Goal: Book appointment/travel/reservation: Book appointment/travel/reservation

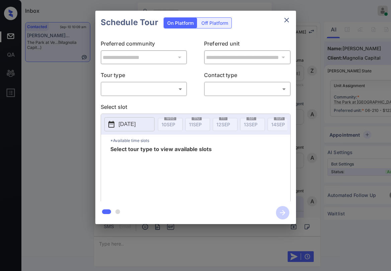
scroll to position [1175, 0]
click at [141, 93] on body "Inbox Paolo Gabriel Online Set yourself offline Set yourself on break Profile S…" at bounding box center [195, 135] width 391 height 271
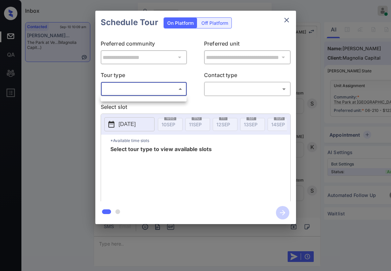
click at [140, 90] on div at bounding box center [195, 135] width 391 height 271
click at [285, 16] on icon "close" at bounding box center [287, 20] width 8 height 8
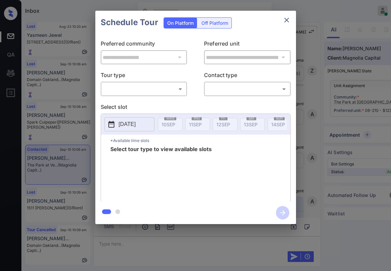
scroll to position [1175, 0]
click at [165, 88] on body "Inbox Paolo Gabriel Online Set yourself offline Set yourself on break Profile S…" at bounding box center [195, 135] width 391 height 271
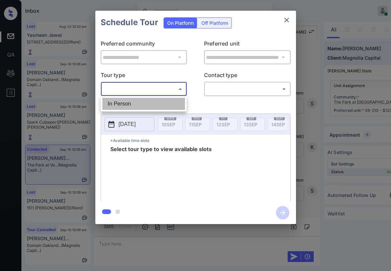
drag, startPoint x: 147, startPoint y: 100, endPoint x: 236, endPoint y: 83, distance: 90.0
click at [147, 101] on li "In Person" at bounding box center [143, 104] width 83 height 12
type input "********"
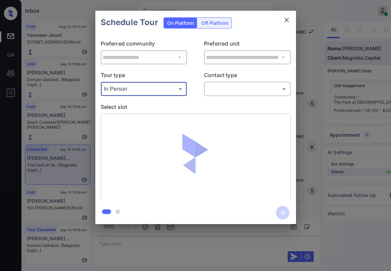
click at [241, 82] on div "​ ​" at bounding box center [247, 89] width 87 height 14
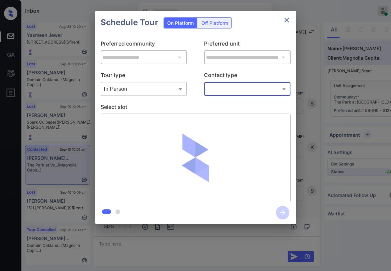
click at [239, 91] on body "Inbox Paolo Gabriel Online Set yourself offline Set yourself on break Profile S…" at bounding box center [195, 135] width 391 height 271
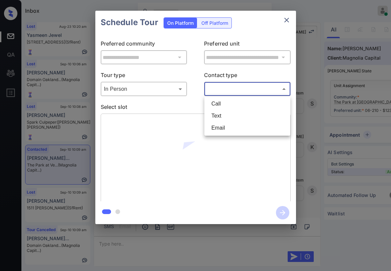
click at [226, 116] on li "Text" at bounding box center [247, 116] width 83 height 12
type input "****"
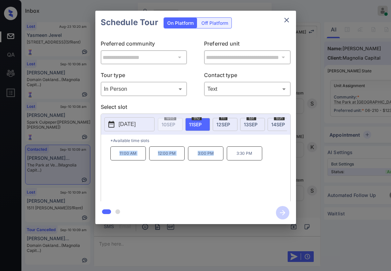
drag, startPoint x: 120, startPoint y: 155, endPoint x: 217, endPoint y: 160, distance: 97.1
click at [217, 160] on div "11:00 AM 12:00 PM 3:00 PM 3:30 PM" at bounding box center [200, 173] width 180 height 54
copy div "11:00 AM 12:00 PM 3:00 PM"
click at [287, 19] on icon "close" at bounding box center [286, 20] width 5 height 5
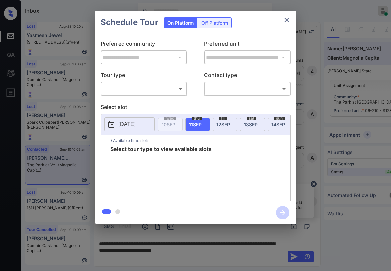
scroll to position [1175, 0]
click at [128, 98] on div "**********" at bounding box center [195, 117] width 201 height 167
click at [129, 94] on body "Inbox Paolo Gabriel Online Set yourself offline Set yourself on break Profile S…" at bounding box center [195, 135] width 391 height 271
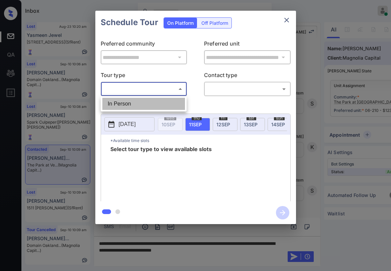
click at [124, 102] on li "In Person" at bounding box center [143, 104] width 83 height 12
type input "********"
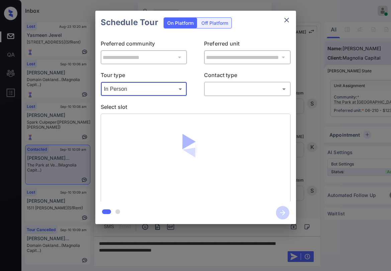
click at [222, 91] on body "Inbox Paolo Gabriel Online Set yourself offline Set yourself on break Profile S…" at bounding box center [195, 135] width 391 height 271
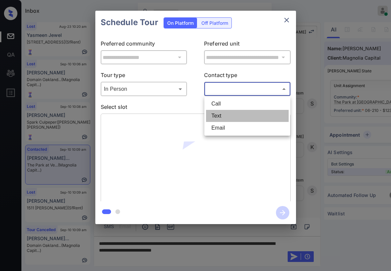
click at [222, 113] on li "Text" at bounding box center [247, 116] width 83 height 12
type input "****"
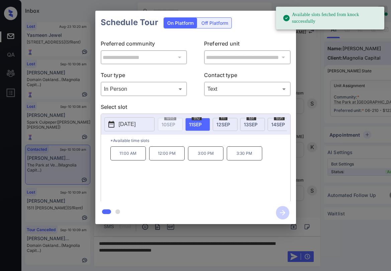
click at [282, 43] on p "Preferred unit" at bounding box center [247, 44] width 87 height 11
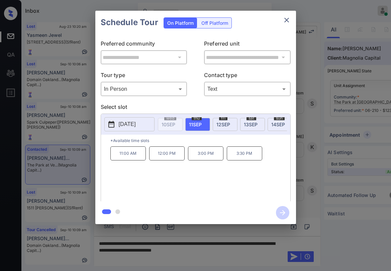
click at [288, 21] on icon "close" at bounding box center [287, 20] width 8 height 8
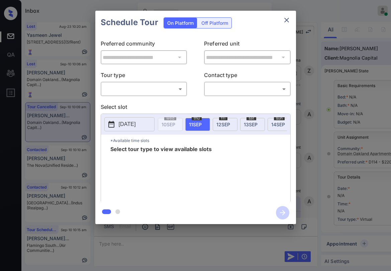
scroll to position [68, 0]
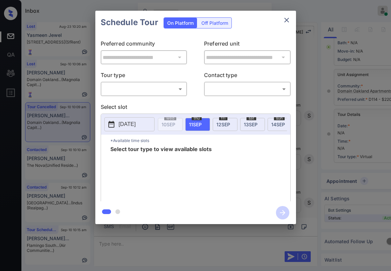
click at [148, 90] on body "Inbox [PERSON_NAME] Online Set yourself offline Set yourself on break Profile S…" at bounding box center [195, 135] width 391 height 271
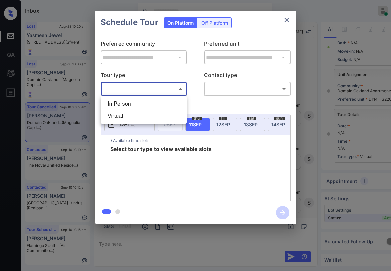
click at [127, 109] on li "In Person" at bounding box center [143, 104] width 83 height 12
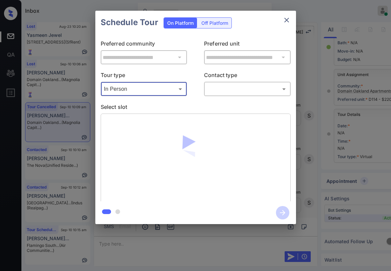
click at [137, 86] on body "Inbox [PERSON_NAME] Online Set yourself offline Set yourself on break Profile S…" at bounding box center [195, 135] width 391 height 271
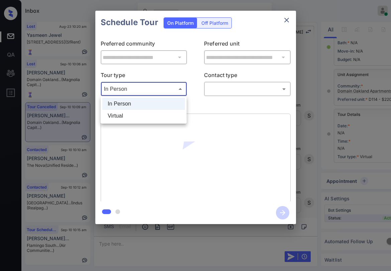
drag, startPoint x: 123, startPoint y: 117, endPoint x: 188, endPoint y: 108, distance: 66.1
click at [123, 117] on li "Virtual" at bounding box center [143, 116] width 83 height 12
type input "*******"
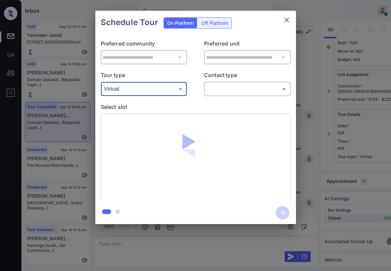
click at [230, 96] on div "**********" at bounding box center [195, 117] width 201 height 167
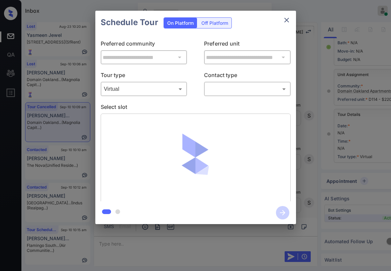
click at [229, 91] on body "Inbox Paolo Gabriel Online Set yourself offline Set yourself on break Profile S…" at bounding box center [195, 135] width 391 height 271
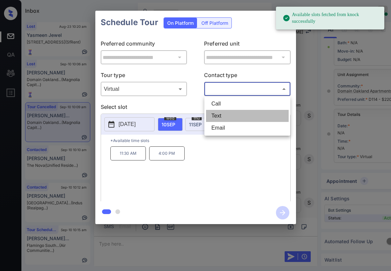
click at [225, 118] on li "Text" at bounding box center [247, 116] width 83 height 12
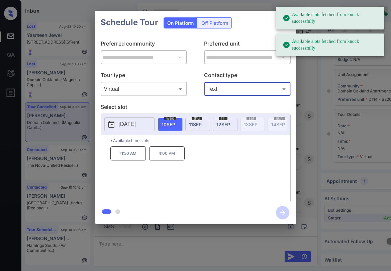
click at [232, 88] on body "Available slots fetched from knock successfully Available slots fetched from kn…" at bounding box center [195, 135] width 391 height 271
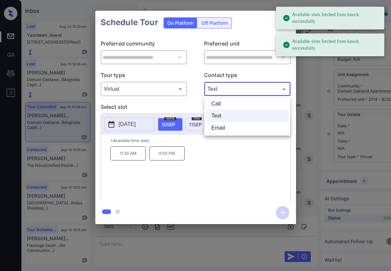
click at [229, 125] on li "Email" at bounding box center [247, 128] width 83 height 12
type input "*****"
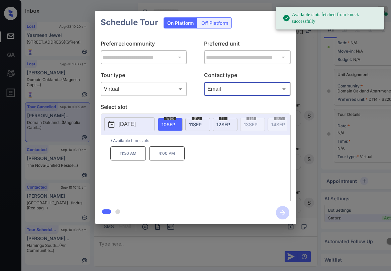
click at [216, 106] on p "Select slot" at bounding box center [196, 108] width 190 height 11
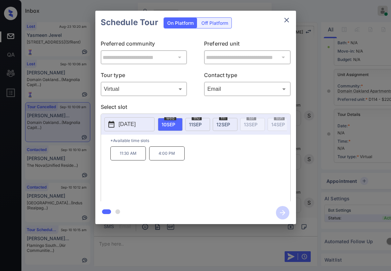
click at [214, 107] on p "Select slot" at bounding box center [196, 108] width 190 height 11
click at [209, 106] on p "Select slot" at bounding box center [196, 108] width 190 height 11
click at [132, 153] on p "11:30 AM" at bounding box center [127, 153] width 35 height 14
click at [190, 104] on p "Select slot" at bounding box center [196, 108] width 190 height 11
click at [131, 157] on p "11:30 AM" at bounding box center [127, 153] width 35 height 14
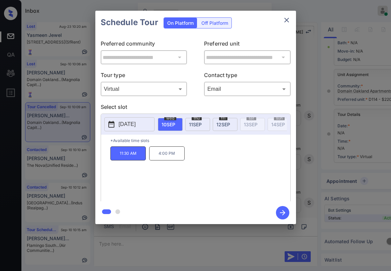
click at [285, 212] on icon "button" at bounding box center [282, 212] width 5 height 5
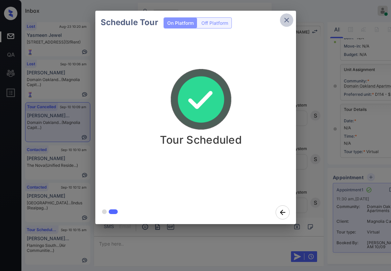
click at [288, 18] on icon "close" at bounding box center [287, 20] width 8 height 8
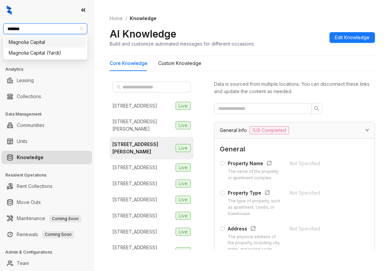
type input "********"
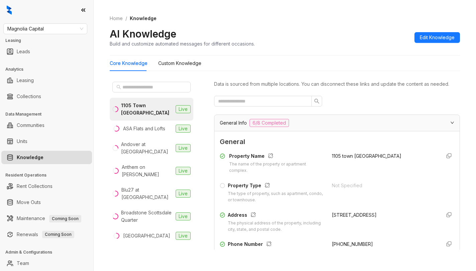
click at [391, 19] on ol "Home / Knowledge" at bounding box center [285, 18] width 350 height 7
click at [355, 21] on ol "Home / Knowledge" at bounding box center [285, 18] width 350 height 7
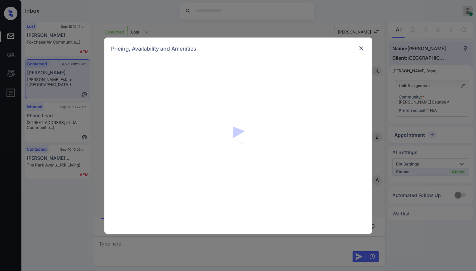
scroll to position [538, 0]
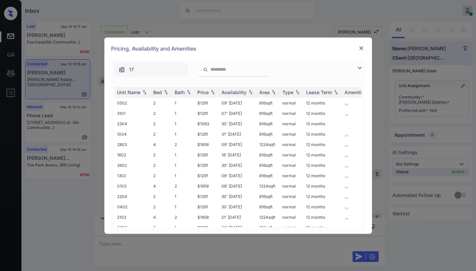
click at [362, 69] on img at bounding box center [360, 68] width 8 height 8
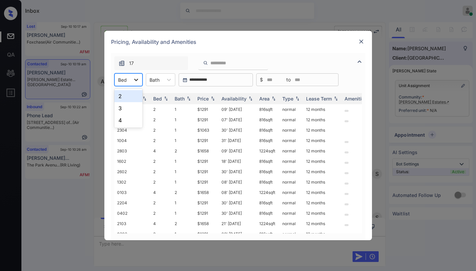
click at [135, 80] on icon at bounding box center [136, 80] width 4 height 2
click at [125, 123] on div "4" at bounding box center [128, 120] width 28 height 12
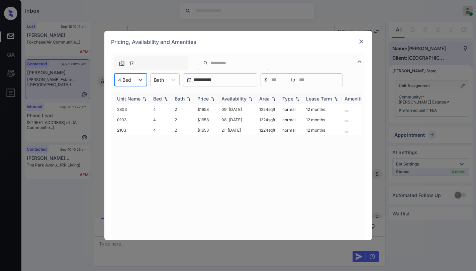
click at [206, 100] on div "Price" at bounding box center [202, 99] width 11 height 6
click at [206, 99] on div "Price" at bounding box center [202, 99] width 11 height 6
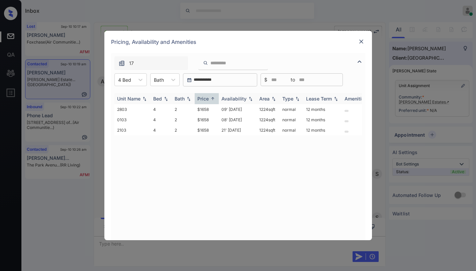
click at [206, 99] on div "Price" at bounding box center [202, 99] width 11 height 6
click at [204, 130] on td "$1658" at bounding box center [207, 130] width 24 height 10
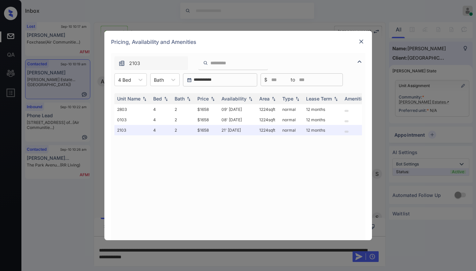
click at [365, 41] on div at bounding box center [361, 41] width 8 height 8
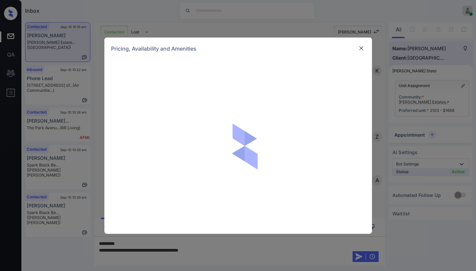
scroll to position [538, 0]
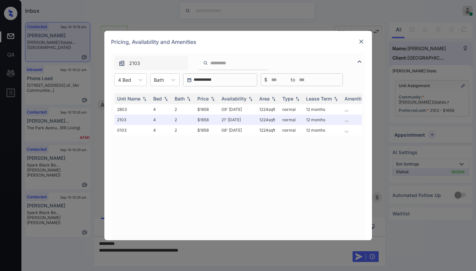
click at [364, 41] on img at bounding box center [361, 41] width 7 height 7
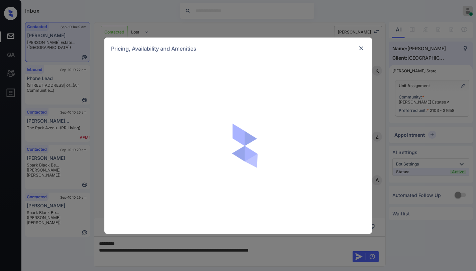
scroll to position [538, 0]
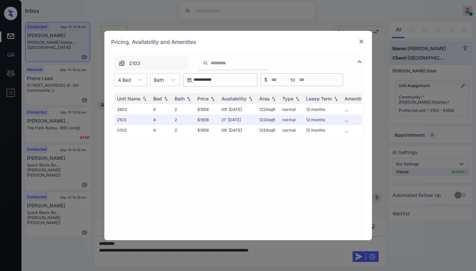
click at [363, 41] on img at bounding box center [361, 41] width 7 height 7
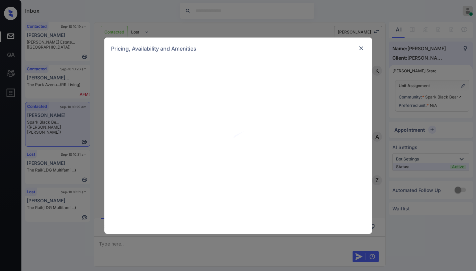
scroll to position [538, 0]
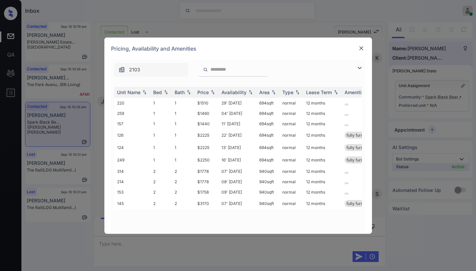
drag, startPoint x: 361, startPoint y: 67, endPoint x: 350, endPoint y: 68, distance: 11.1
click at [361, 67] on img at bounding box center [360, 68] width 8 height 8
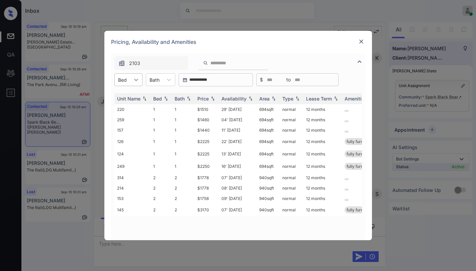
click at [133, 83] on div at bounding box center [136, 80] width 12 height 12
drag, startPoint x: 309, startPoint y: 53, endPoint x: 351, endPoint y: 49, distance: 41.7
click at [313, 53] on div "**********" at bounding box center [238, 135] width 268 height 209
click at [362, 41] on img at bounding box center [361, 41] width 7 height 7
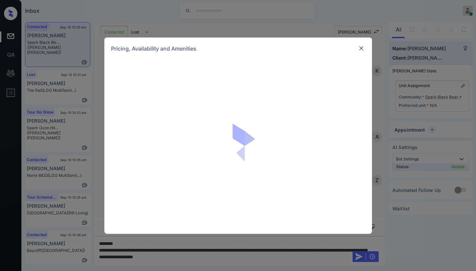
scroll to position [538, 0]
click at [362, 50] on img at bounding box center [361, 48] width 7 height 7
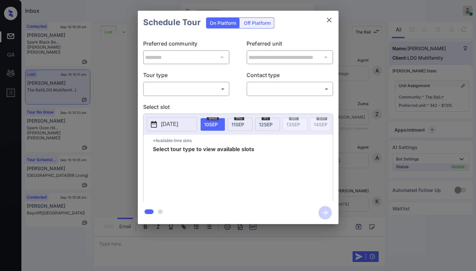
click at [174, 87] on body "Inbox Paolo Gabriel Online Set yourself offline Set yourself on break Profile S…" at bounding box center [238, 135] width 476 height 271
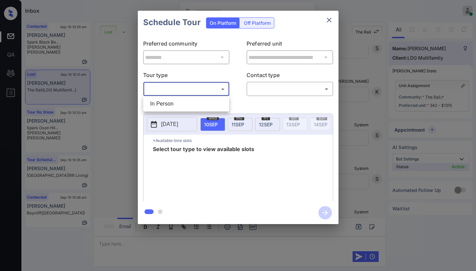
click at [170, 105] on li "In Person" at bounding box center [186, 104] width 83 height 12
type input "********"
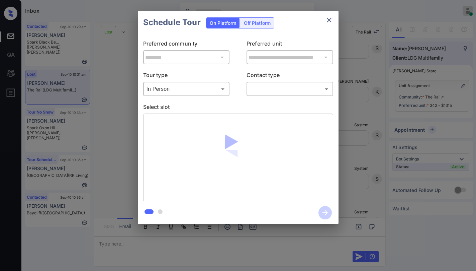
click at [270, 92] on body "Inbox Paolo Gabriel Online Set yourself offline Set yourself on break Profile S…" at bounding box center [238, 135] width 476 height 271
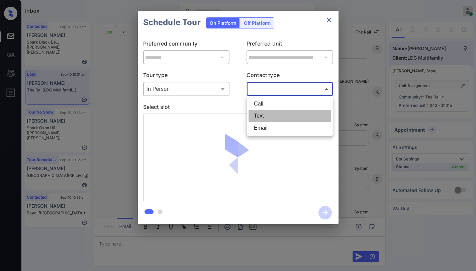
drag, startPoint x: 265, startPoint y: 113, endPoint x: 279, endPoint y: 96, distance: 22.2
click at [265, 113] on li "Text" at bounding box center [290, 116] width 83 height 12
type input "****"
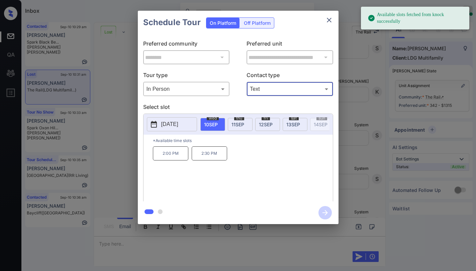
click at [328, 22] on icon "close" at bounding box center [329, 20] width 8 height 8
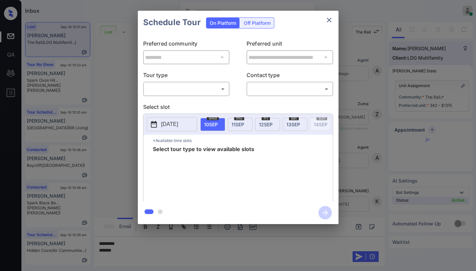
click at [182, 82] on div "Tour type ​ ​" at bounding box center [186, 83] width 87 height 25
click at [179, 87] on body "Inbox [PERSON_NAME] Online Set yourself offline Set yourself on break Profile S…" at bounding box center [238, 135] width 476 height 271
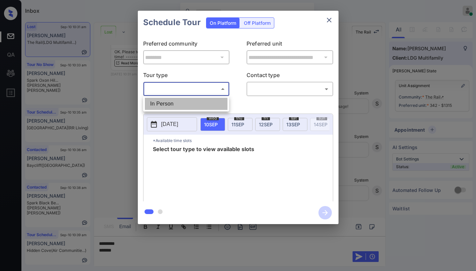
drag, startPoint x: 172, startPoint y: 103, endPoint x: 300, endPoint y: 93, distance: 128.5
click at [177, 103] on li "In Person" at bounding box center [186, 104] width 83 height 12
click at [301, 93] on div at bounding box center [238, 135] width 476 height 271
type input "********"
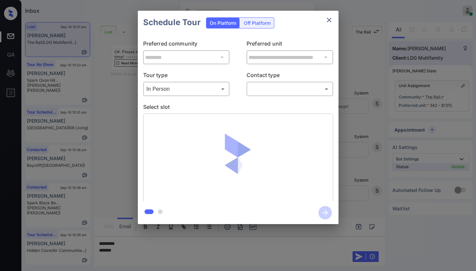
click at [265, 93] on body "Inbox Paolo Gabriel Online Set yourself offline Set yourself on break Profile S…" at bounding box center [238, 135] width 476 height 271
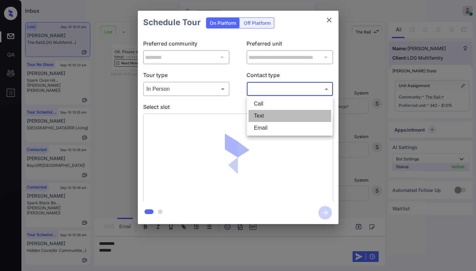
click at [260, 114] on li "Text" at bounding box center [290, 116] width 83 height 12
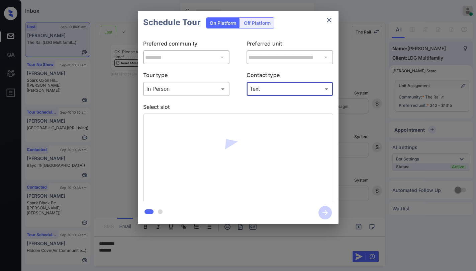
click at [274, 90] on body "Inbox Paolo Gabriel Online Set yourself offline Set yourself on break Profile S…" at bounding box center [238, 135] width 476 height 271
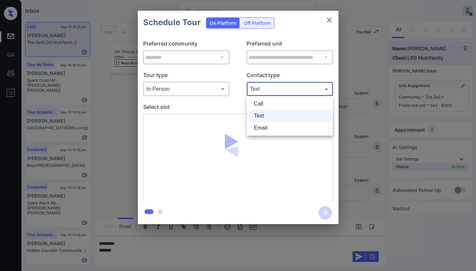
click at [265, 130] on li "Email" at bounding box center [290, 128] width 83 height 12
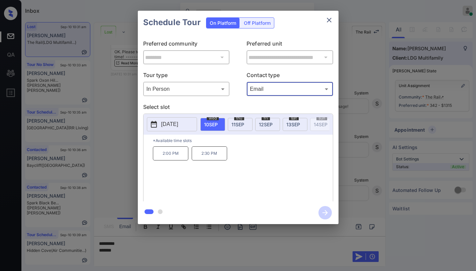
type input "*****"
drag, startPoint x: 158, startPoint y: 155, endPoint x: 266, endPoint y: 118, distance: 113.5
click at [229, 158] on div "2:00 PM 2:30 PM" at bounding box center [243, 173] width 180 height 54
copy div "2:00 PM 2:30 PM"
click at [330, 18] on icon "close" at bounding box center [329, 20] width 8 height 8
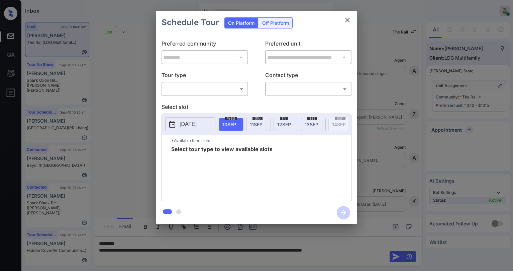
scroll to position [538, 0]
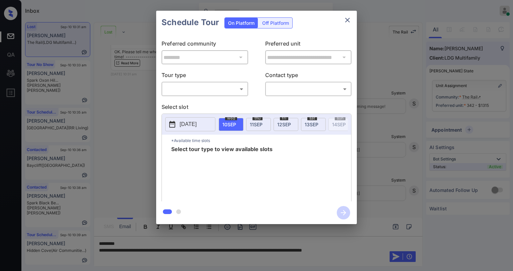
click at [196, 89] on body "Inbox [PERSON_NAME] Online Set yourself offline Set yourself on break Profile S…" at bounding box center [256, 135] width 513 height 271
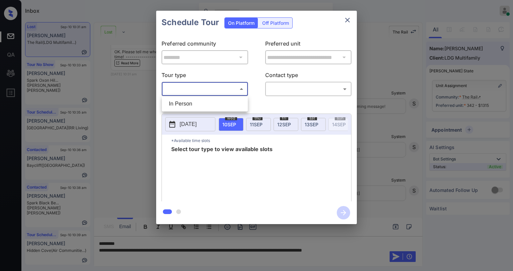
drag, startPoint x: 196, startPoint y: 105, endPoint x: 294, endPoint y: 84, distance: 100.7
click at [197, 105] on li "In Person" at bounding box center [205, 104] width 83 height 12
type input "********"
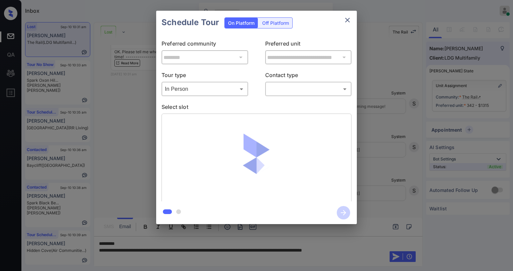
click at [293, 90] on body "Inbox Paolo Gabriel Online Set yourself offline Set yourself on break Profile S…" at bounding box center [256, 135] width 513 height 271
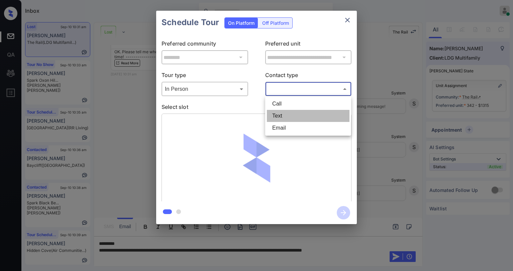
click at [289, 112] on li "Text" at bounding box center [308, 116] width 83 height 12
type input "****"
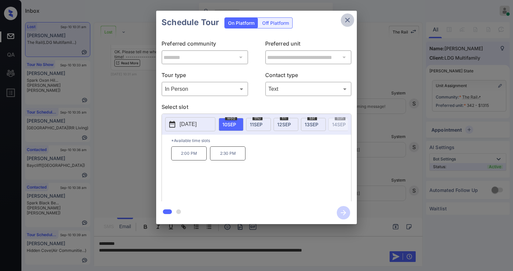
click at [349, 19] on icon "close" at bounding box center [347, 20] width 5 height 5
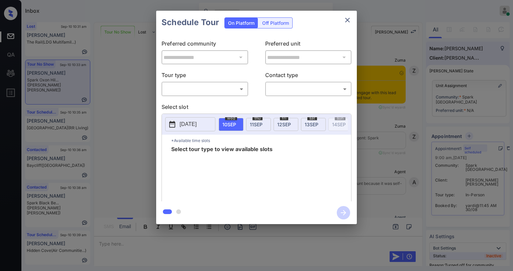
click at [191, 95] on div "​ ​" at bounding box center [205, 89] width 87 height 14
click at [195, 86] on body "Inbox [PERSON_NAME] Online Set yourself offline Set yourself on break Profile S…" at bounding box center [256, 135] width 513 height 271
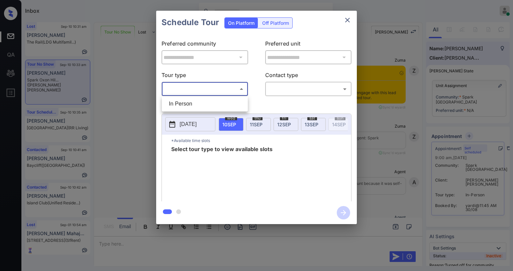
scroll to position [538, 0]
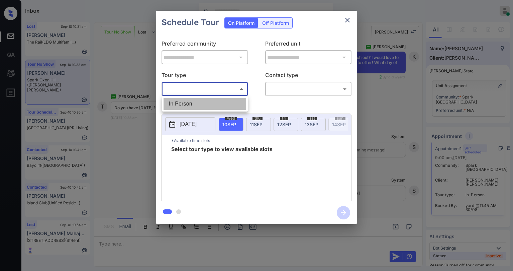
drag, startPoint x: 194, startPoint y: 104, endPoint x: 308, endPoint y: 97, distance: 113.9
click at [196, 104] on li "In Person" at bounding box center [205, 104] width 83 height 12
type input "********"
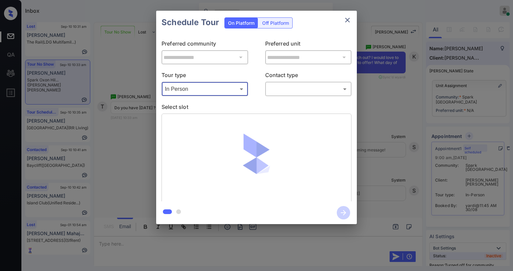
click at [308, 97] on div "**********" at bounding box center [256, 117] width 201 height 167
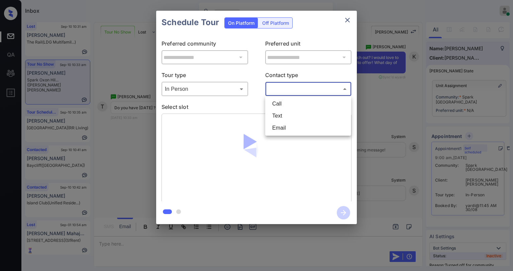
click at [306, 92] on body "Inbox [PERSON_NAME] Online Set yourself offline Set yourself on break Profile S…" at bounding box center [256, 135] width 513 height 271
click at [293, 113] on li "Text" at bounding box center [308, 116] width 83 height 12
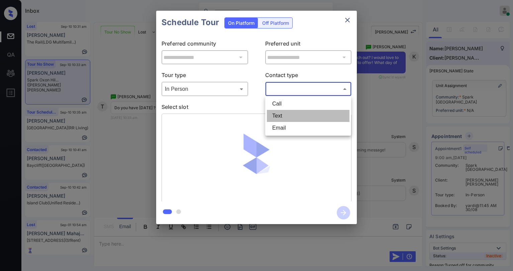
type input "****"
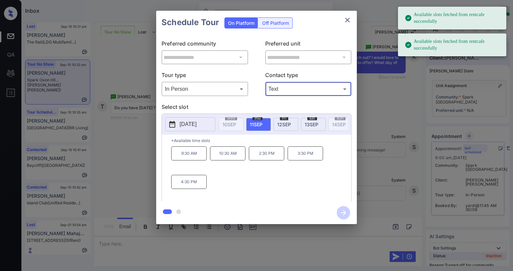
click at [287, 124] on span "12 SEP" at bounding box center [284, 124] width 14 height 6
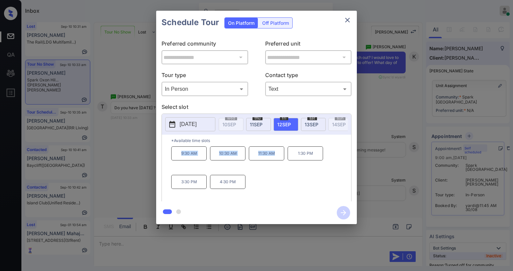
drag, startPoint x: 178, startPoint y: 158, endPoint x: 277, endPoint y: 157, distance: 98.4
click at [277, 157] on div "9:30 AM 10:30 AM 11:30 AM 1:30 PM 3:30 PM 4:30 PM" at bounding box center [261, 173] width 180 height 54
copy div "9:30 AM 10:30 AM 11:30 AM"
click at [351, 21] on icon "close" at bounding box center [348, 20] width 8 height 8
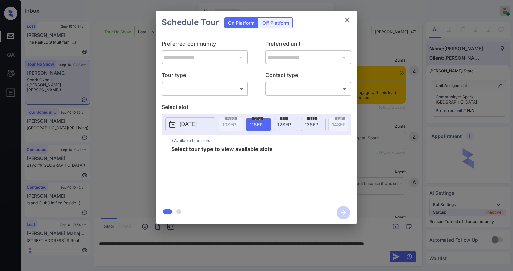
scroll to position [538, 0]
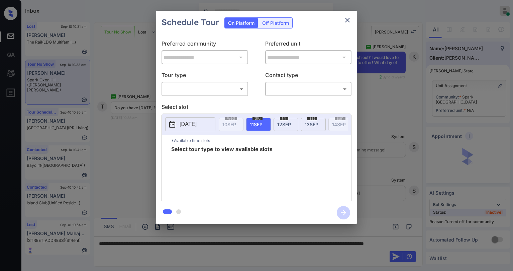
click at [211, 90] on body "Inbox [PERSON_NAME] Online Set yourself offline Set yourself on break Profile S…" at bounding box center [256, 135] width 513 height 271
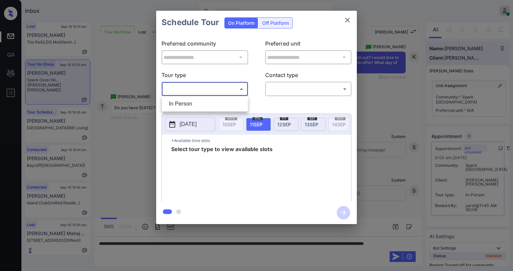
click at [346, 19] on div at bounding box center [256, 135] width 513 height 271
click at [349, 20] on icon "close" at bounding box center [348, 20] width 8 height 8
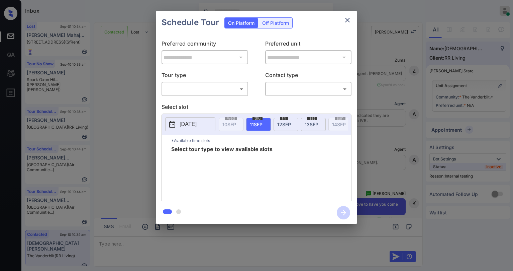
click at [197, 81] on p "Tour type" at bounding box center [205, 76] width 87 height 11
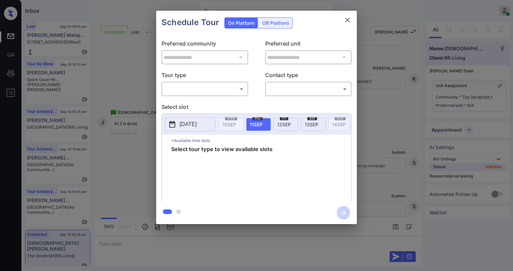
scroll to position [538, 0]
click at [196, 86] on body "Inbox Paolo Gabriel Online Set yourself offline Set yourself on break Profile S…" at bounding box center [256, 135] width 513 height 271
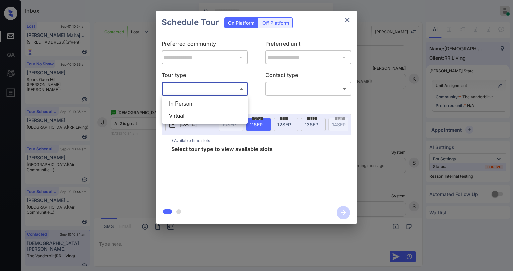
click at [188, 104] on li "In Person" at bounding box center [205, 104] width 83 height 12
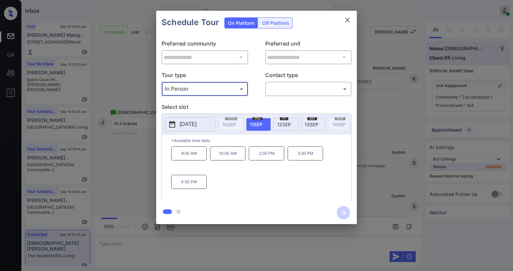
type input "********"
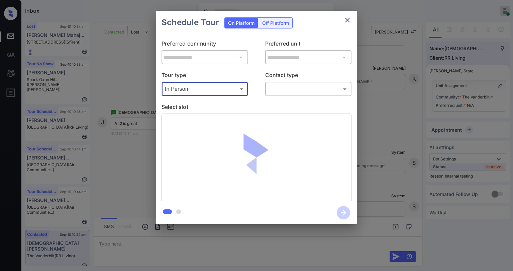
click at [291, 87] on body "Inbox Paolo Gabriel Online Set yourself offline Set yourself on break Profile S…" at bounding box center [256, 135] width 513 height 271
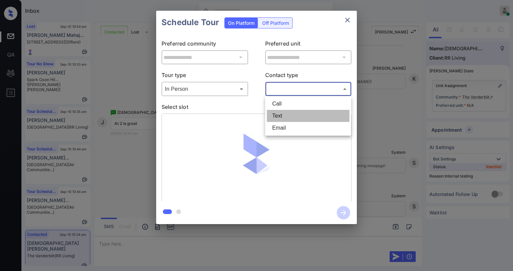
click at [279, 113] on li "Text" at bounding box center [308, 116] width 83 height 12
type input "****"
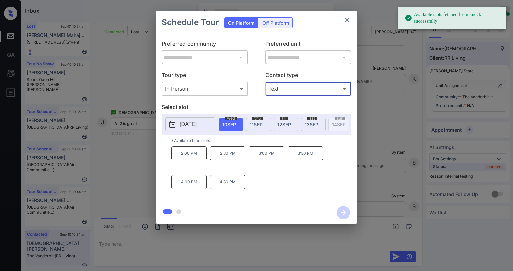
click at [343, 19] on button "close" at bounding box center [347, 19] width 13 height 13
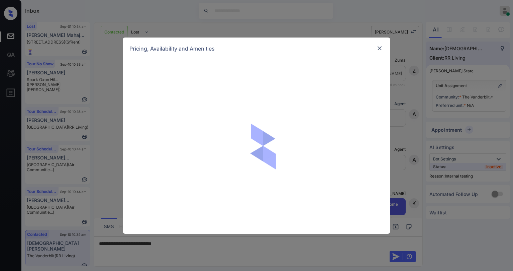
scroll to position [538, 0]
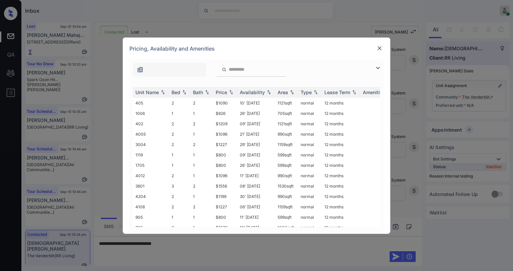
click at [379, 67] on img at bounding box center [378, 68] width 8 height 8
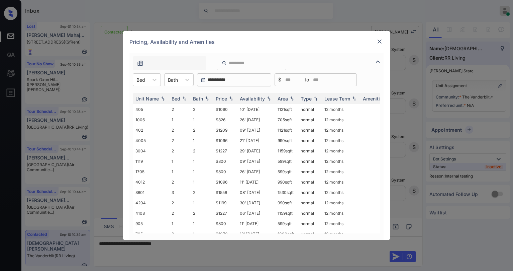
click at [128, 79] on div "**********" at bounding box center [257, 146] width 268 height 187
click at [144, 81] on div at bounding box center [140, 79] width 9 height 7
click at [150, 101] on div "1" at bounding box center [147, 96] width 28 height 12
click at [219, 98] on div "Price" at bounding box center [221, 99] width 11 height 6
click at [226, 99] on div "Price" at bounding box center [221, 99] width 11 height 6
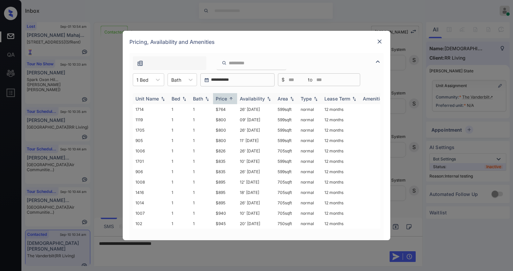
click at [227, 98] on div "Price" at bounding box center [221, 99] width 11 height 6
click at [226, 98] on div "Price" at bounding box center [221, 99] width 11 height 6
click at [223, 96] on div "Price" at bounding box center [221, 99] width 11 height 6
click at [224, 97] on div "Price" at bounding box center [221, 99] width 11 height 6
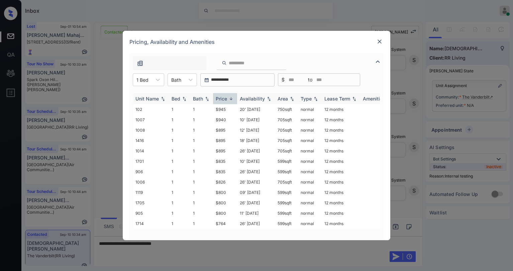
click at [225, 97] on div "Price" at bounding box center [221, 99] width 11 height 6
click at [221, 108] on td "$764" at bounding box center [225, 109] width 24 height 10
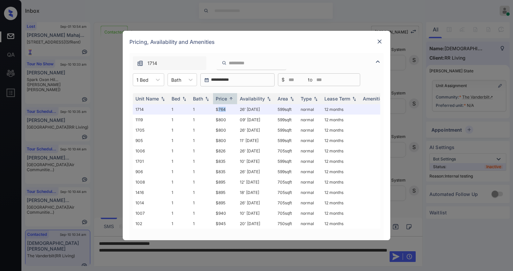
click at [379, 43] on img at bounding box center [379, 41] width 7 height 7
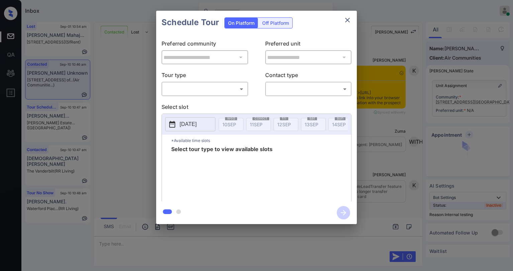
click at [210, 86] on body "Inbox Paolo Gabriel Online Set yourself offline Set yourself on break Profile S…" at bounding box center [256, 135] width 513 height 271
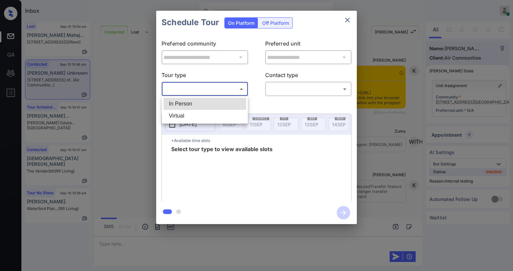
scroll to position [5914, 0]
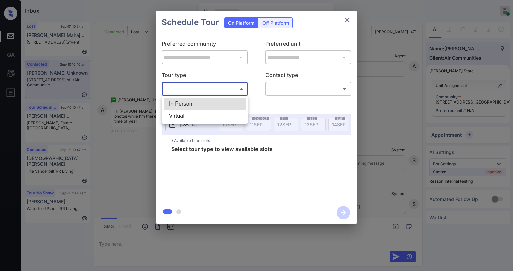
click at [200, 103] on li "In Person" at bounding box center [205, 104] width 83 height 12
type input "********"
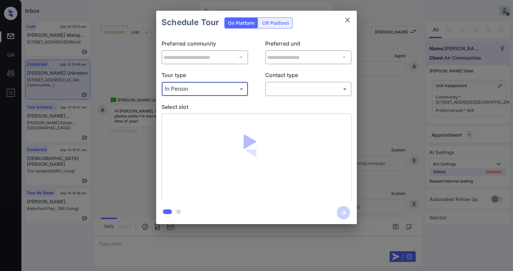
click at [283, 94] on body "Inbox Paolo Gabriel Online Set yourself offline Set yourself on break Profile S…" at bounding box center [256, 135] width 513 height 271
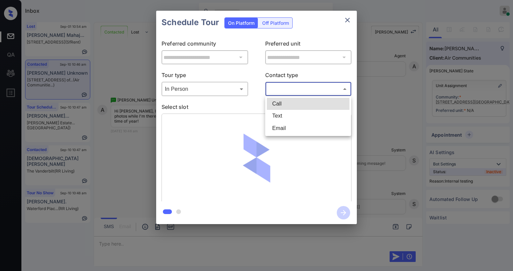
click at [278, 116] on li "Text" at bounding box center [308, 116] width 83 height 12
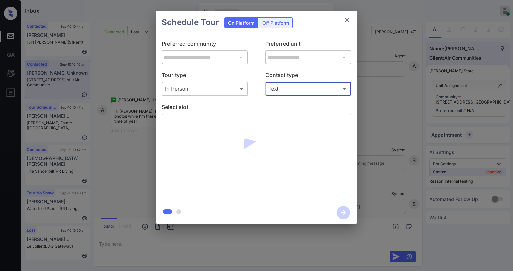
type input "****"
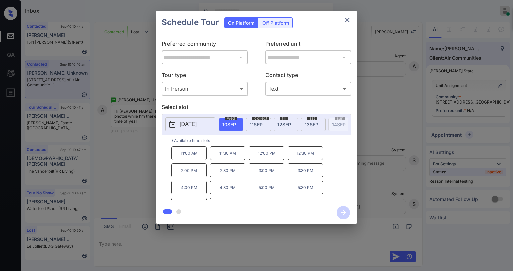
click at [257, 122] on font "SEP" at bounding box center [258, 124] width 9 height 6
click at [282, 125] on font "SEP" at bounding box center [286, 124] width 9 height 6
click at [348, 20] on icon "close" at bounding box center [347, 20] width 5 height 5
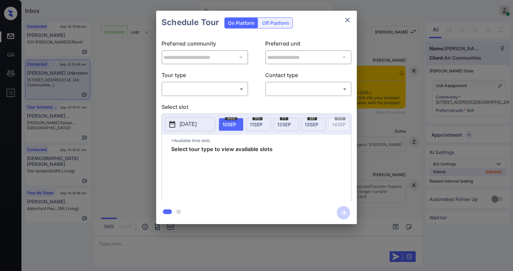
scroll to position [5909, 0]
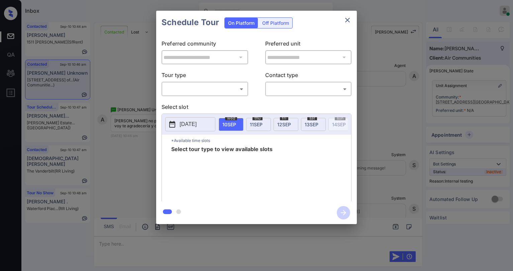
click at [192, 88] on body "Inbox [PERSON_NAME] Online Set yourself offline Set yourself on break Profile S…" at bounding box center [256, 135] width 513 height 271
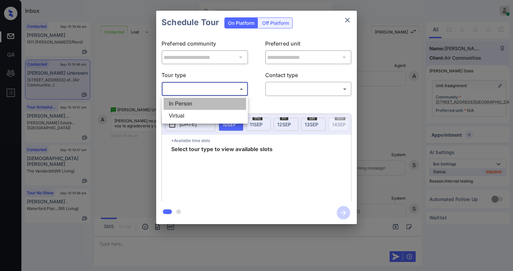
drag, startPoint x: 193, startPoint y: 103, endPoint x: 284, endPoint y: 85, distance: 92.4
click at [194, 103] on li "In Person" at bounding box center [205, 104] width 83 height 12
type input "********"
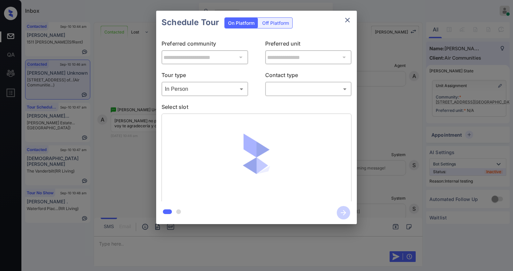
click at [285, 95] on div "​ ​" at bounding box center [308, 89] width 87 height 14
click at [286, 94] on body "Inbox [PERSON_NAME] Online Set yourself offline Set yourself on break Profile S…" at bounding box center [256, 135] width 513 height 271
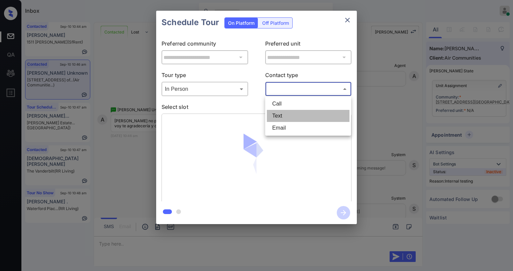
click at [284, 117] on li "Text" at bounding box center [308, 116] width 83 height 12
type input "****"
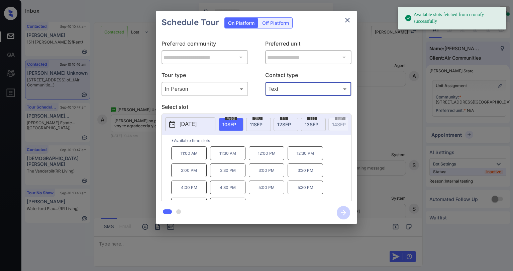
click at [256, 121] on span "11 SEP" at bounding box center [256, 124] width 13 height 6
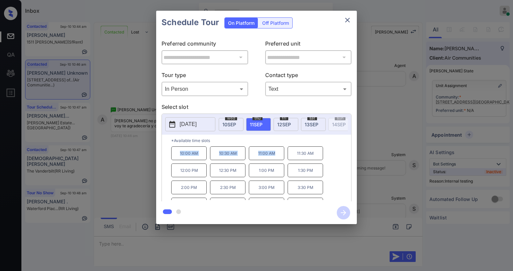
drag, startPoint x: 179, startPoint y: 155, endPoint x: 277, endPoint y: 159, distance: 98.4
click at [277, 159] on div "10:00 AM 10:30 AM 11:00 AM 11:30 AM 12:00 PM 12:30 PM 1:00 PM 1:30 PM 2:00 PM 2…" at bounding box center [261, 173] width 180 height 54
click at [286, 144] on p "*Available time slots" at bounding box center [261, 140] width 180 height 12
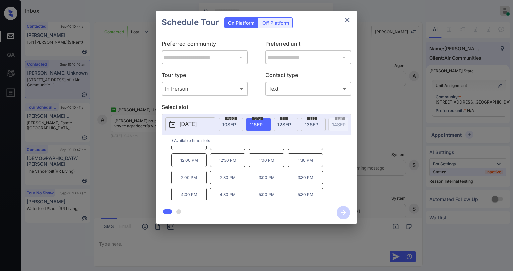
scroll to position [0, 0]
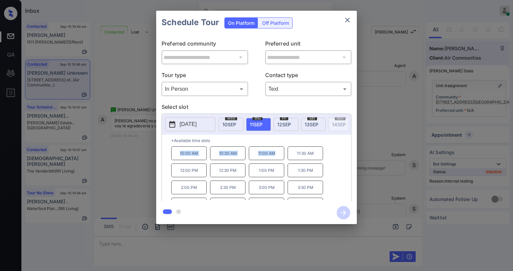
drag, startPoint x: 177, startPoint y: 154, endPoint x: 277, endPoint y: 157, distance: 99.7
click at [277, 157] on div "10:00 AM 10:30 AM 11:00 AM 11:30 AM 12:00 PM 12:30 PM 1:00 PM 1:30 PM 2:00 PM 2…" at bounding box center [261, 173] width 180 height 54
click at [266, 143] on p "*Available time slots" at bounding box center [261, 140] width 180 height 12
click at [348, 16] on button "close" at bounding box center [347, 19] width 13 height 13
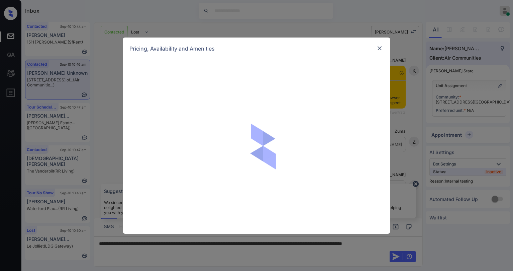
scroll to position [5909, 0]
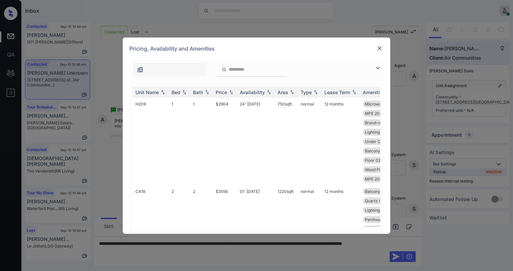
click at [378, 71] on img at bounding box center [378, 68] width 8 height 8
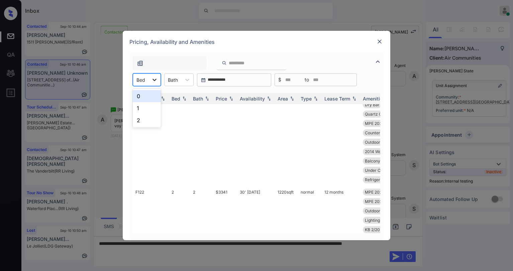
click at [149, 81] on div at bounding box center [155, 80] width 12 height 12
drag, startPoint x: 386, startPoint y: 42, endPoint x: 382, endPoint y: 42, distance: 4.0
click at [386, 42] on div "Pricing, Availability and Amenities" at bounding box center [257, 42] width 268 height 22
click at [382, 42] on img at bounding box center [379, 41] width 7 height 7
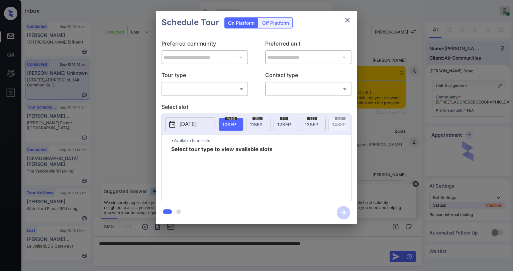
click at [179, 87] on body "Inbox Paolo Gabriel Online Set yourself offline Set yourself on break Profile S…" at bounding box center [256, 135] width 513 height 271
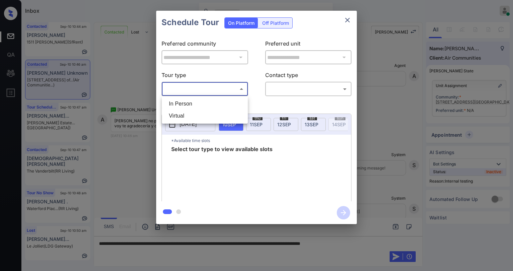
click at [194, 104] on li "In Person" at bounding box center [205, 104] width 83 height 12
type input "********"
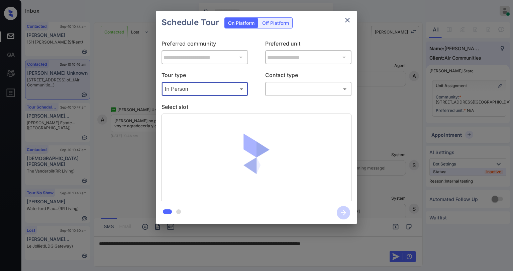
click at [284, 89] on body "Inbox Paolo Gabriel Online Set yourself offline Set yourself on break Profile S…" at bounding box center [256, 135] width 513 height 271
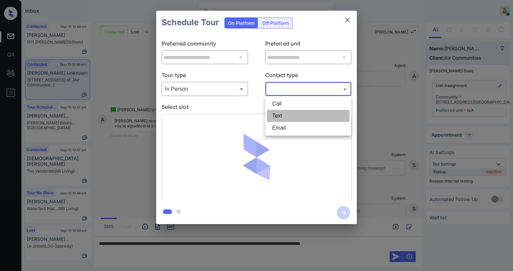
click at [283, 116] on li "Text" at bounding box center [308, 116] width 83 height 12
type input "****"
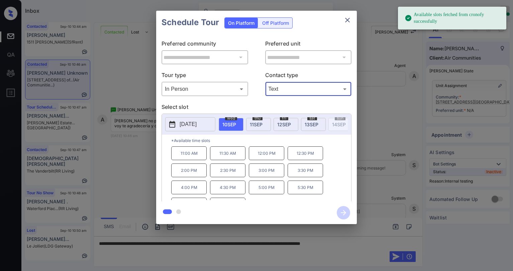
click at [282, 123] on span "12 SEP" at bounding box center [284, 124] width 14 height 6
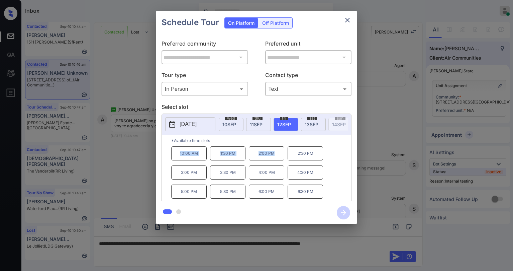
drag, startPoint x: 177, startPoint y: 156, endPoint x: 277, endPoint y: 154, distance: 99.7
click at [277, 154] on div "10:00 AM 1:30 PM 2:00 PM 2:30 PM 3:00 PM 3:30 PM 4:00 PM 4:30 PM 5:00 PM 5:30 P…" at bounding box center [261, 173] width 180 height 54
copy div "10:00 AM 1:30 PM 2:00 PM"
click at [348, 21] on icon "close" at bounding box center [348, 20] width 8 height 8
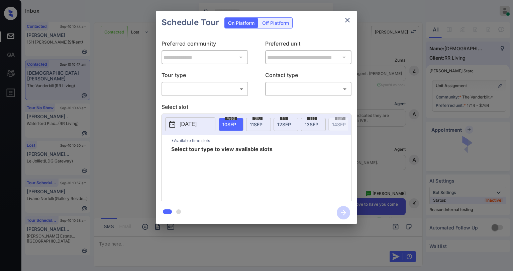
scroll to position [1339, 0]
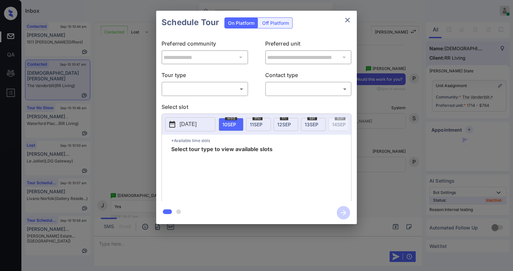
click at [201, 82] on div "​ ​" at bounding box center [205, 89] width 87 height 14
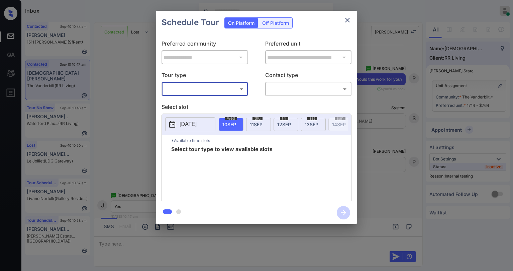
click at [199, 87] on body "Inbox [PERSON_NAME] Online Set yourself offline Set yourself on break Profile S…" at bounding box center [256, 135] width 513 height 271
click at [188, 101] on li "In Person" at bounding box center [205, 104] width 83 height 12
type input "********"
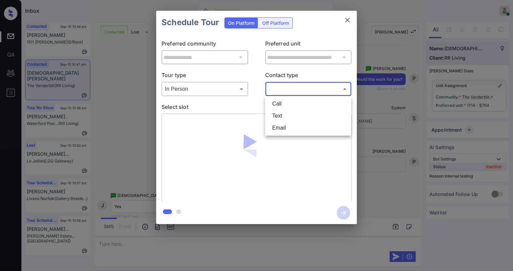
click at [290, 89] on body "Inbox Paolo Gabriel Online Set yourself offline Set yourself on break Profile S…" at bounding box center [256, 135] width 513 height 271
click at [347, 20] on div at bounding box center [256, 135] width 513 height 271
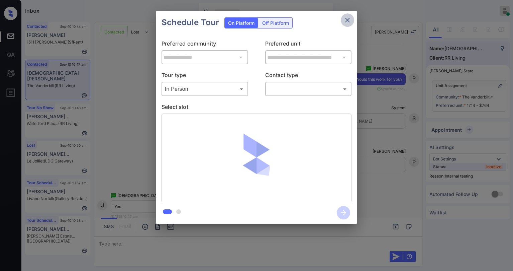
click at [347, 20] on icon "close" at bounding box center [348, 20] width 8 height 8
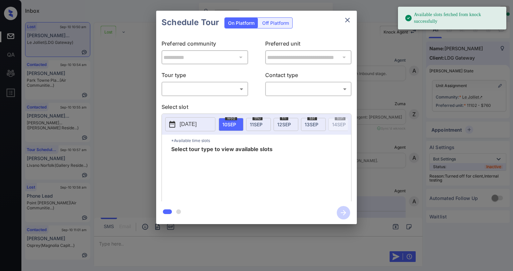
scroll to position [2963, 0]
drag, startPoint x: 197, startPoint y: 81, endPoint x: 197, endPoint y: 86, distance: 5.1
click at [197, 82] on div "Tour type ​ ​" at bounding box center [205, 83] width 87 height 25
click at [196, 89] on body "Available slots fetched from knock successfully Inbox Paolo Gabriel Online Set …" at bounding box center [256, 135] width 513 height 271
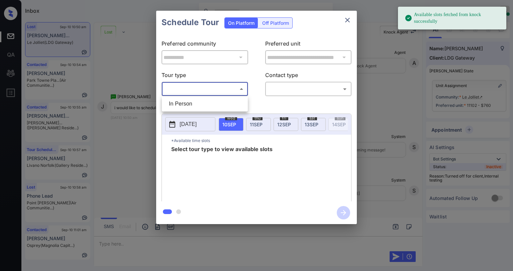
click at [188, 106] on li "In Person" at bounding box center [205, 104] width 83 height 12
type input "********"
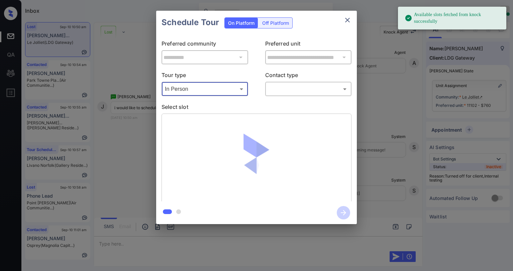
click at [293, 91] on body "Available slots fetched from knock successfully Inbox Paolo Gabriel Online Set …" at bounding box center [256, 135] width 513 height 271
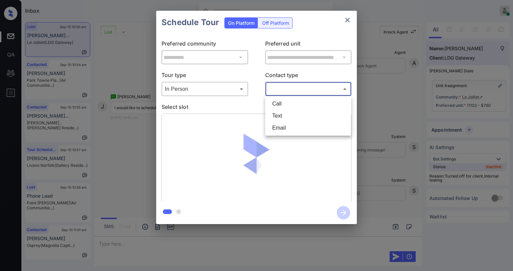
click at [283, 116] on li "Text" at bounding box center [308, 116] width 83 height 12
type input "****"
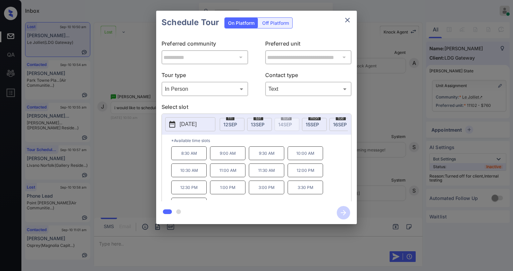
scroll to position [0, 59]
click at [311, 123] on span "15 SEP" at bounding box center [307, 124] width 13 height 6
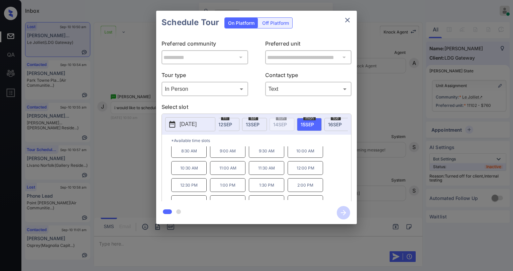
scroll to position [0, 0]
drag, startPoint x: 178, startPoint y: 158, endPoint x: 198, endPoint y: 158, distance: 19.7
click at [198, 158] on p "8:30 AM" at bounding box center [188, 153] width 35 height 14
copy p "8:30 AM"
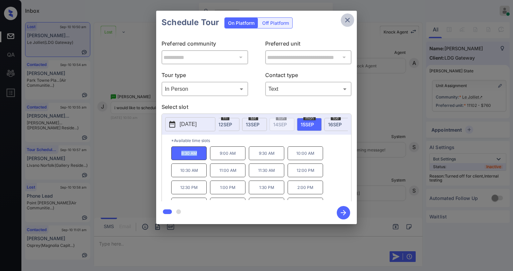
click at [349, 21] on icon "close" at bounding box center [347, 20] width 5 height 5
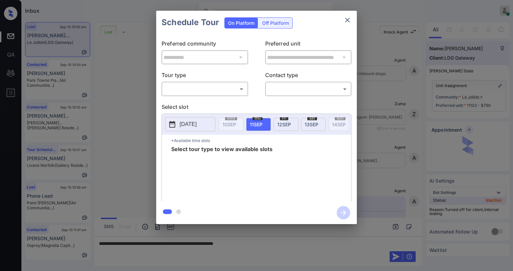
scroll to position [2963, 0]
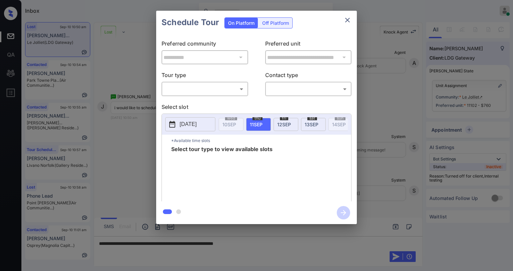
click at [190, 85] on body "Inbox [PERSON_NAME] Online Set yourself offline Set yourself on break Profile S…" at bounding box center [256, 135] width 513 height 271
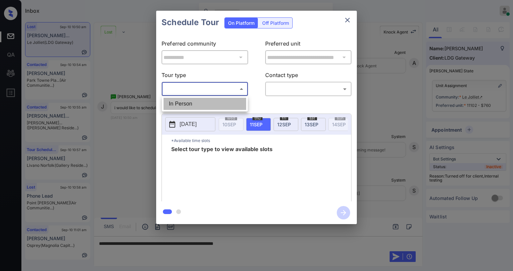
drag, startPoint x: 185, startPoint y: 108, endPoint x: 260, endPoint y: 99, distance: 75.5
click at [188, 107] on li "In Person" at bounding box center [205, 104] width 83 height 12
type input "********"
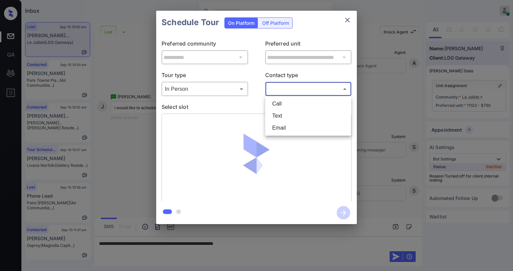
click at [290, 94] on body "Inbox [PERSON_NAME] Online Set yourself offline Set yourself on break Profile S…" at bounding box center [256, 135] width 513 height 271
click at [281, 117] on li "Text" at bounding box center [308, 116] width 83 height 12
type input "****"
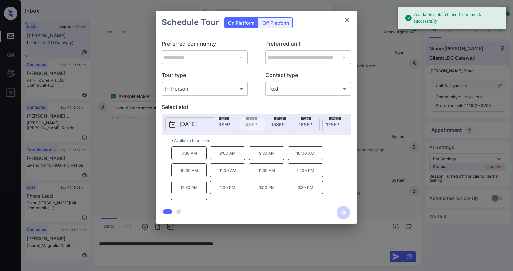
scroll to position [0, 93]
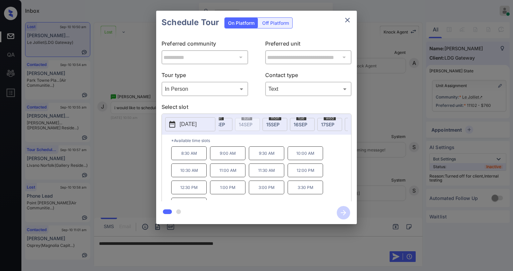
click at [281, 124] on div "[DATE]" at bounding box center [275, 124] width 25 height 13
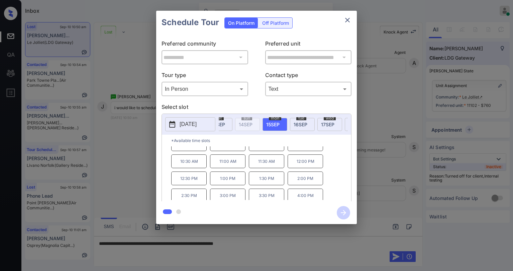
scroll to position [11, 0]
click at [348, 19] on icon "close" at bounding box center [348, 20] width 8 height 8
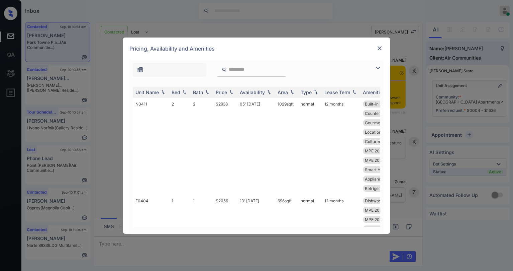
scroll to position [3439, 0]
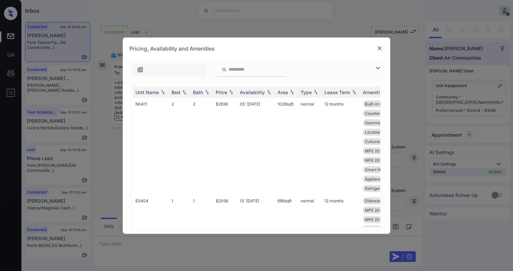
click at [381, 47] on img at bounding box center [379, 48] width 7 height 7
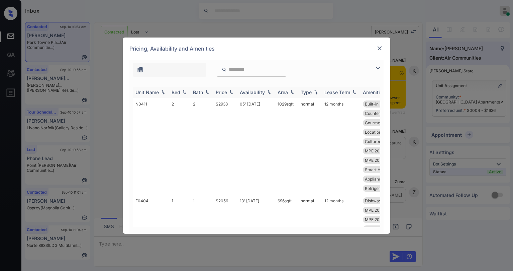
click at [376, 69] on img at bounding box center [378, 68] width 8 height 8
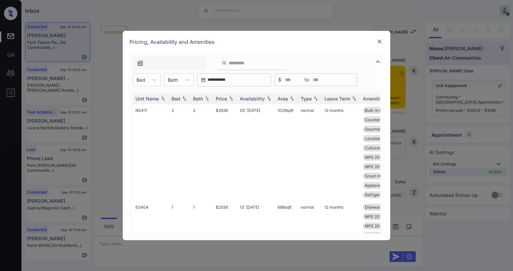
scroll to position [3439, 0]
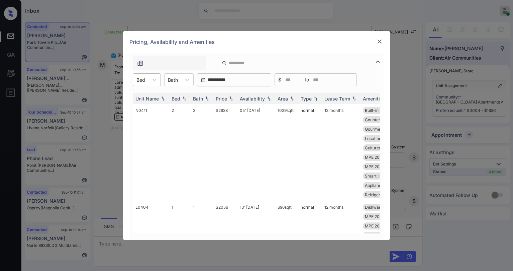
click at [146, 82] on div "Bed" at bounding box center [140, 80] width 15 height 10
click at [143, 97] on div "0" at bounding box center [147, 96] width 28 height 12
click at [227, 99] on div "Price" at bounding box center [221, 99] width 11 height 6
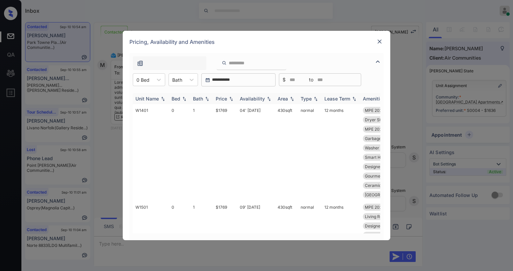
click at [227, 99] on div "Price" at bounding box center [221, 99] width 11 height 6
click at [224, 99] on div "Price" at bounding box center [221, 99] width 11 height 6
click at [225, 100] on div "Price" at bounding box center [221, 99] width 11 height 6
click at [225, 101] on th "Price" at bounding box center [225, 98] width 24 height 11
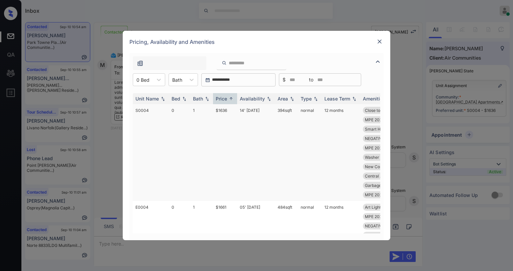
click at [223, 110] on td "$1636" at bounding box center [225, 152] width 24 height 97
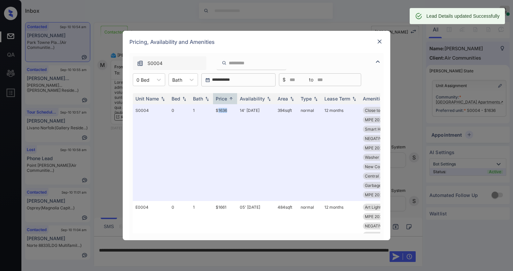
click at [378, 64] on img at bounding box center [378, 62] width 8 height 8
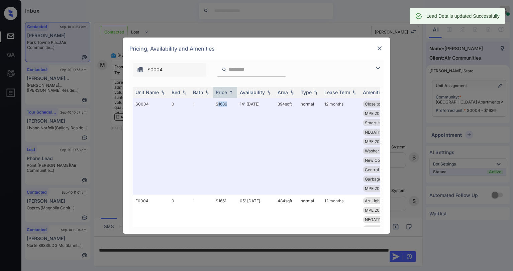
click at [378, 68] on img at bounding box center [378, 68] width 8 height 8
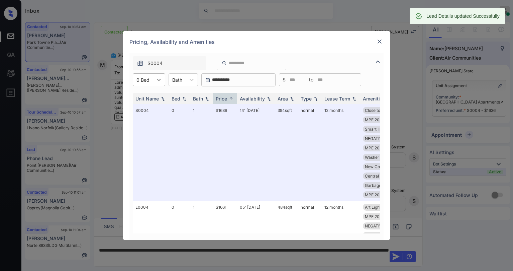
click at [162, 81] on icon at bounding box center [159, 79] width 7 height 7
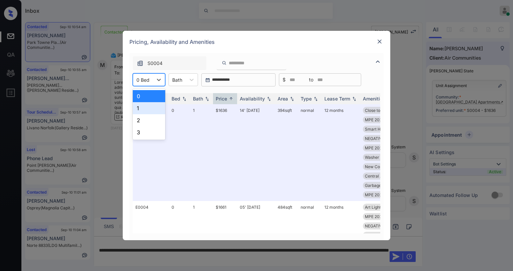
click at [147, 109] on div "1" at bounding box center [149, 108] width 32 height 12
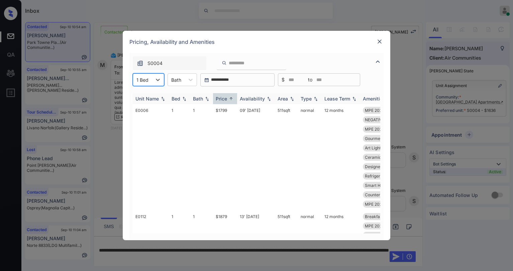
click at [227, 98] on div "Price" at bounding box center [221, 99] width 11 height 6
click at [228, 98] on img at bounding box center [231, 98] width 7 height 5
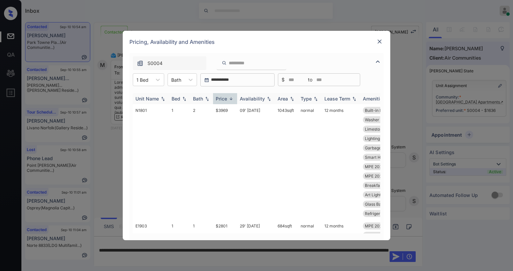
click at [228, 98] on img at bounding box center [231, 98] width 7 height 5
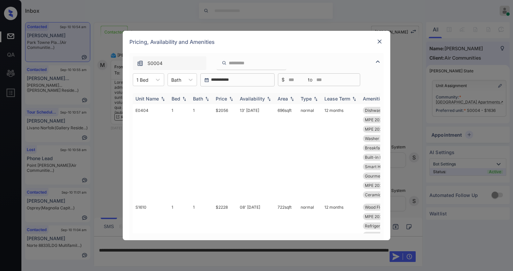
click at [228, 98] on img at bounding box center [231, 98] width 7 height 5
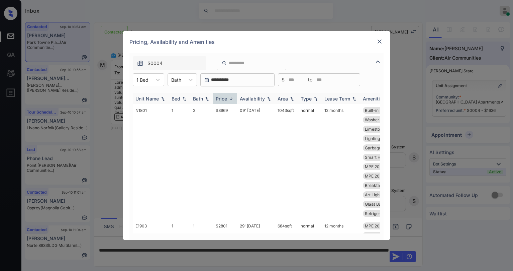
click at [228, 98] on img at bounding box center [231, 98] width 7 height 5
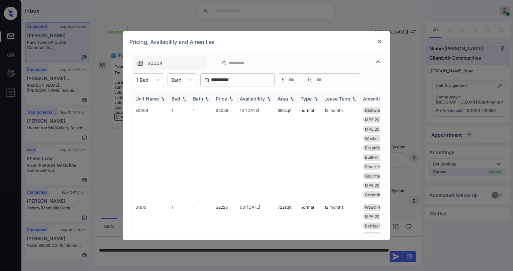
click at [228, 97] on img at bounding box center [231, 98] width 7 height 5
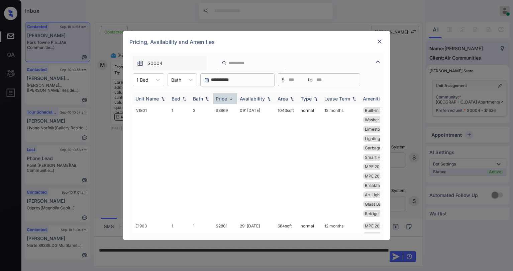
click at [228, 97] on img at bounding box center [231, 98] width 7 height 5
click at [224, 111] on td "$1799" at bounding box center [225, 157] width 24 height 106
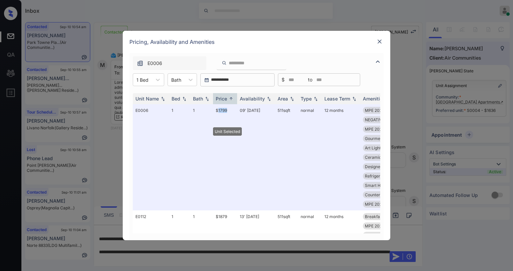
click at [380, 44] on img at bounding box center [379, 41] width 7 height 7
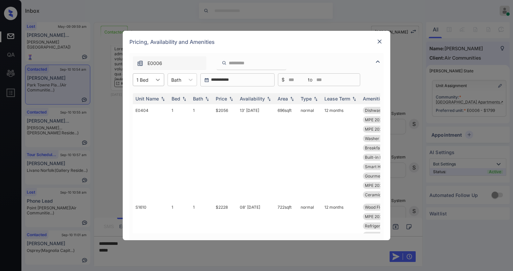
click at [156, 83] on div at bounding box center [158, 80] width 12 height 12
click at [150, 98] on div "0" at bounding box center [148, 96] width 31 height 12
click at [380, 41] on img at bounding box center [379, 41] width 7 height 7
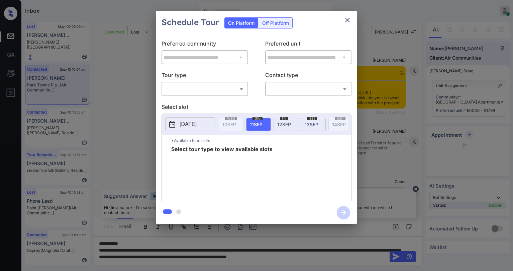
scroll to position [3372, 0]
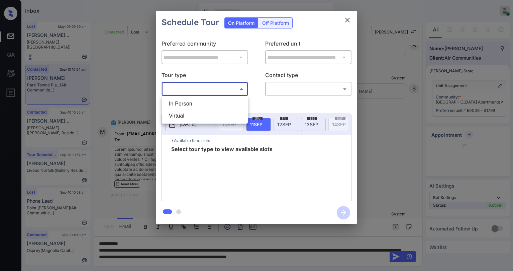
click at [199, 91] on body "Inbox [PERSON_NAME] Online Set yourself offline Set yourself on break Profile S…" at bounding box center [256, 135] width 513 height 271
drag, startPoint x: 181, startPoint y: 114, endPoint x: 267, endPoint y: 91, distance: 89.0
click at [183, 113] on li "Virtual" at bounding box center [205, 116] width 83 height 12
type input "*******"
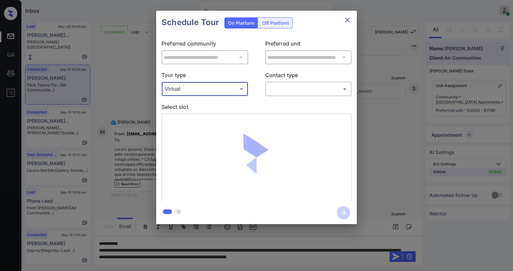
click at [285, 84] on body "Inbox [PERSON_NAME] Online Set yourself offline Set yourself on break Profile S…" at bounding box center [256, 135] width 513 height 271
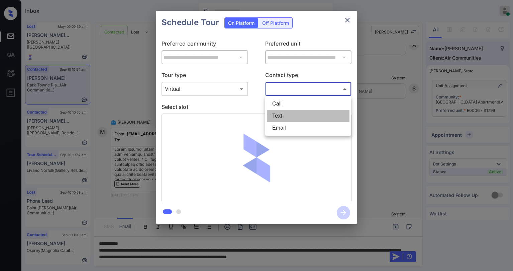
click at [278, 115] on li "Text" at bounding box center [308, 116] width 83 height 12
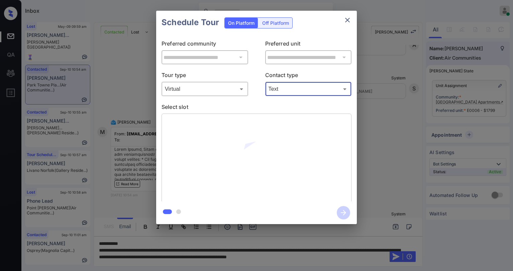
click at [295, 87] on body "Inbox Paolo Gabriel Online Set yourself offline Set yourself on break Profile S…" at bounding box center [256, 135] width 513 height 271
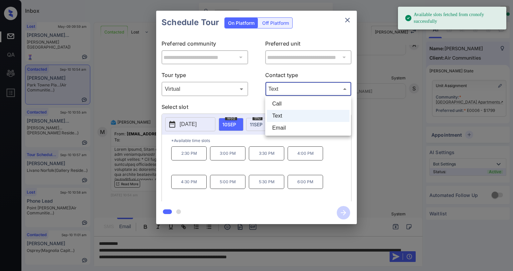
click at [287, 126] on li "Email" at bounding box center [308, 128] width 83 height 12
type input "*****"
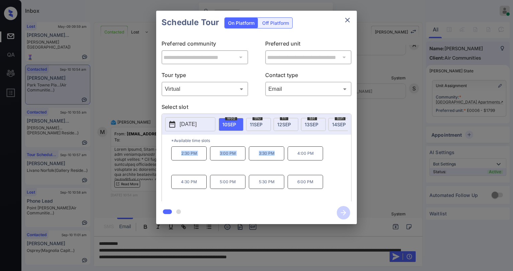
drag, startPoint x: 181, startPoint y: 157, endPoint x: 278, endPoint y: 158, distance: 97.4
click at [278, 158] on div "2:30 PM 3:00 PM 3:30 PM 4:00 PM 4:30 PM 5:00 PM 5:30 PM 6:00 PM" at bounding box center [261, 173] width 180 height 54
copy div "2:30 PM 3:00 PM 3:30 PM"
click at [347, 24] on button "close" at bounding box center [347, 19] width 13 height 13
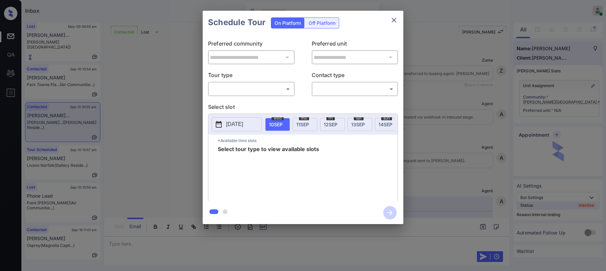
scroll to position [2055, 0]
click at [258, 90] on body "Inbox [PERSON_NAME] Online Set yourself offline Set yourself on break Profile S…" at bounding box center [303, 135] width 606 height 271
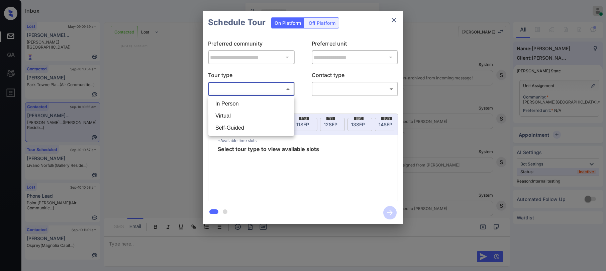
drag, startPoint x: 234, startPoint y: 117, endPoint x: 299, endPoint y: 92, distance: 70.5
click at [234, 117] on li "Virtual" at bounding box center [251, 116] width 83 height 12
type input "*******"
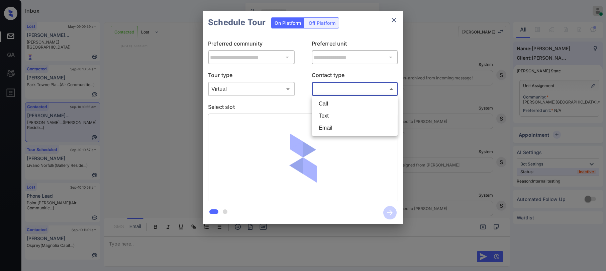
click at [347, 91] on body "Inbox [PERSON_NAME] Online Set yourself offline Set yourself on break Profile S…" at bounding box center [303, 135] width 606 height 271
click at [340, 116] on li "Text" at bounding box center [354, 116] width 83 height 12
type input "****"
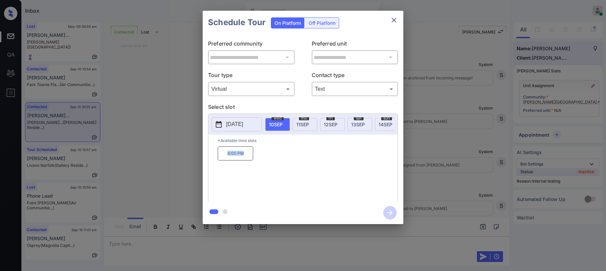
drag, startPoint x: 223, startPoint y: 155, endPoint x: 251, endPoint y: 159, distance: 28.4
click at [251, 159] on p "4:00 PM" at bounding box center [235, 153] width 35 height 14
copy p "4:00 PM"
click at [395, 21] on icon "close" at bounding box center [394, 20] width 8 height 8
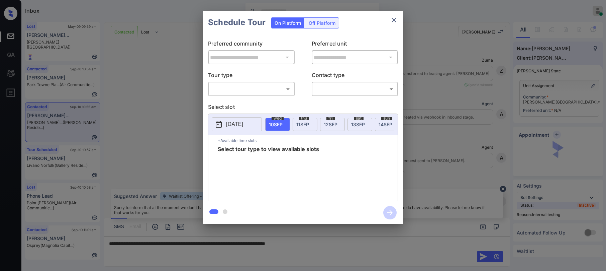
scroll to position [2055, 0]
click at [269, 91] on body "Inbox [PERSON_NAME] Online Set yourself offline Set yourself on break Profile S…" at bounding box center [303, 135] width 606 height 271
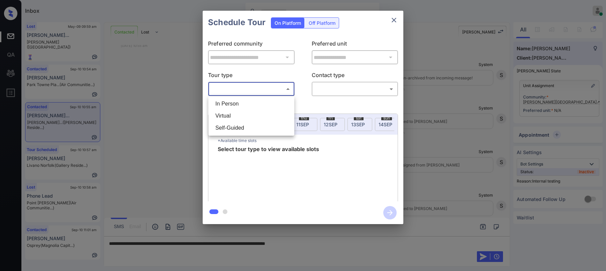
click at [243, 112] on li "Virtual" at bounding box center [251, 116] width 83 height 12
type input "*******"
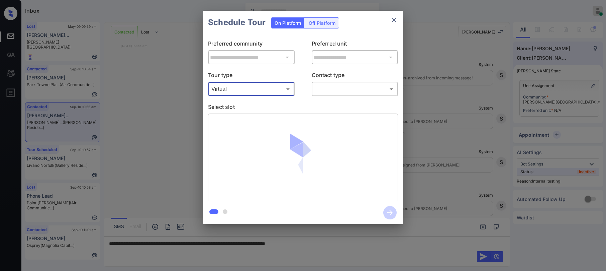
click at [326, 90] on body "Inbox [PERSON_NAME] Online Set yourself offline Set yourself on break Profile S…" at bounding box center [303, 135] width 606 height 271
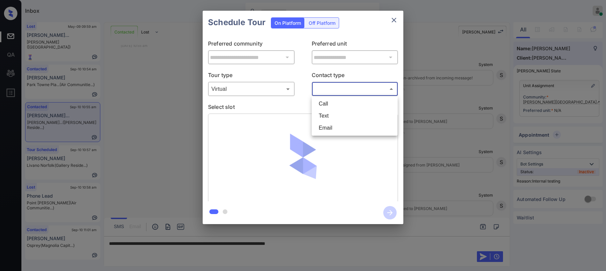
click at [331, 118] on li "Text" at bounding box center [354, 116] width 83 height 12
type input "****"
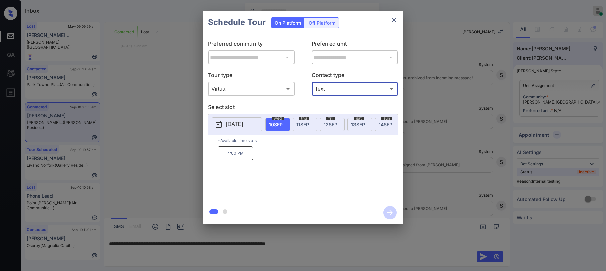
click at [440, 192] on div "**********" at bounding box center [303, 117] width 606 height 235
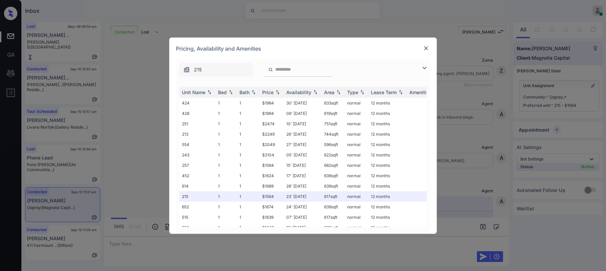
scroll to position [1058, 0]
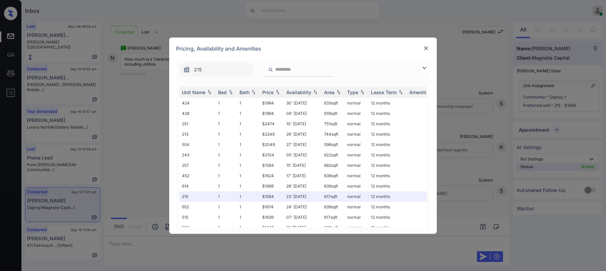
click at [424, 70] on img at bounding box center [425, 68] width 8 height 8
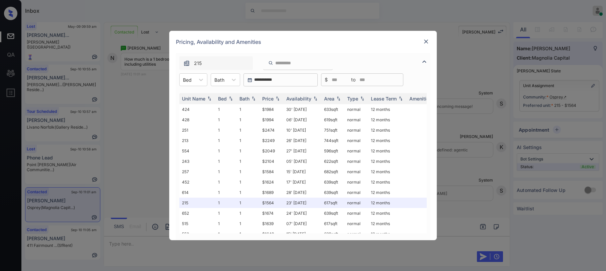
click at [428, 42] on img at bounding box center [426, 41] width 7 height 7
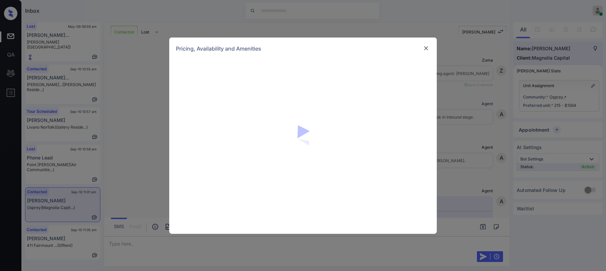
scroll to position [1058, 0]
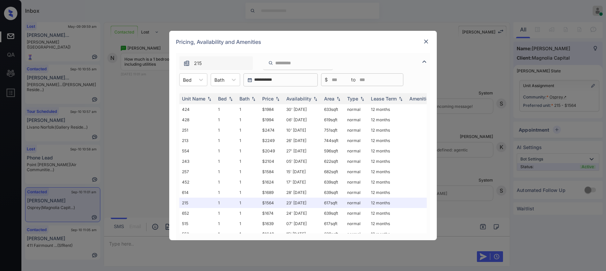
click at [426, 60] on img at bounding box center [425, 62] width 8 height 8
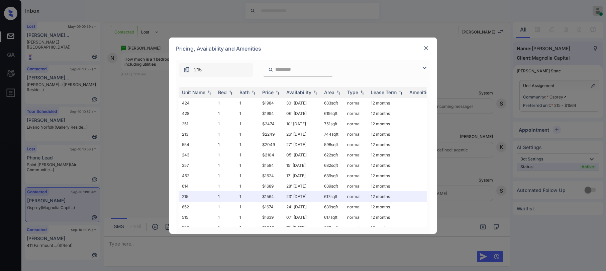
click at [425, 69] on img at bounding box center [425, 68] width 8 height 8
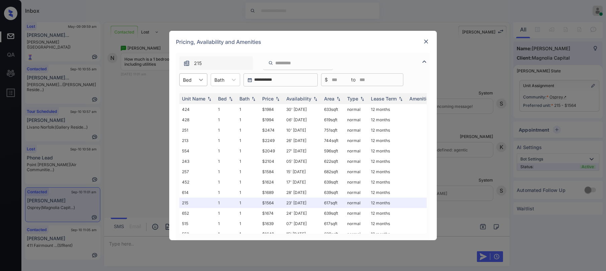
click at [199, 84] on div at bounding box center [201, 80] width 12 height 12
click at [192, 98] on div "1" at bounding box center [193, 96] width 28 height 12
click at [276, 99] on img at bounding box center [277, 98] width 7 height 5
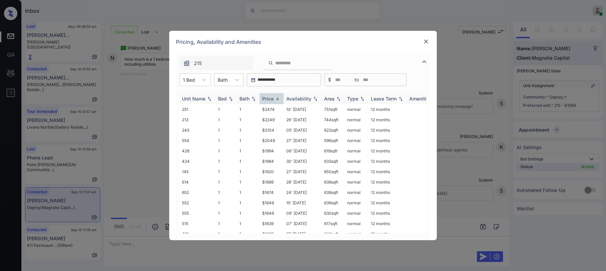
click at [276, 99] on img at bounding box center [277, 98] width 7 height 5
drag, startPoint x: 263, startPoint y: 109, endPoint x: 277, endPoint y: 109, distance: 14.7
click at [277, 109] on td "$1564" at bounding box center [272, 109] width 24 height 10
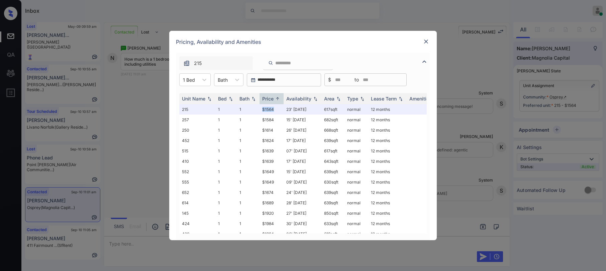
copy td "$1564"
click at [269, 112] on td "$1564" at bounding box center [272, 109] width 24 height 10
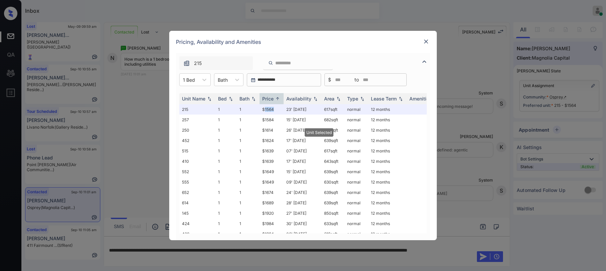
click at [425, 42] on img at bounding box center [426, 41] width 7 height 7
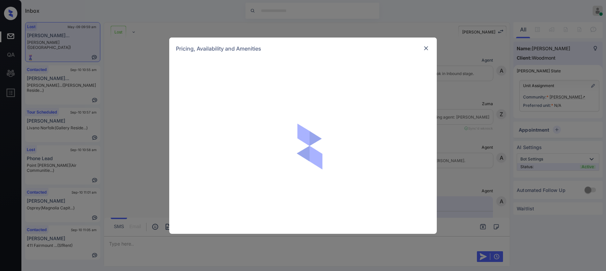
scroll to position [1408, 0]
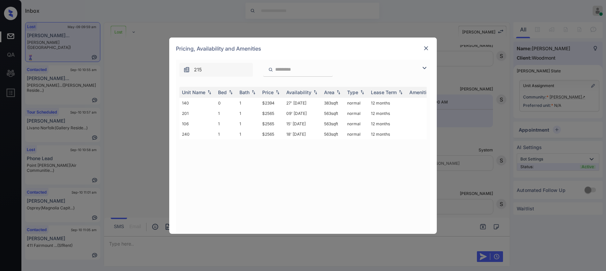
click at [425, 49] on img at bounding box center [426, 48] width 7 height 7
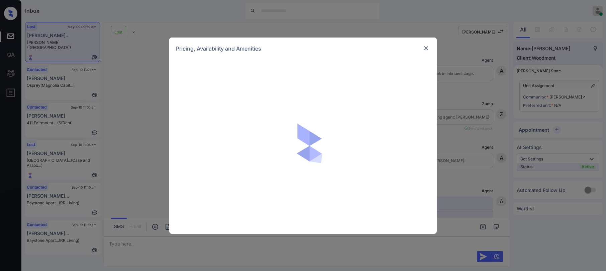
scroll to position [524, 0]
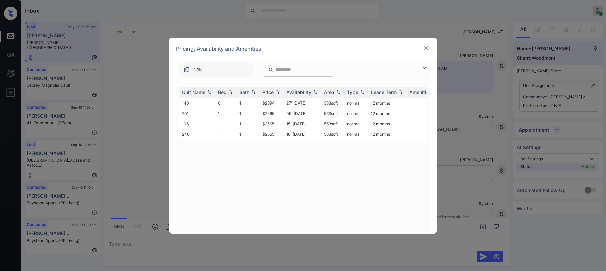
click at [425, 49] on img at bounding box center [426, 48] width 7 height 7
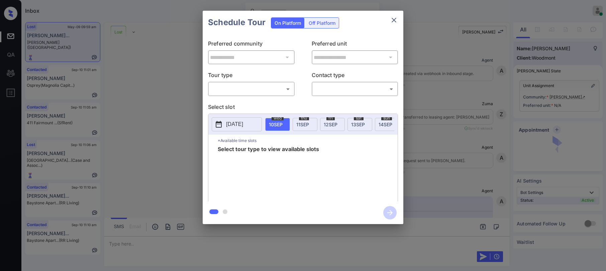
scroll to position [524, 0]
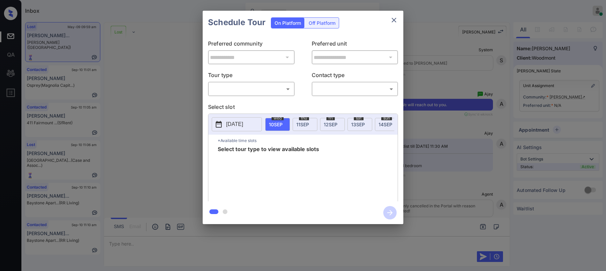
click at [394, 21] on icon "close" at bounding box center [394, 20] width 8 height 8
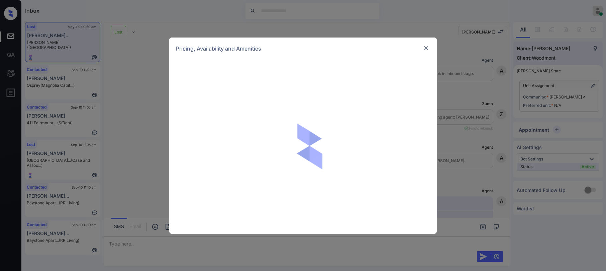
scroll to position [524, 0]
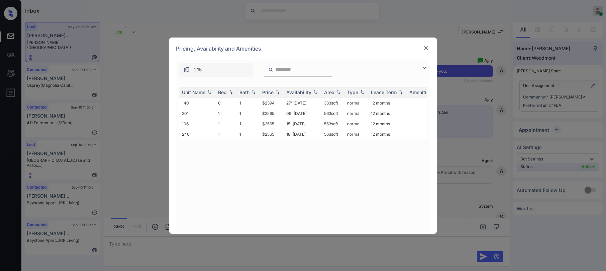
click at [427, 52] on div at bounding box center [426, 48] width 8 height 8
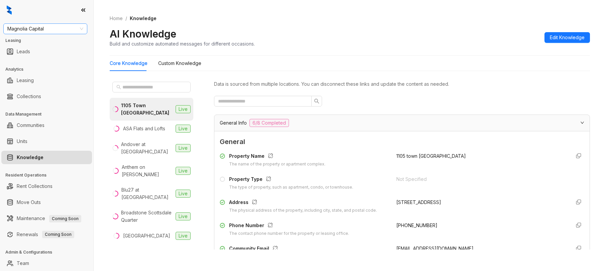
click at [63, 25] on span "Magnolia Capital" at bounding box center [45, 29] width 76 height 10
type input "**"
click at [41, 52] on div "RR Living" at bounding box center [45, 52] width 73 height 7
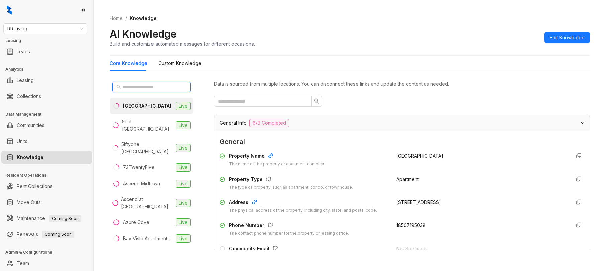
click at [157, 85] on input "text" at bounding box center [151, 86] width 59 height 7
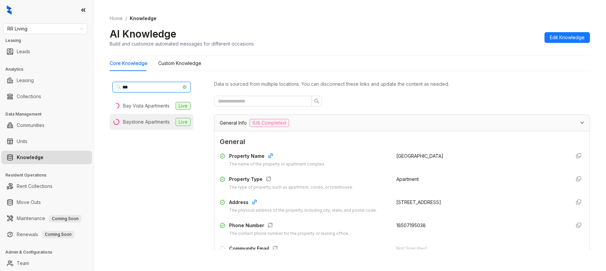
type input "***"
click at [145, 123] on div "Baystone Apartments" at bounding box center [146, 121] width 47 height 7
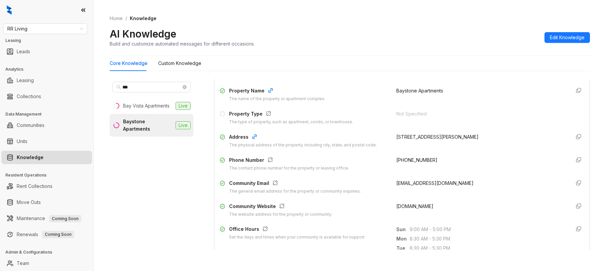
scroll to position [67, 0]
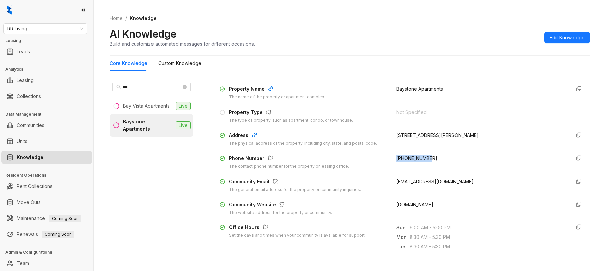
drag, startPoint x: 387, startPoint y: 157, endPoint x: 422, endPoint y: 158, distance: 35.1
click at [422, 158] on div "Phone Number The contact phone number for the property or leasing office. +1281…" at bounding box center [402, 162] width 365 height 15
copy span "+12813322575"
click at [64, 31] on span "RR Living" at bounding box center [45, 29] width 76 height 10
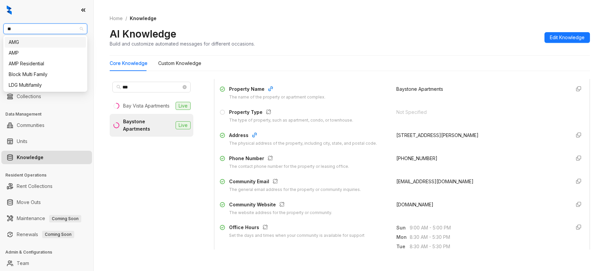
type input "***"
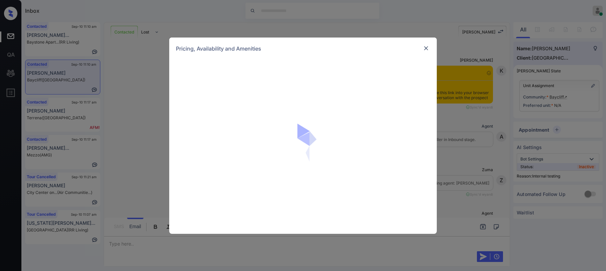
scroll to position [524, 0]
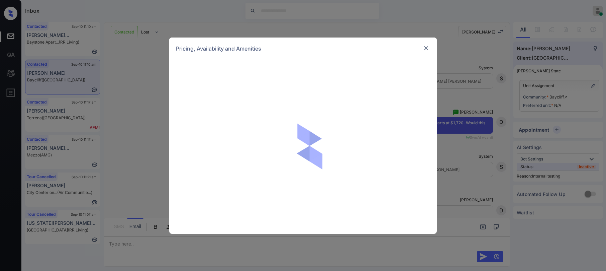
click at [426, 50] on img at bounding box center [426, 48] width 7 height 7
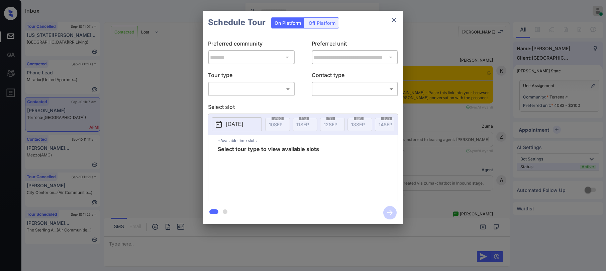
scroll to position [846, 0]
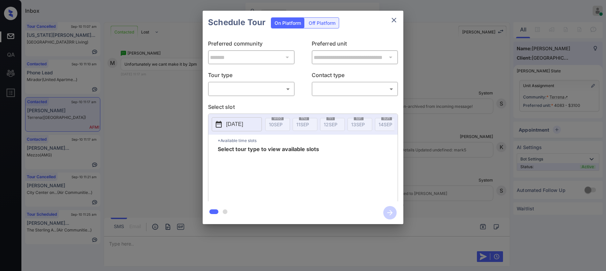
click at [264, 92] on body "Inbox [PERSON_NAME] Online Set yourself offline Set yourself on break Profile S…" at bounding box center [303, 135] width 606 height 271
drag, startPoint x: 259, startPoint y: 102, endPoint x: 315, endPoint y: 100, distance: 56.6
click at [259, 103] on li "In Person" at bounding box center [251, 104] width 83 height 12
type input "********"
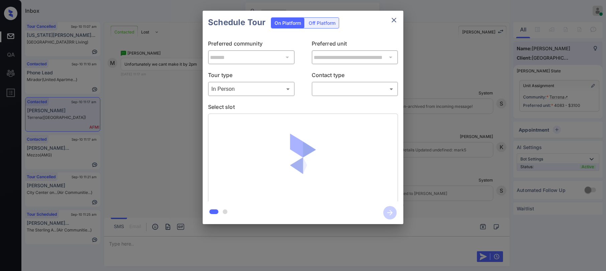
click at [335, 91] on body "Inbox [PERSON_NAME] Online Set yourself offline Set yourself on break Profile S…" at bounding box center [303, 135] width 606 height 271
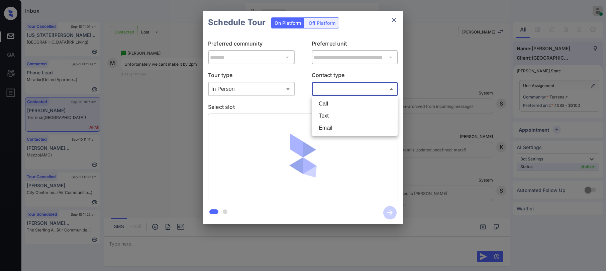
click at [330, 118] on li "Text" at bounding box center [354, 116] width 83 height 12
type input "****"
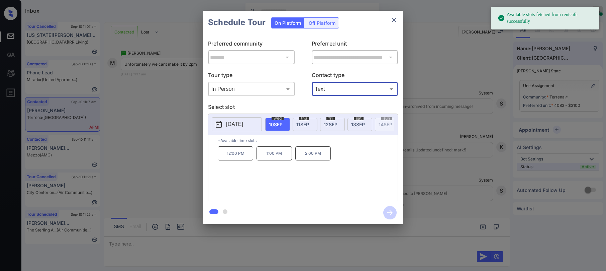
click at [306, 121] on span "11 SEP" at bounding box center [302, 124] width 13 height 6
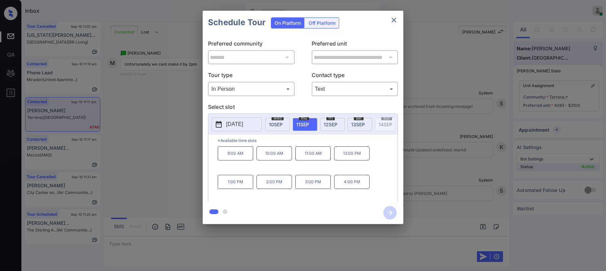
click at [302, 169] on div "9:00 AM 10:00 AM 11:00 AM 12:00 PM 1:00 PM 2:00 PM 3:00 PM 4:00 PM" at bounding box center [308, 173] width 180 height 54
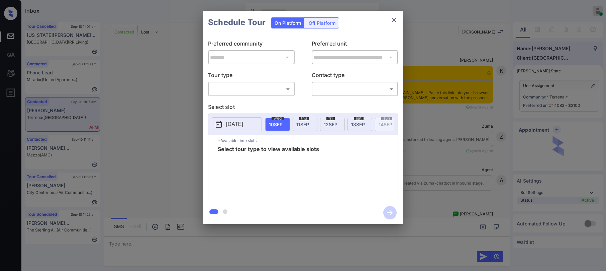
scroll to position [846, 0]
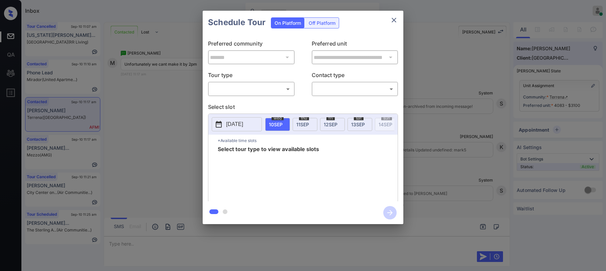
click at [247, 94] on body "Inbox [PERSON_NAME] Online Set yourself offline Set yourself on break Profile S…" at bounding box center [303, 135] width 606 height 271
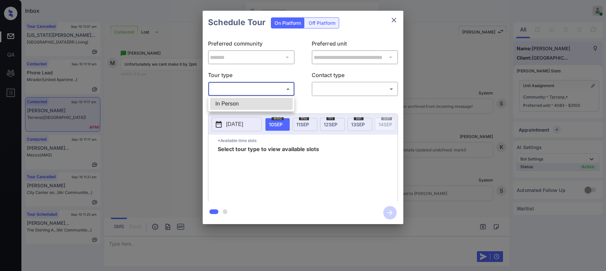
drag, startPoint x: 243, startPoint y: 106, endPoint x: 299, endPoint y: 99, distance: 57.3
click at [244, 106] on li "In Person" at bounding box center [251, 104] width 83 height 12
type input "********"
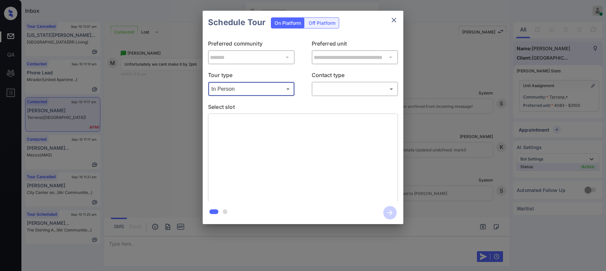
click at [320, 91] on body "Inbox Paolo Gabriel Online Set yourself offline Set yourself on break Profile S…" at bounding box center [303, 135] width 606 height 271
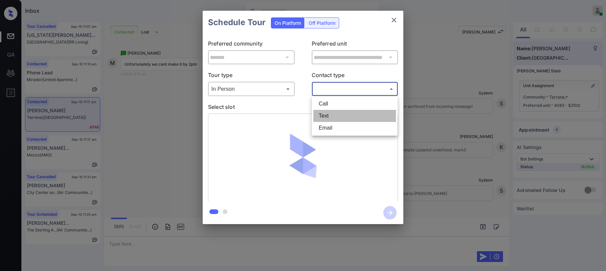
click at [321, 113] on li "Text" at bounding box center [354, 116] width 83 height 12
type input "****"
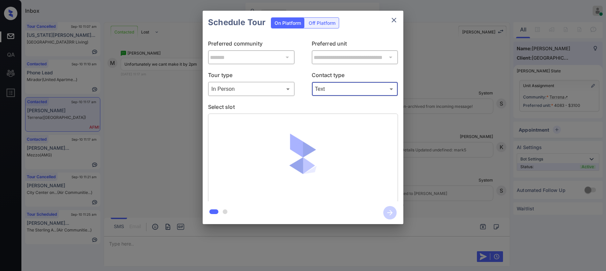
click at [298, 107] on p "Select slot" at bounding box center [303, 108] width 190 height 11
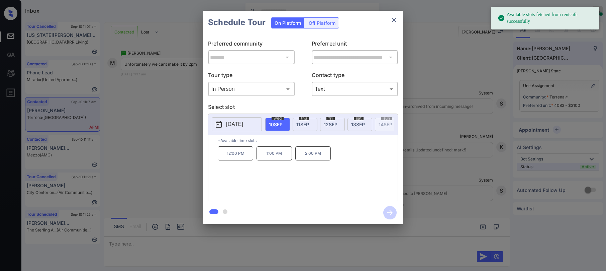
drag, startPoint x: 309, startPoint y: 121, endPoint x: 303, endPoint y: 126, distance: 8.2
click at [309, 121] on div "thu 11 SEP" at bounding box center [305, 124] width 25 height 13
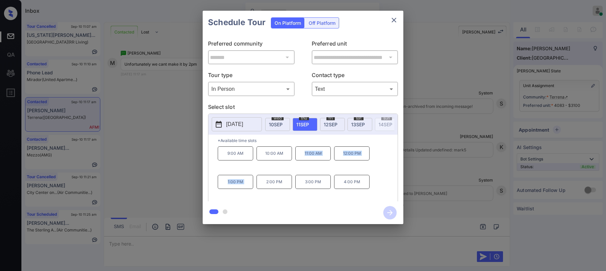
drag, startPoint x: 307, startPoint y: 156, endPoint x: 255, endPoint y: 183, distance: 58.6
click at [255, 183] on div "9:00 AM 10:00 AM 11:00 AM 12:00 PM 1:00 PM 2:00 PM 3:00 PM 4:00 PM" at bounding box center [308, 173] width 180 height 54
copy div "11:00 AM 12:00 PM 1:00 PM"
click at [397, 18] on icon "close" at bounding box center [394, 20] width 8 height 8
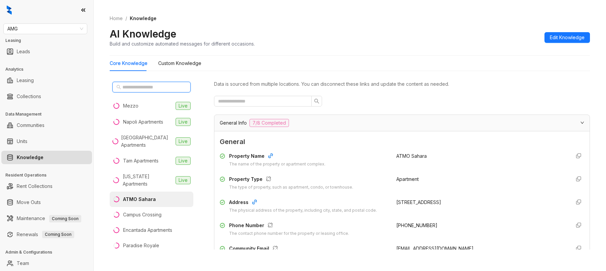
click at [162, 88] on input "text" at bounding box center [151, 86] width 59 height 7
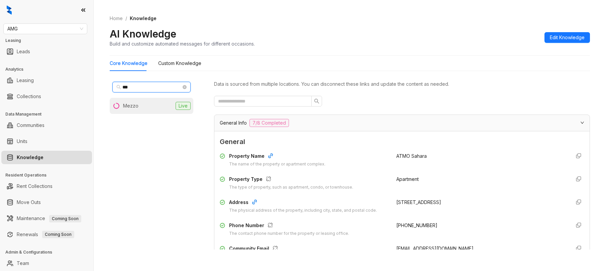
type input "***"
click at [140, 108] on li "Mezzo Live" at bounding box center [152, 106] width 84 height 16
click at [283, 102] on input "text" at bounding box center [260, 100] width 84 height 7
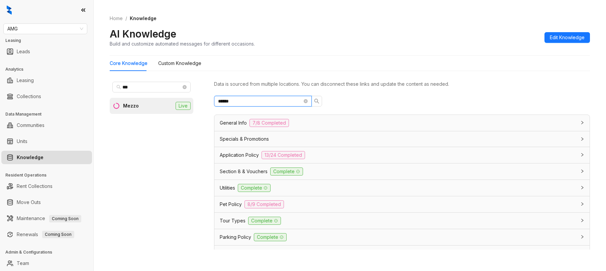
type input "*******"
drag, startPoint x: 254, startPoint y: 102, endPoint x: 158, endPoint y: 86, distance: 97.0
click at [171, 94] on div "*** Mezzo Live Data is sourced from multiple locations. You can disconnect thes…" at bounding box center [350, 165] width 480 height 179
click at [234, 99] on input "***" at bounding box center [260, 100] width 84 height 7
type input "***"
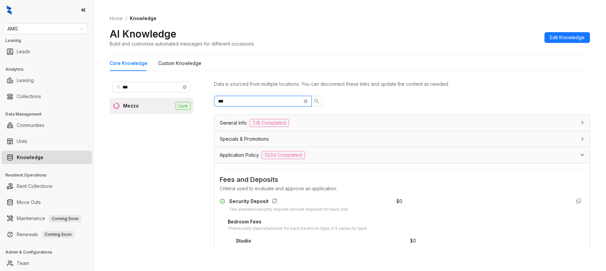
drag, startPoint x: 267, startPoint y: 101, endPoint x: 113, endPoint y: 95, distance: 154.7
click at [113, 95] on div "*** Mezzo Live Data is sourced from multiple locations. You can disconnect thes…" at bounding box center [350, 165] width 480 height 179
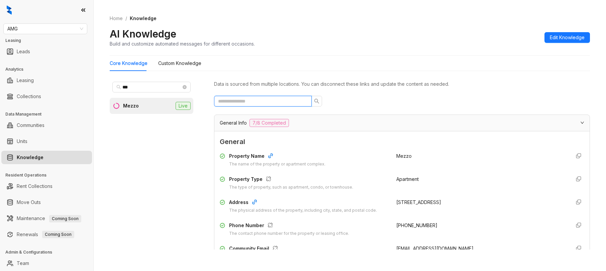
click at [258, 100] on input "text" at bounding box center [260, 100] width 84 height 7
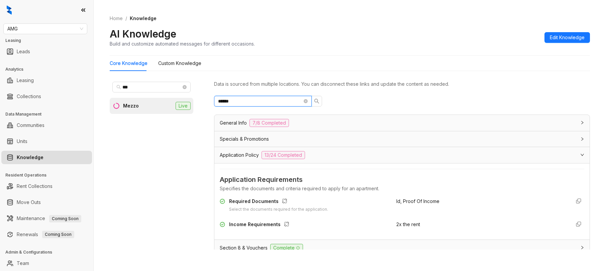
type input "******"
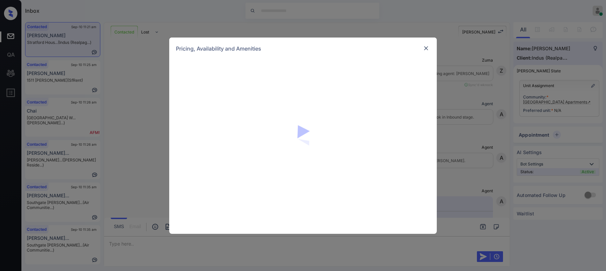
scroll to position [487, 0]
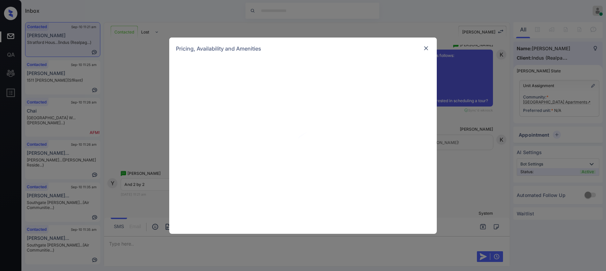
click at [431, 48] on div "Pricing, Availability and Amenities" at bounding box center [303, 48] width 268 height 22
click at [427, 47] on img at bounding box center [426, 48] width 7 height 7
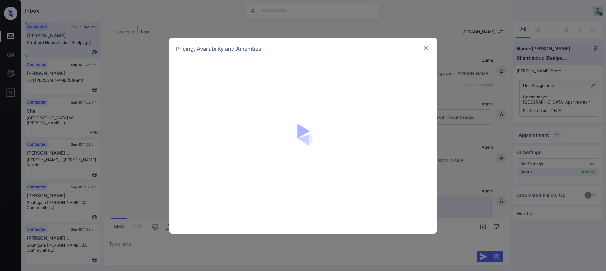
scroll to position [587, 0]
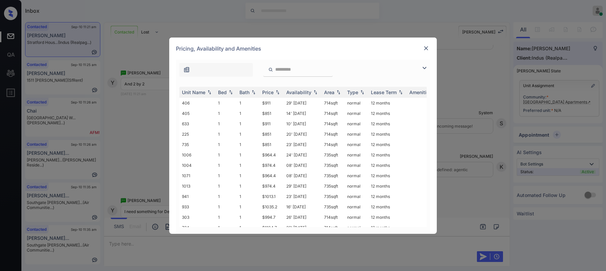
click at [426, 69] on img at bounding box center [425, 68] width 8 height 8
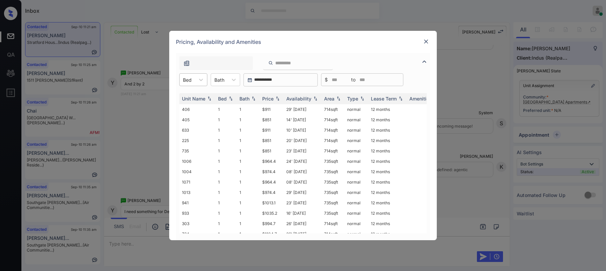
click at [191, 77] on div at bounding box center [187, 79] width 9 height 7
click at [190, 108] on div "2" at bounding box center [193, 108] width 28 height 12
click at [238, 83] on div at bounding box center [238, 80] width 12 height 12
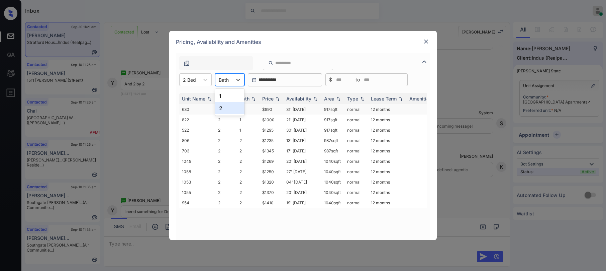
click at [220, 112] on div "2" at bounding box center [229, 108] width 29 height 12
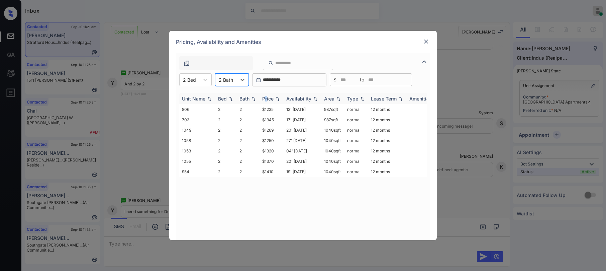
click at [267, 98] on div "Price" at bounding box center [267, 99] width 11 height 6
click at [269, 98] on div "Price" at bounding box center [267, 99] width 11 height 6
click at [270, 98] on div "Price" at bounding box center [267, 99] width 11 height 6
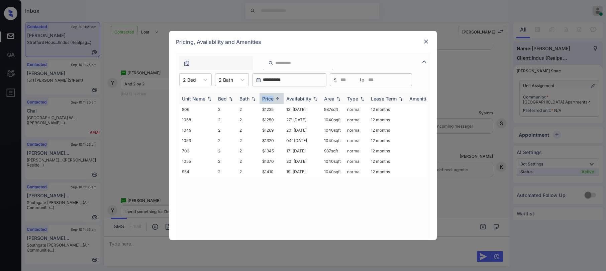
click at [270, 98] on div "Price" at bounding box center [267, 99] width 11 height 6
click at [268, 100] on div "Price" at bounding box center [267, 99] width 11 height 6
click at [269, 99] on div "Price" at bounding box center [267, 99] width 11 height 6
click at [427, 40] on img at bounding box center [426, 41] width 7 height 7
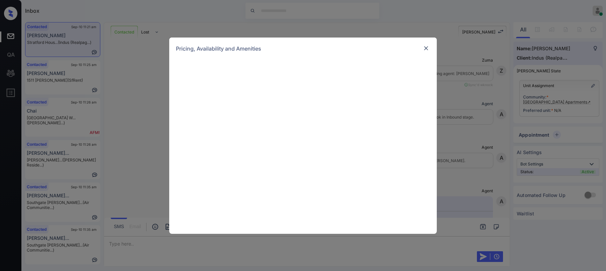
scroll to position [487, 0]
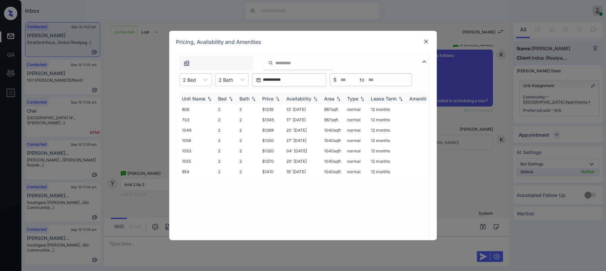
click at [271, 98] on div "Price" at bounding box center [267, 99] width 11 height 6
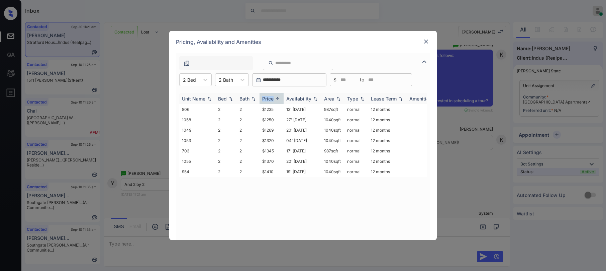
click at [271, 98] on div "Price" at bounding box center [267, 99] width 11 height 6
click at [271, 95] on th "Price" at bounding box center [272, 98] width 24 height 11
click at [272, 96] on div "Price" at bounding box center [267, 99] width 11 height 6
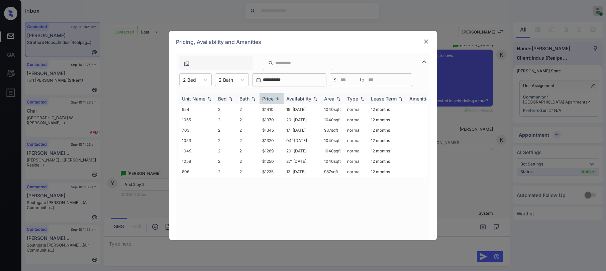
click at [272, 96] on div "Price" at bounding box center [267, 99] width 11 height 6
click at [271, 110] on td "$1235" at bounding box center [272, 109] width 24 height 10
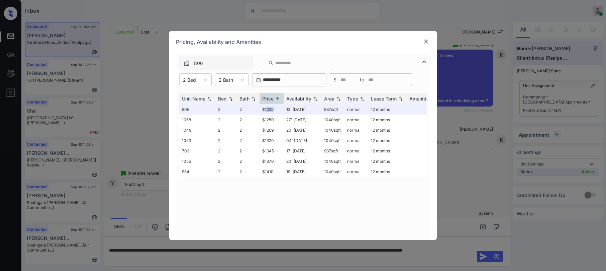
click at [427, 44] on img at bounding box center [426, 41] width 7 height 7
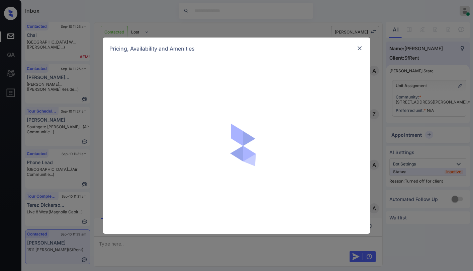
scroll to position [1433, 0]
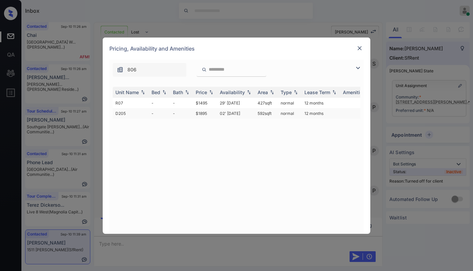
click at [207, 112] on td "$1895" at bounding box center [205, 113] width 24 height 10
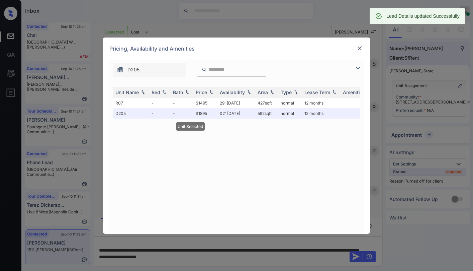
click at [361, 46] on img at bounding box center [359, 48] width 7 height 7
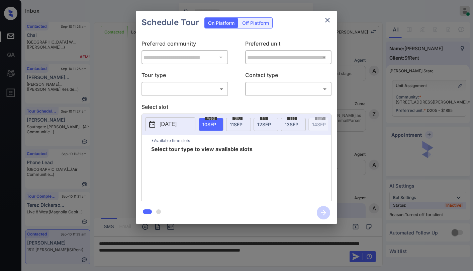
scroll to position [1477, 0]
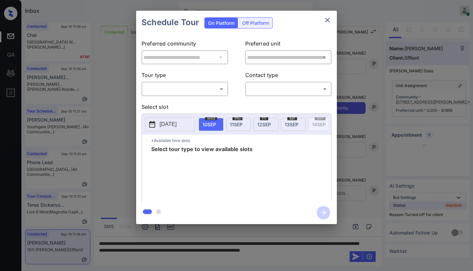
drag, startPoint x: 266, startPoint y: 28, endPoint x: 261, endPoint y: 30, distance: 5.4
click at [266, 28] on div "On Platform Off Platform" at bounding box center [238, 22] width 68 height 23
click at [262, 24] on div "Off Platform" at bounding box center [255, 23] width 33 height 10
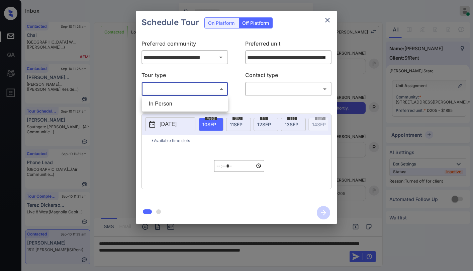
click at [193, 88] on body "Inbox Paolo Gabriel Online Set yourself offline Set yourself on break Profile S…" at bounding box center [236, 135] width 473 height 271
drag, startPoint x: 187, startPoint y: 99, endPoint x: 240, endPoint y: 97, distance: 52.9
click at [190, 98] on li "In Person" at bounding box center [185, 104] width 83 height 12
type input "********"
click at [254, 94] on body "Inbox Paolo Gabriel Online Set yourself offline Set yourself on break Profile S…" at bounding box center [236, 135] width 473 height 271
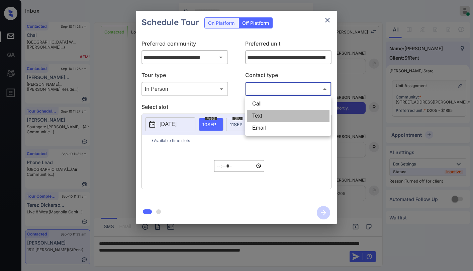
click at [261, 118] on li "Text" at bounding box center [288, 116] width 83 height 12
type input "****"
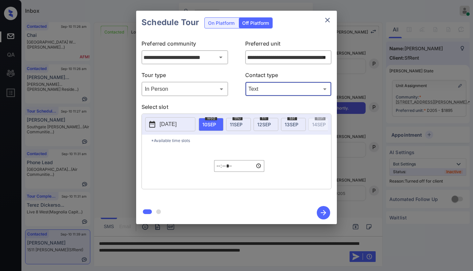
drag, startPoint x: 176, startPoint y: 125, endPoint x: 194, endPoint y: 121, distance: 19.0
click at [177, 124] on p "2025-09-09" at bounding box center [168, 124] width 17 height 8
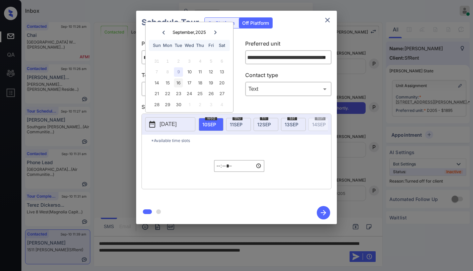
click at [180, 82] on div "16" at bounding box center [178, 82] width 9 height 9
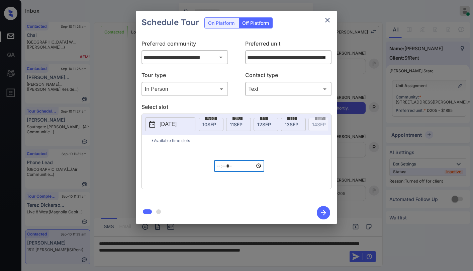
click at [221, 167] on input "*****" at bounding box center [239, 166] width 50 height 12
click at [234, 171] on input "*****" at bounding box center [239, 166] width 50 height 12
type input "*****"
click at [328, 214] on icon "button" at bounding box center [323, 212] width 13 height 13
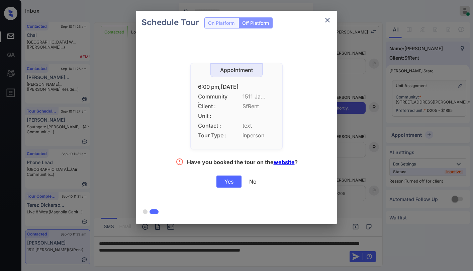
click at [227, 183] on div "Yes" at bounding box center [228, 181] width 25 height 12
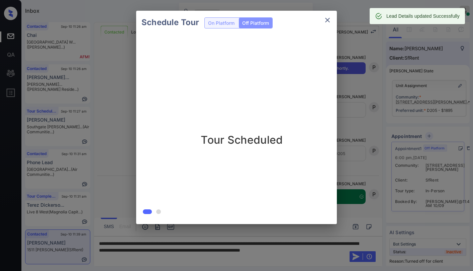
scroll to position [1519, 0]
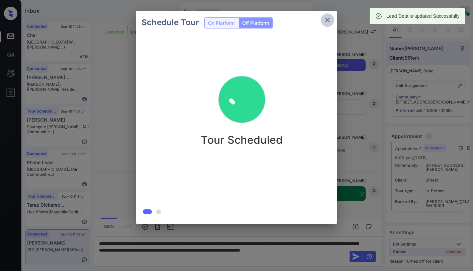
click at [329, 19] on icon "close" at bounding box center [327, 20] width 5 height 5
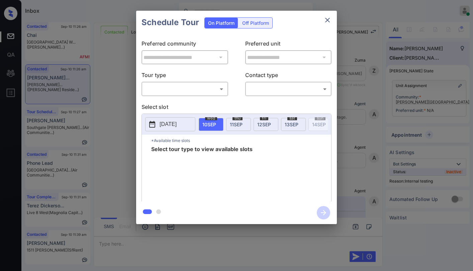
scroll to position [2314, 0]
click at [206, 91] on body "Inbox [PERSON_NAME] Online Set yourself offline Set yourself on break Profile S…" at bounding box center [236, 135] width 473 height 271
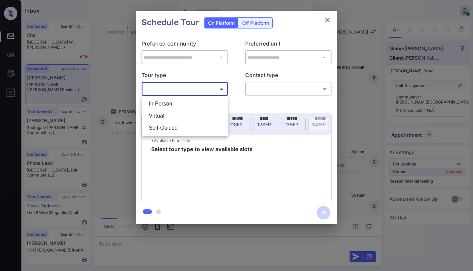
click at [328, 18] on div at bounding box center [236, 135] width 473 height 271
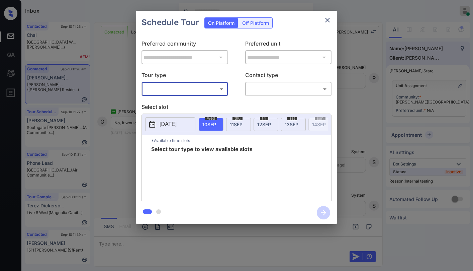
click at [328, 18] on icon "close" at bounding box center [327, 20] width 8 height 8
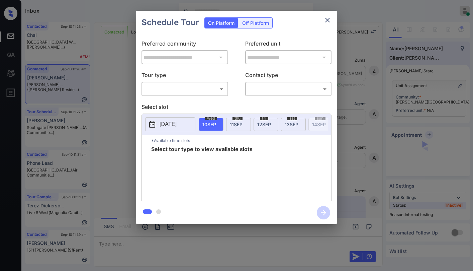
scroll to position [2214, 0]
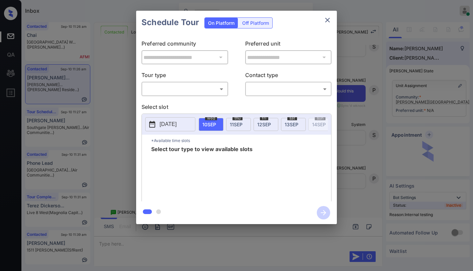
click at [195, 98] on div "**********" at bounding box center [236, 117] width 201 height 167
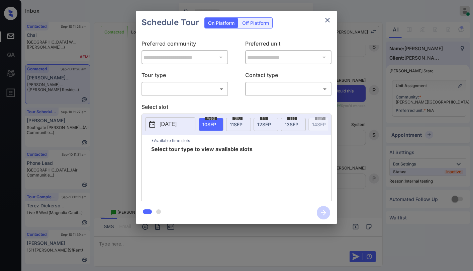
click at [191, 92] on body "Inbox [PERSON_NAME] Online Set yourself offline Set yourself on break Profile S…" at bounding box center [236, 135] width 473 height 271
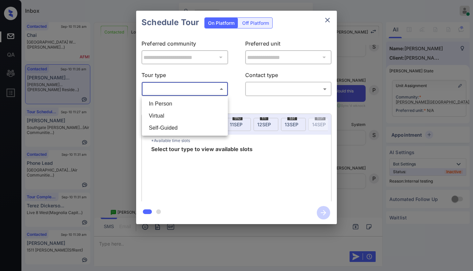
click at [210, 110] on li "Virtual" at bounding box center [185, 116] width 83 height 12
type input "*******"
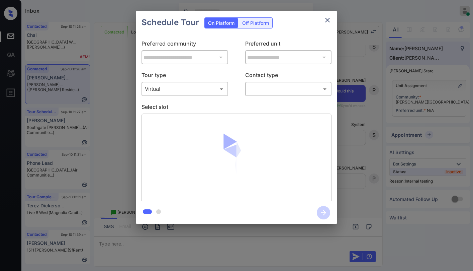
click at [280, 81] on p "Contact type" at bounding box center [288, 76] width 87 height 11
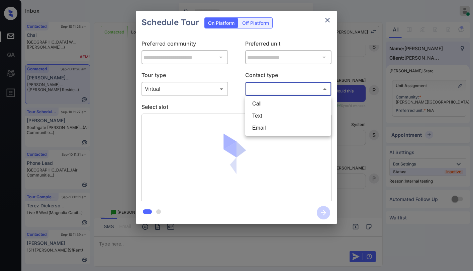
click at [277, 87] on body "Inbox Paolo Gabriel Online Set yourself offline Set yourself on break Profile S…" at bounding box center [236, 135] width 473 height 271
click at [268, 116] on li "Text" at bounding box center [288, 116] width 83 height 12
type input "****"
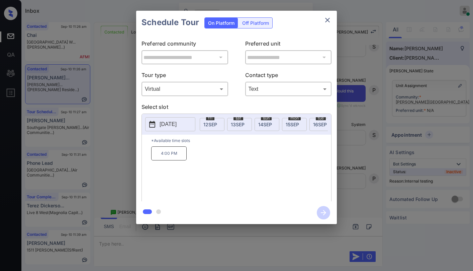
scroll to position [0, 64]
click at [280, 121] on span "[DATE]" at bounding box center [282, 124] width 13 height 6
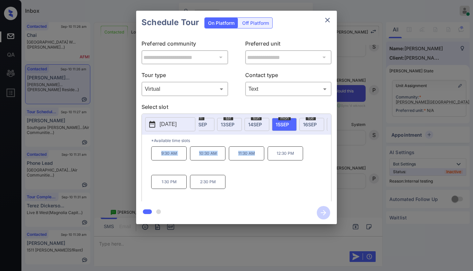
drag, startPoint x: 161, startPoint y: 156, endPoint x: 257, endPoint y: 156, distance: 96.7
click at [257, 156] on div "9:30 AM 10:30 AM 11:30 AM 12:30 PM 1:30 PM 2:30 PM" at bounding box center [241, 173] width 180 height 54
copy div "9:30 AM 10:30 AM 11:30 AM"
click at [328, 20] on icon "close" at bounding box center [327, 20] width 5 height 5
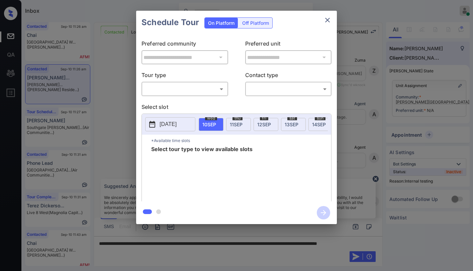
click at [173, 94] on body "Inbox [PERSON_NAME] Online Set yourself offline Set yourself on break Profile S…" at bounding box center [236, 135] width 473 height 271
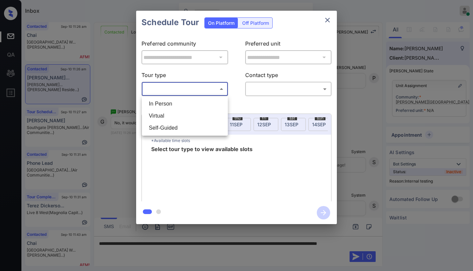
click at [169, 112] on li "Virtual" at bounding box center [185, 116] width 83 height 12
type input "*******"
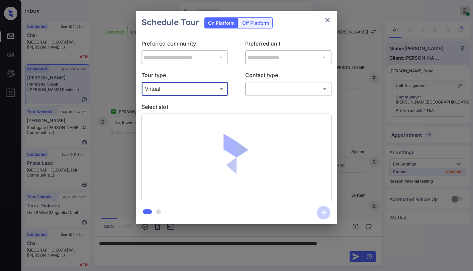
click at [273, 90] on body "Inbox [PERSON_NAME] Online Set yourself offline Set yourself on break Profile S…" at bounding box center [236, 135] width 473 height 271
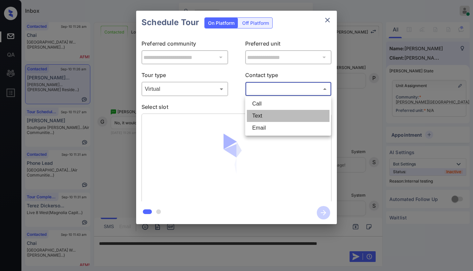
click at [266, 119] on li "Text" at bounding box center [288, 116] width 83 height 12
type input "****"
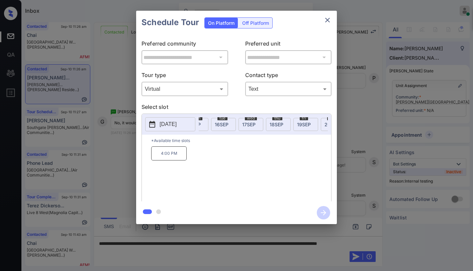
scroll to position [0, 123]
click at [220, 125] on span "[DATE]" at bounding box center [223, 124] width 13 height 6
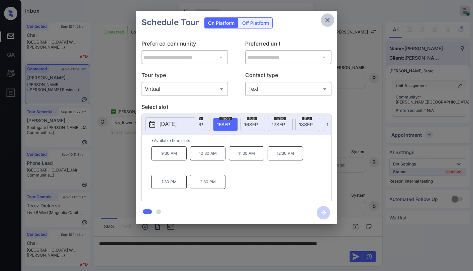
click at [332, 18] on button "close" at bounding box center [327, 19] width 13 height 13
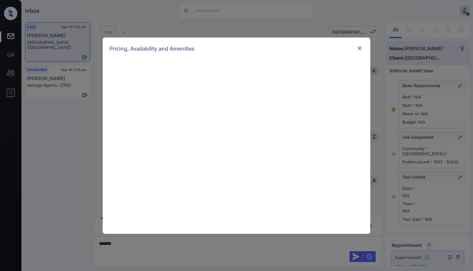
scroll to position [33, 0]
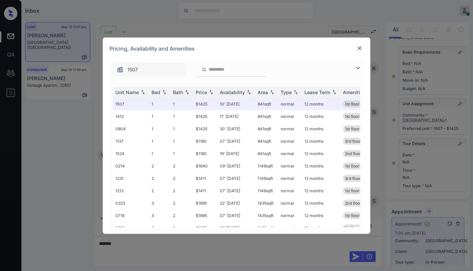
click at [355, 69] on img at bounding box center [358, 68] width 8 height 8
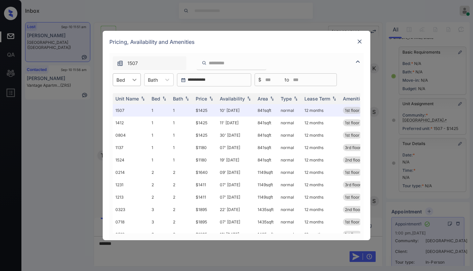
click at [135, 82] on icon at bounding box center [134, 79] width 7 height 7
click at [132, 98] on div "1" at bounding box center [127, 96] width 28 height 12
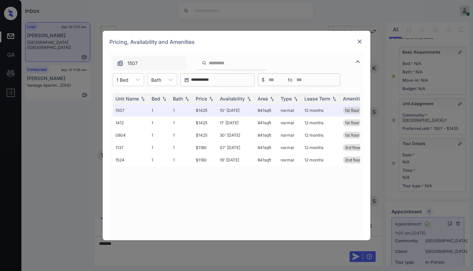
click at [363, 43] on div at bounding box center [360, 41] width 8 height 8
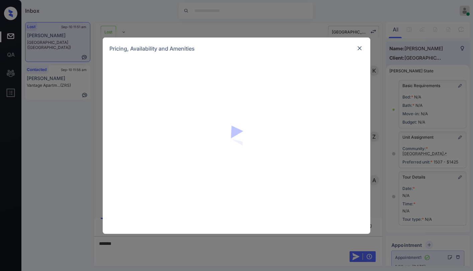
scroll to position [33, 0]
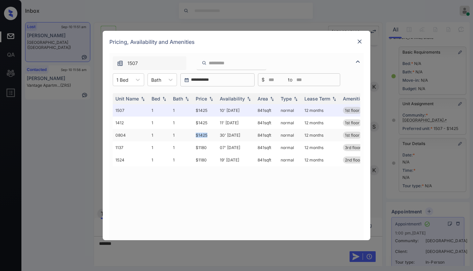
drag, startPoint x: 196, startPoint y: 133, endPoint x: 210, endPoint y: 133, distance: 14.7
click at [210, 133] on td "$1425" at bounding box center [205, 135] width 24 height 12
copy td "$1425"
click at [361, 42] on img at bounding box center [359, 41] width 7 height 7
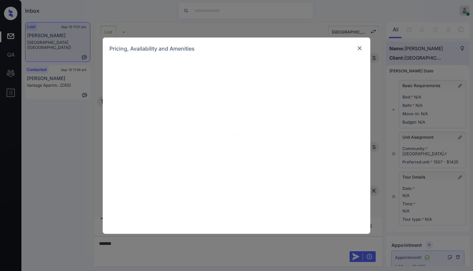
scroll to position [33, 0]
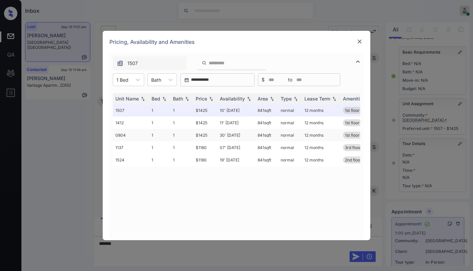
click at [199, 136] on td "$1425" at bounding box center [205, 135] width 24 height 12
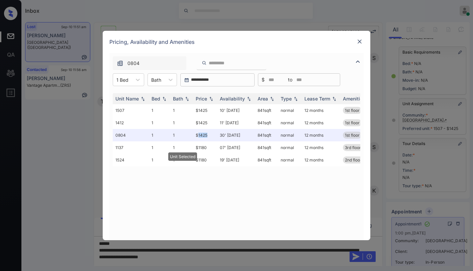
click at [362, 41] on img at bounding box center [359, 41] width 7 height 7
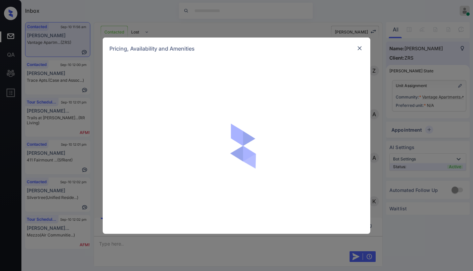
scroll to position [630, 0]
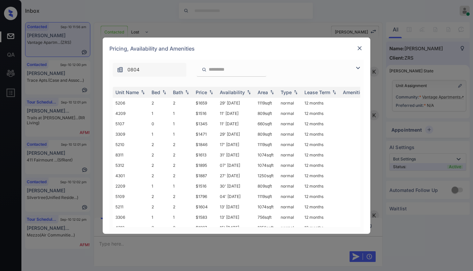
click at [362, 67] on div at bounding box center [360, 68] width 8 height 8
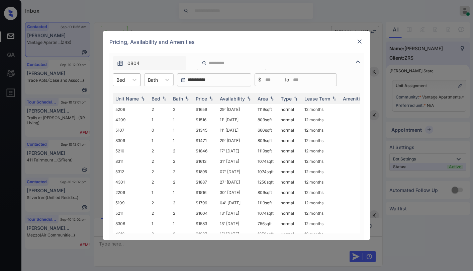
click at [125, 78] on div at bounding box center [120, 79] width 9 height 7
click at [123, 108] on div "1" at bounding box center [127, 108] width 28 height 12
click at [206, 98] on div "Price" at bounding box center [201, 99] width 11 height 6
click at [205, 98] on div "Price" at bounding box center [201, 99] width 11 height 6
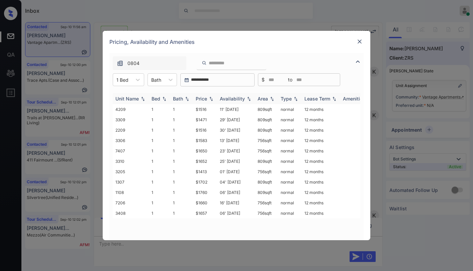
click at [205, 97] on div "Price" at bounding box center [201, 99] width 11 height 6
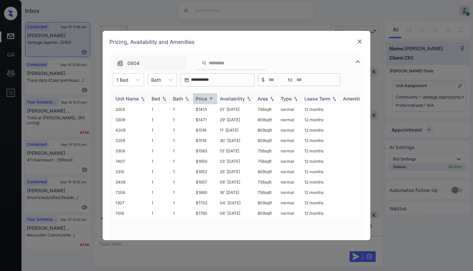
click at [205, 97] on div "Price" at bounding box center [201, 99] width 11 height 6
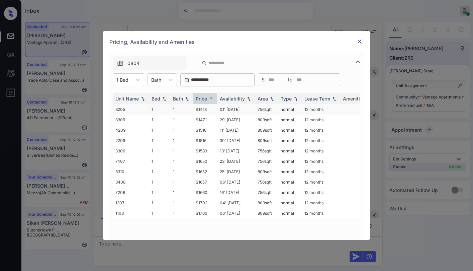
click at [203, 110] on td "$1413" at bounding box center [205, 109] width 24 height 10
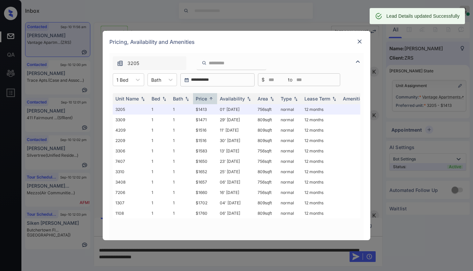
click at [359, 45] on div at bounding box center [360, 41] width 8 height 8
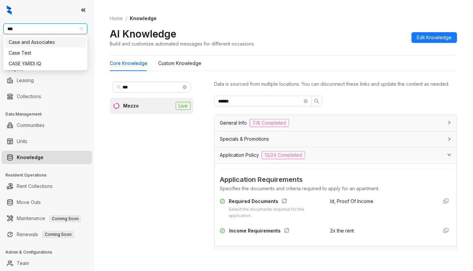
type input "****"
click at [54, 40] on div "Case and Associates" at bounding box center [45, 41] width 73 height 7
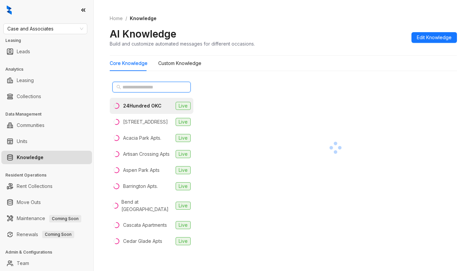
click at [137, 86] on input "text" at bounding box center [151, 86] width 59 height 7
click at [140, 87] on input "text" at bounding box center [151, 86] width 59 height 7
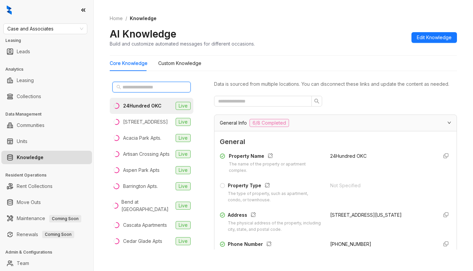
click at [137, 87] on input "text" at bounding box center [151, 86] width 59 height 7
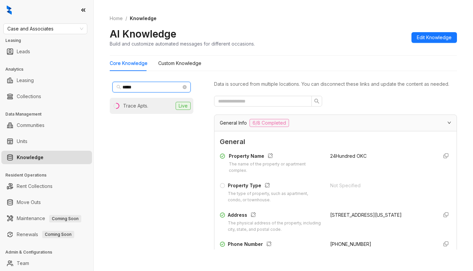
type input "*****"
click at [143, 103] on div "Trace Apts." at bounding box center [135, 105] width 25 height 7
drag, startPoint x: 255, startPoint y: 116, endPoint x: 256, endPoint y: 109, distance: 7.1
click at [255, 116] on div "Data is sourced from multiple locations. You can disconnect these links and upd…" at bounding box center [335, 164] width 243 height 170
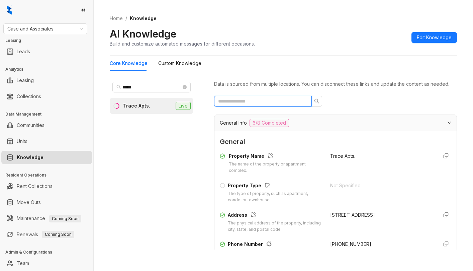
click at [256, 105] on input "text" at bounding box center [260, 100] width 84 height 7
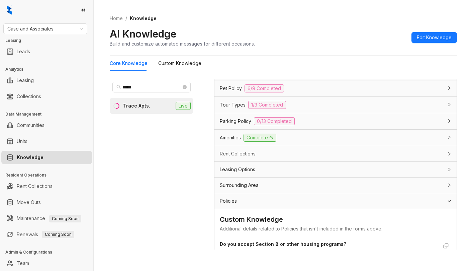
scroll to position [250, 0]
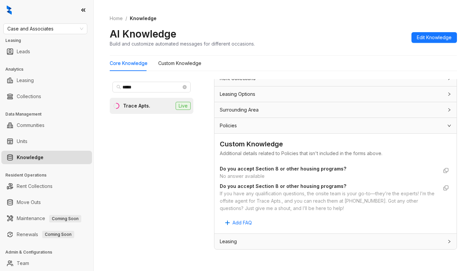
type input "*******"
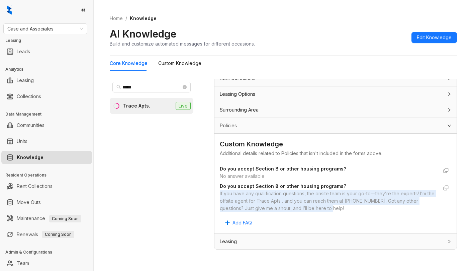
drag, startPoint x: 220, startPoint y: 194, endPoint x: 329, endPoint y: 196, distance: 108.7
click at [342, 205] on div "If you have any qualification questions, the onsite team is your go-to—they’re …" at bounding box center [329, 201] width 218 height 22
copy div "If you have any qualification questions, the onsite team is your go-to—they’re …"
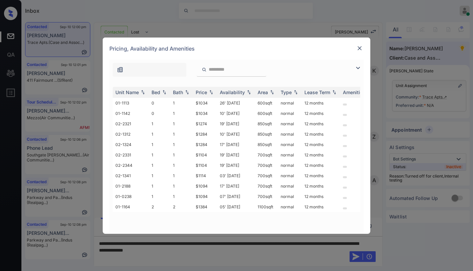
scroll to position [2128, 0]
click at [358, 69] on img at bounding box center [358, 68] width 8 height 8
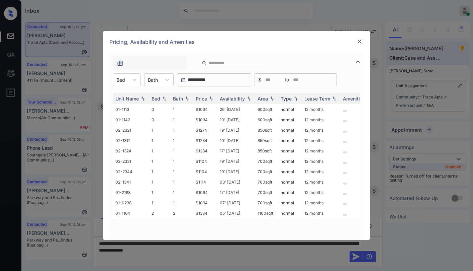
drag, startPoint x: 137, startPoint y: 79, endPoint x: 131, endPoint y: 87, distance: 9.7
click at [137, 79] on icon at bounding box center [134, 79] width 7 height 7
click at [120, 108] on div "1" at bounding box center [127, 108] width 28 height 12
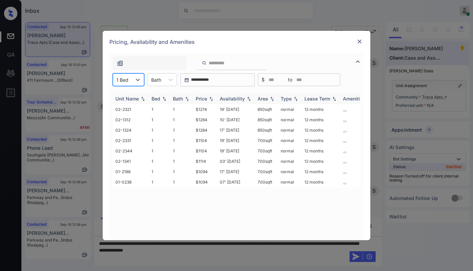
click at [206, 100] on div "Price" at bounding box center [201, 99] width 11 height 6
click at [207, 100] on div "Price" at bounding box center [201, 99] width 11 height 6
click at [205, 100] on div "Price" at bounding box center [201, 99] width 11 height 6
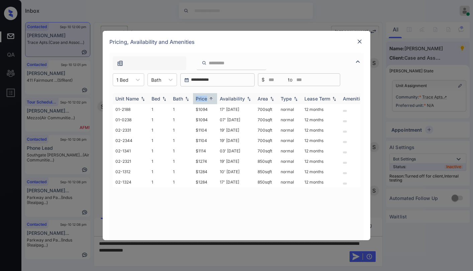
click at [205, 99] on div "Price" at bounding box center [201, 99] width 11 height 6
click at [201, 109] on td "$1094" at bounding box center [205, 109] width 24 height 10
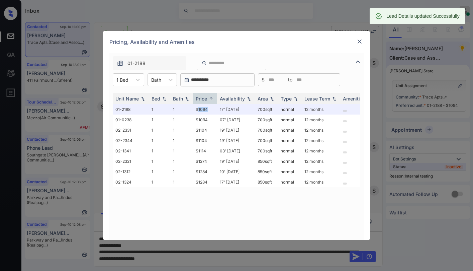
click at [360, 40] on img at bounding box center [359, 41] width 7 height 7
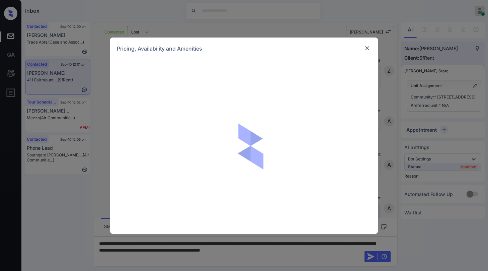
scroll to position [1083, 0]
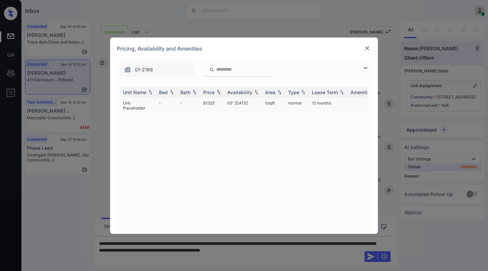
click at [211, 102] on td "$1325" at bounding box center [212, 105] width 24 height 15
click at [211, 103] on td "$1325" at bounding box center [212, 105] width 24 height 15
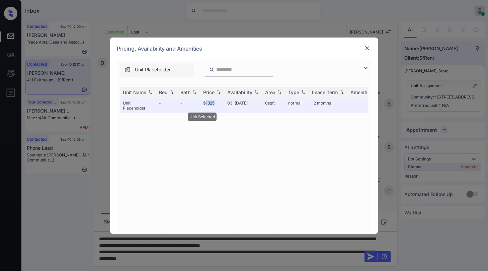
click at [366, 50] on img at bounding box center [367, 48] width 7 height 7
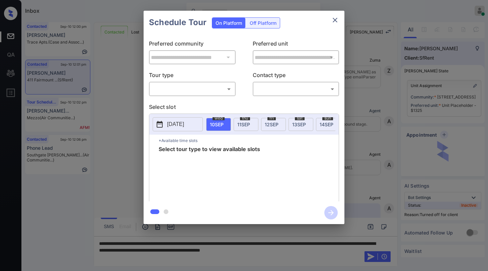
scroll to position [1128, 0]
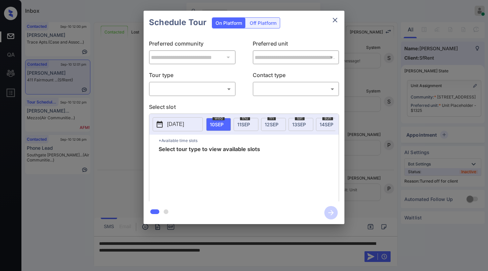
click at [266, 24] on div "Off Platform" at bounding box center [262, 23] width 33 height 10
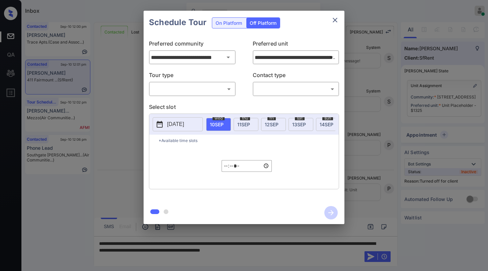
click at [196, 84] on body "Inbox Paolo Gabriel Online Set yourself offline Set yourself on break Profile S…" at bounding box center [244, 135] width 488 height 271
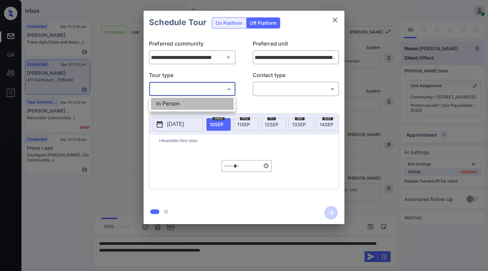
drag, startPoint x: 192, startPoint y: 102, endPoint x: 275, endPoint y: 98, distance: 83.1
click at [208, 102] on li "In Person" at bounding box center [192, 104] width 83 height 12
type input "********"
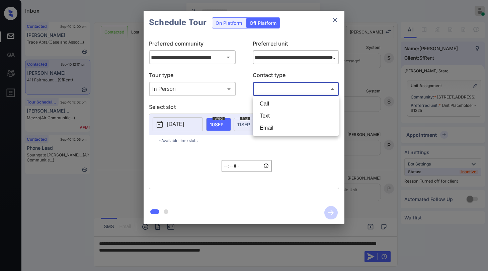
click at [281, 91] on body "Inbox Paolo Gabriel Online Set yourself offline Set yourself on break Profile S…" at bounding box center [244, 135] width 488 height 271
drag, startPoint x: 277, startPoint y: 113, endPoint x: 219, endPoint y: 115, distance: 57.6
click at [276, 113] on li "Text" at bounding box center [295, 116] width 83 height 12
type input "****"
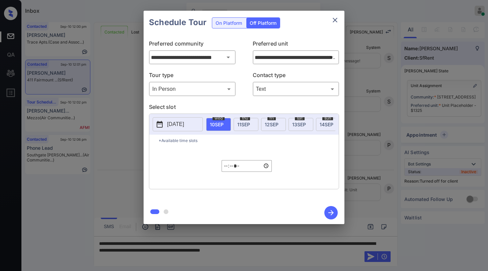
click at [184, 121] on p "2025-09-09" at bounding box center [175, 124] width 17 height 8
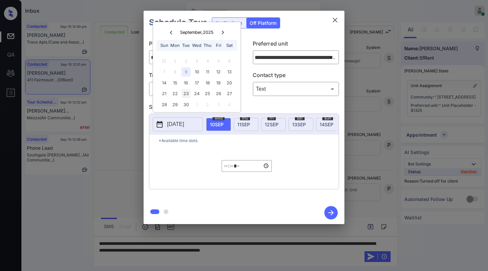
click at [164, 84] on div "14" at bounding box center [164, 82] width 9 height 9
type input "**********"
click at [229, 169] on input "*****" at bounding box center [246, 166] width 50 height 12
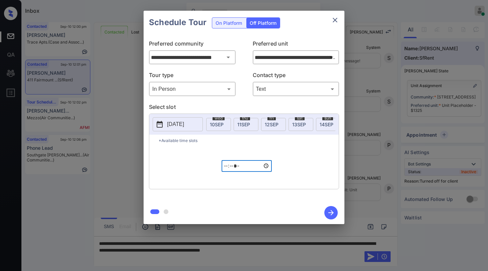
type input "*****"
click at [184, 123] on p "2025-09-09" at bounding box center [175, 124] width 17 height 8
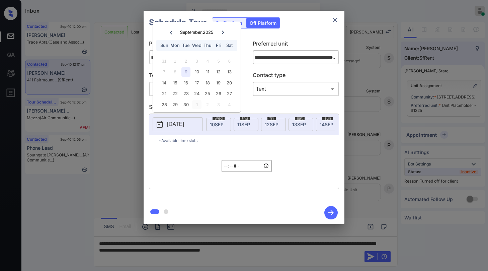
click at [163, 83] on div "14" at bounding box center [164, 82] width 9 height 9
type input "**********"
click at [271, 107] on p "Select slot" at bounding box center [244, 108] width 190 height 11
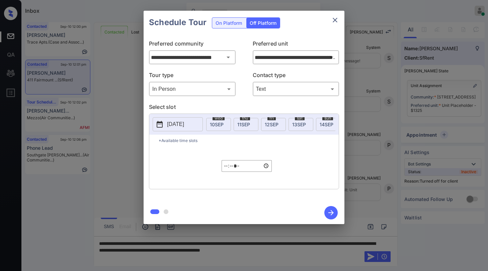
click at [334, 212] on icon "button" at bounding box center [330, 212] width 13 height 13
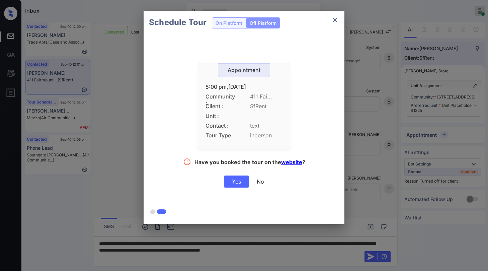
click at [238, 182] on div "Yes" at bounding box center [236, 181] width 25 height 12
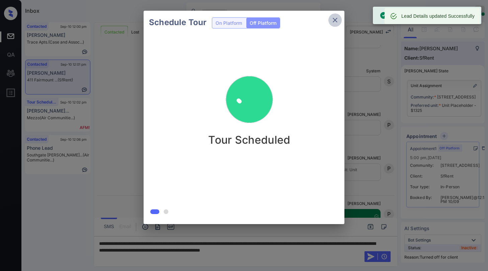
click at [337, 19] on icon "close" at bounding box center [335, 20] width 8 height 8
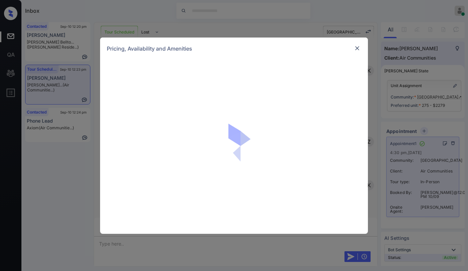
scroll to position [1100, 0]
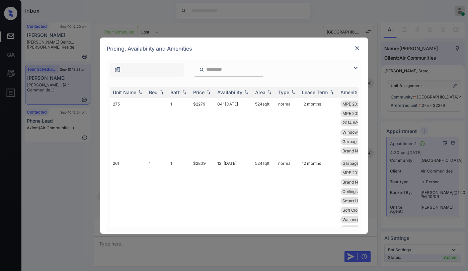
click at [353, 71] on img at bounding box center [355, 68] width 8 height 8
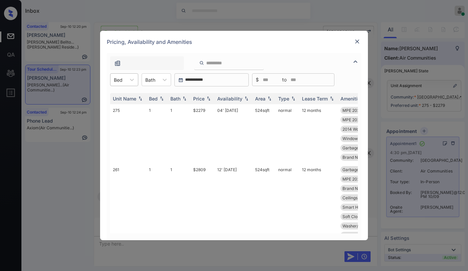
click at [124, 76] on div "Bed" at bounding box center [117, 80] width 15 height 10
click at [126, 94] on div "1" at bounding box center [124, 96] width 28 height 12
click at [203, 100] on div "Price" at bounding box center [198, 99] width 11 height 6
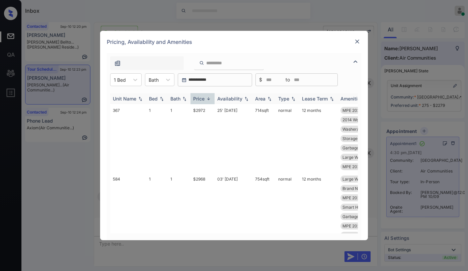
click at [203, 100] on div "Price" at bounding box center [198, 99] width 11 height 6
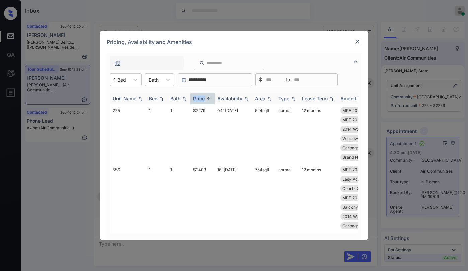
click at [203, 100] on div "Price" at bounding box center [198, 99] width 11 height 6
click at [200, 99] on div "Price" at bounding box center [198, 99] width 11 height 6
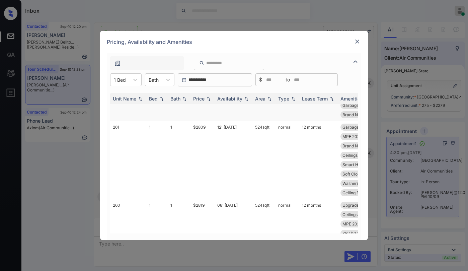
scroll to position [0, 0]
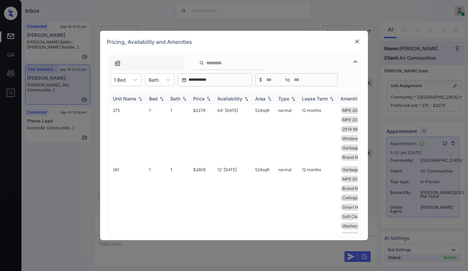
click at [199, 99] on div "Price" at bounding box center [198, 99] width 11 height 6
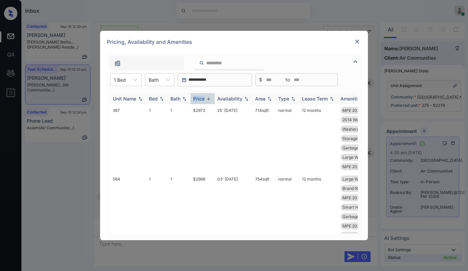
click at [199, 99] on div "Price" at bounding box center [198, 99] width 11 height 6
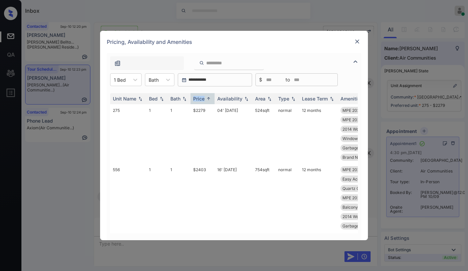
click at [355, 40] on img at bounding box center [357, 41] width 7 height 7
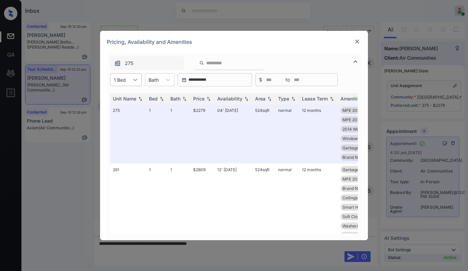
click at [136, 81] on icon at bounding box center [135, 79] width 7 height 7
click at [123, 107] on div "2" at bounding box center [125, 108] width 31 height 12
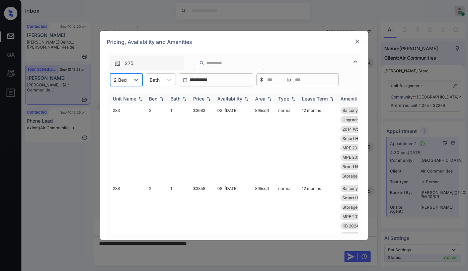
click at [198, 100] on div "Price" at bounding box center [198, 99] width 11 height 6
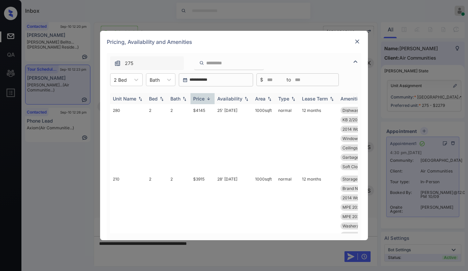
click at [200, 100] on div "Price" at bounding box center [198, 99] width 11 height 6
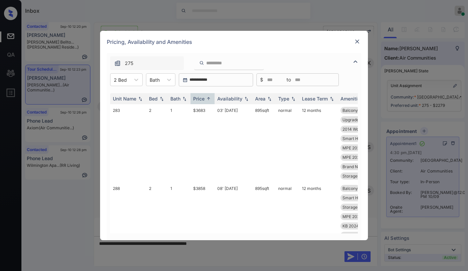
click at [358, 44] on img at bounding box center [357, 41] width 7 height 7
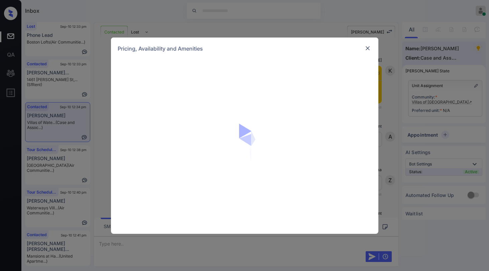
scroll to position [531, 0]
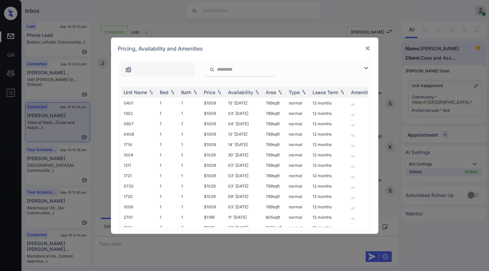
drag, startPoint x: 368, startPoint y: 70, endPoint x: 300, endPoint y: 73, distance: 67.6
click at [368, 69] on img at bounding box center [366, 68] width 8 height 8
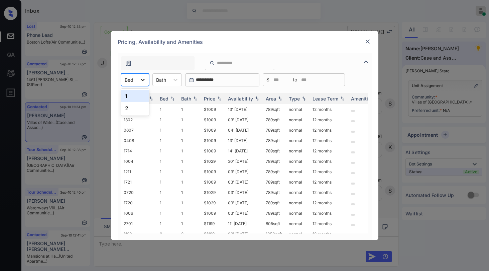
click at [139, 80] on div at bounding box center [143, 80] width 12 height 12
drag, startPoint x: 126, startPoint y: 111, endPoint x: 154, endPoint y: 105, distance: 28.4
click at [127, 110] on div "2" at bounding box center [135, 108] width 28 height 12
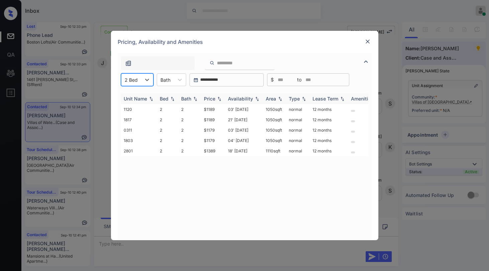
click at [209, 97] on div "Price" at bounding box center [209, 99] width 11 height 6
click at [211, 97] on div "Price" at bounding box center [209, 99] width 11 height 6
click at [212, 97] on div "Price" at bounding box center [209, 99] width 11 height 6
click at [212, 98] on div "Price" at bounding box center [209, 99] width 11 height 6
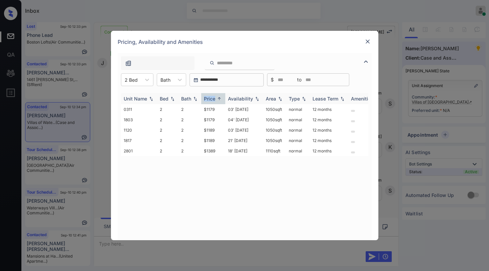
click div "Price"
click td "$1179"
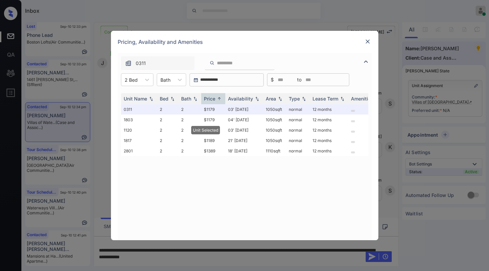
click img
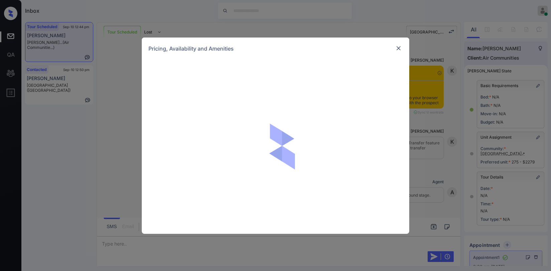
scroll to position [33, 0]
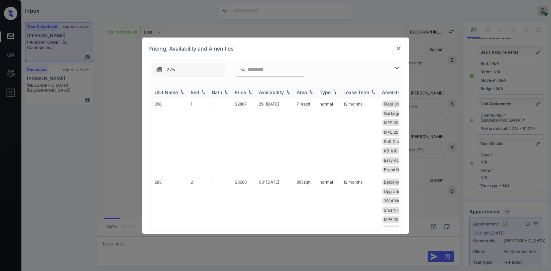
drag, startPoint x: 395, startPoint y: 68, endPoint x: 255, endPoint y: 87, distance: 141.5
click at [395, 68] on img at bounding box center [397, 68] width 8 height 8
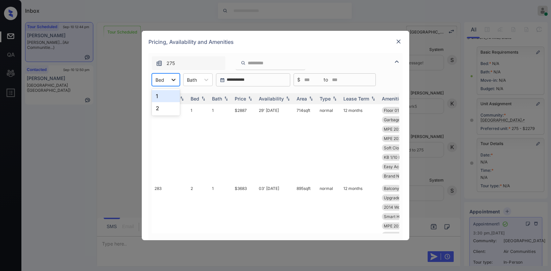
click at [173, 83] on icon at bounding box center [173, 79] width 7 height 7
click at [160, 96] on div "1" at bounding box center [166, 96] width 28 height 12
click at [242, 100] on div "Price" at bounding box center [240, 99] width 11 height 6
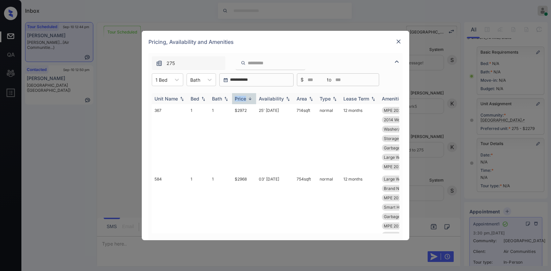
click at [242, 100] on div "Price" at bounding box center [240, 99] width 11 height 6
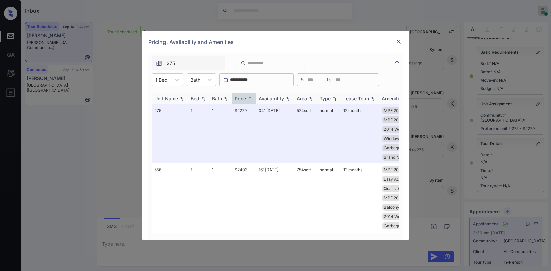
click at [242, 99] on div "Price" at bounding box center [240, 99] width 11 height 6
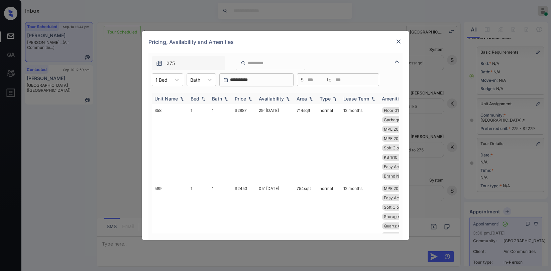
click at [242, 99] on div "Price" at bounding box center [240, 99] width 11 height 6
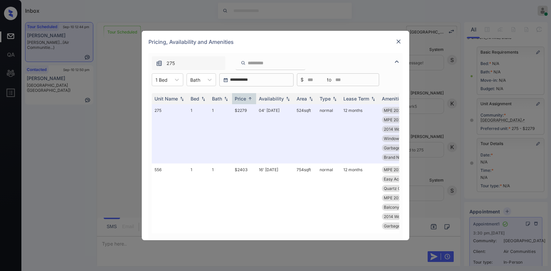
click at [398, 40] on img at bounding box center [398, 41] width 7 height 7
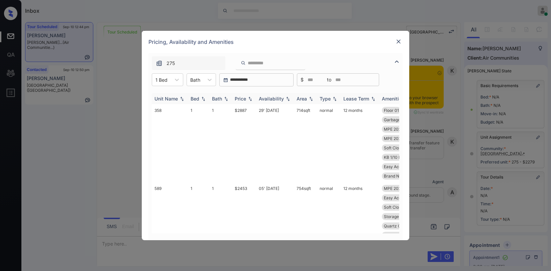
scroll to position [33, 0]
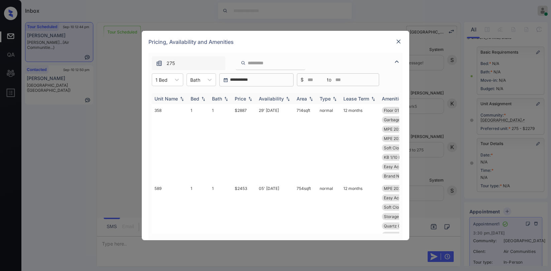
click at [250, 97] on img at bounding box center [250, 98] width 7 height 5
click at [248, 99] on img at bounding box center [250, 98] width 7 height 5
drag, startPoint x: 234, startPoint y: 109, endPoint x: 251, endPoint y: 113, distance: 17.5
click at [251, 113] on td "$2279" at bounding box center [244, 133] width 24 height 59
copy td "$2279"
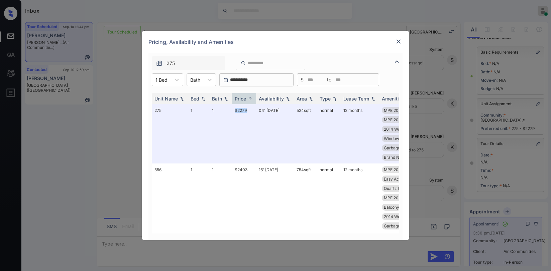
click at [399, 43] on img at bounding box center [398, 41] width 7 height 7
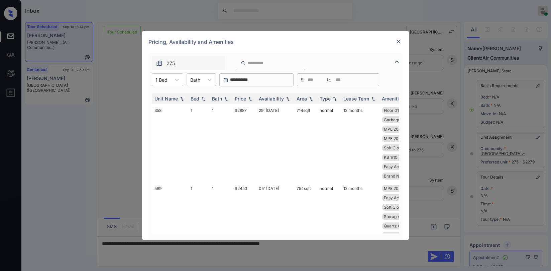
scroll to position [33, 0]
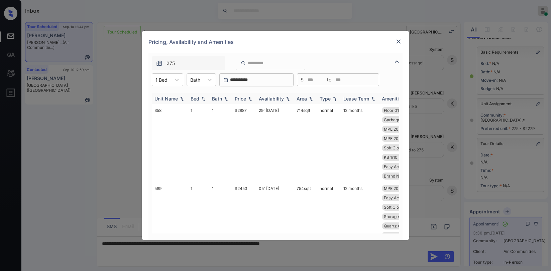
click at [243, 99] on div "Price" at bounding box center [240, 99] width 11 height 6
click at [244, 99] on div "Price" at bounding box center [240, 99] width 11 height 6
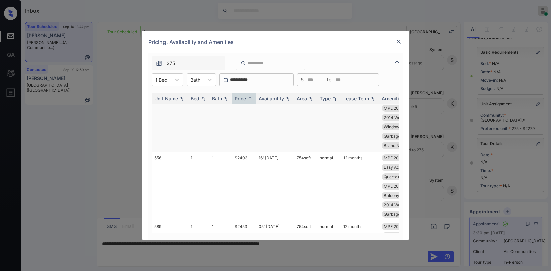
scroll to position [0, 0]
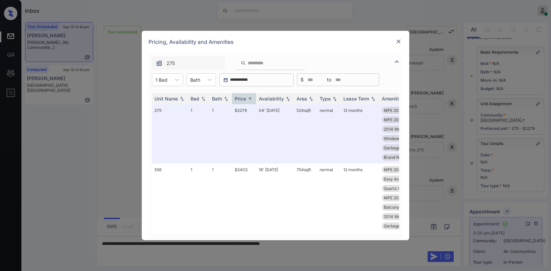
click at [397, 43] on img at bounding box center [398, 41] width 7 height 7
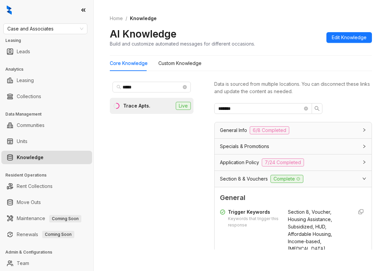
scroll to position [272, 0]
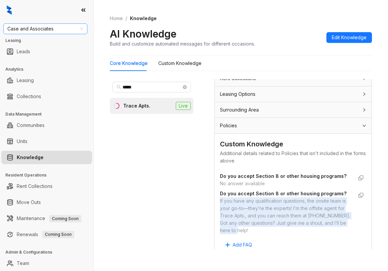
click at [56, 27] on span "Case and Associates" at bounding box center [45, 29] width 76 height 10
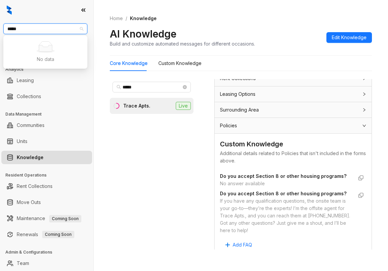
type input "****"
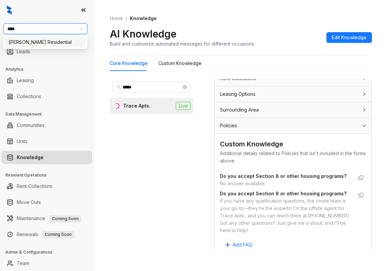
click at [45, 39] on div "[PERSON_NAME] Residential" at bounding box center [45, 41] width 73 height 7
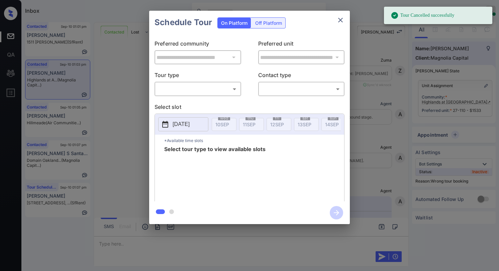
scroll to position [4154, 0]
click at [175, 92] on body "Tour Cancelled successfully Inbox [PERSON_NAME] Online Set yourself offline Set…" at bounding box center [249, 135] width 499 height 271
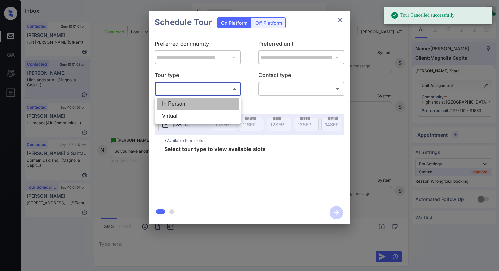
drag, startPoint x: 200, startPoint y: 105, endPoint x: 234, endPoint y: 98, distance: 34.2
click at [200, 105] on li "In Person" at bounding box center [198, 104] width 83 height 12
type input "********"
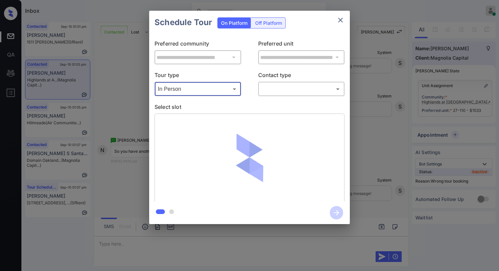
click at [276, 94] on body "Tour Cancelled successfully Inbox [PERSON_NAME] Online Set yourself offline Set…" at bounding box center [249, 135] width 499 height 271
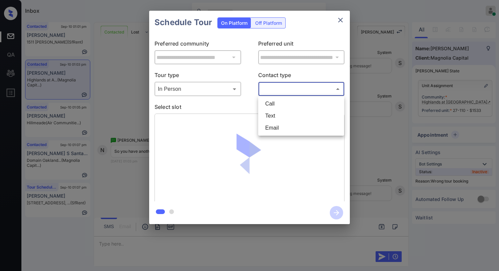
click at [277, 113] on li "Text" at bounding box center [301, 116] width 83 height 12
type input "****"
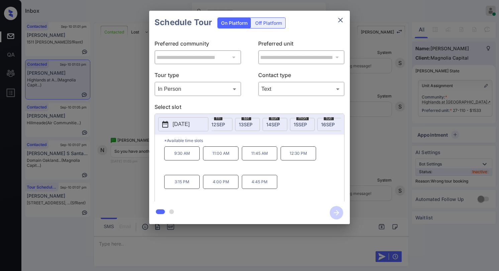
scroll to position [0, 64]
click at [247, 125] on span "[DATE]" at bounding box center [241, 124] width 14 height 6
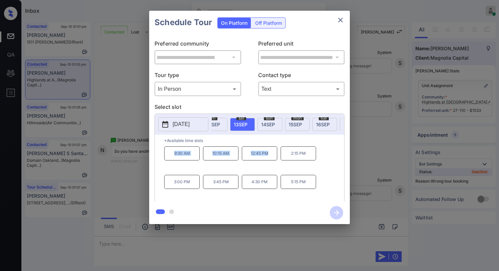
drag, startPoint x: 176, startPoint y: 155, endPoint x: 271, endPoint y: 153, distance: 94.4
click at [271, 153] on div "9:30 AM 10:15 AM 12:45 PM 2:15 PM 3:00 PM 3:45 PM 4:30 PM 5:15 PM" at bounding box center [254, 173] width 180 height 54
copy div "9:30 AM 10:15 AM 12:45 PM"
click at [341, 22] on icon "close" at bounding box center [341, 20] width 8 height 8
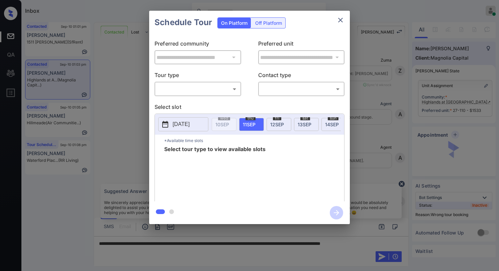
scroll to position [4154, 0]
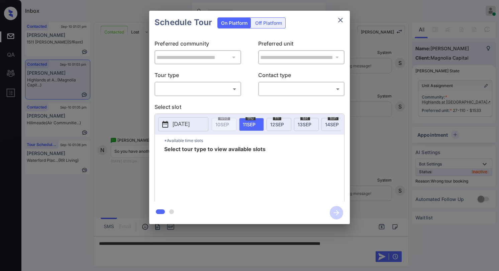
click at [214, 88] on body "Inbox Paolo Gabriel Online Set yourself offline Set yourself on break Profile S…" at bounding box center [249, 135] width 499 height 271
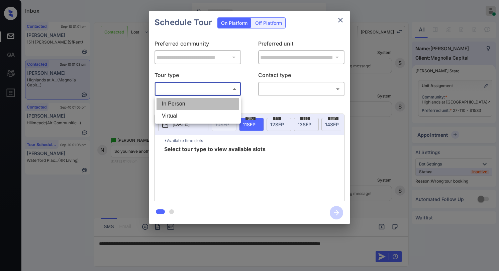
drag, startPoint x: 207, startPoint y: 105, endPoint x: 270, endPoint y: 88, distance: 64.8
click at [207, 104] on li "In Person" at bounding box center [198, 104] width 83 height 12
type input "********"
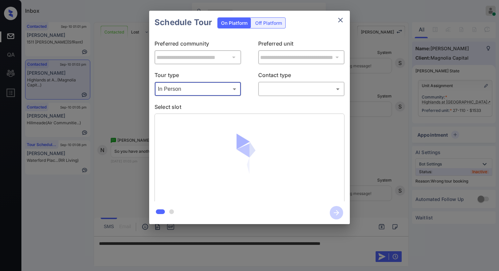
click at [282, 87] on body "Inbox Paolo Gabriel Online Set yourself offline Set yourself on break Profile S…" at bounding box center [249, 135] width 499 height 271
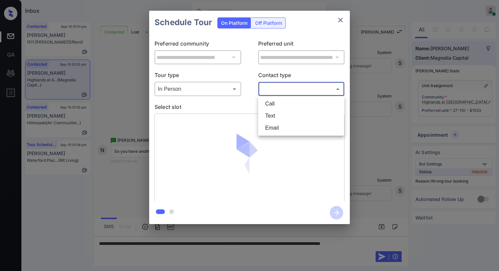
click at [275, 114] on li "Text" at bounding box center [301, 116] width 83 height 12
type input "****"
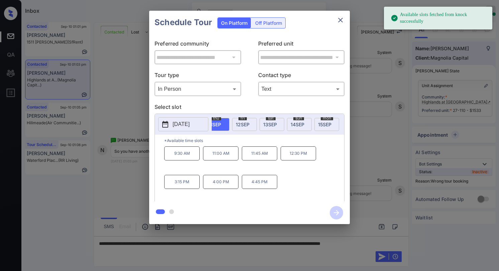
scroll to position [0, 74]
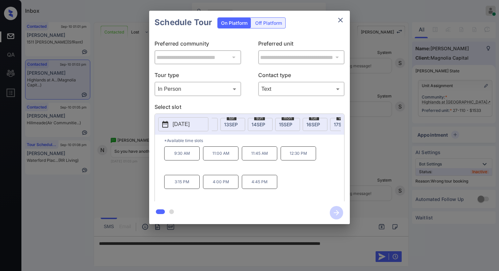
click at [236, 123] on span "13 SEP" at bounding box center [231, 124] width 14 height 6
click at [379, 121] on div "**********" at bounding box center [249, 117] width 499 height 235
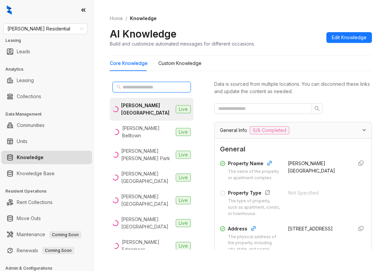
click at [170, 86] on input "text" at bounding box center [151, 86] width 59 height 7
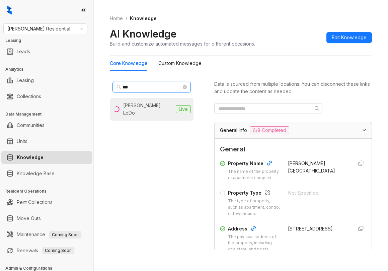
type input "***"
click at [141, 110] on li "[PERSON_NAME] LoDo Live" at bounding box center [152, 109] width 84 height 23
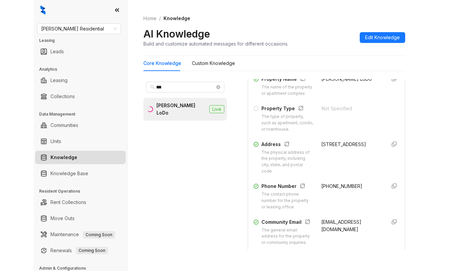
scroll to position [100, 0]
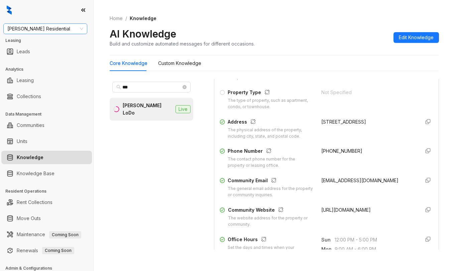
click at [84, 33] on div "[PERSON_NAME] Residential" at bounding box center [45, 28] width 84 height 11
type input "*****"
click at [59, 40] on div "Magnolia Capital" at bounding box center [45, 41] width 73 height 7
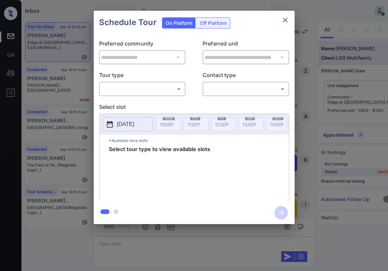
scroll to position [3975, 0]
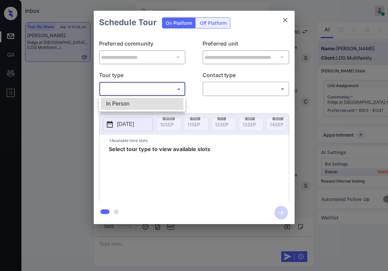
click at [148, 91] on body "Inbox [PERSON_NAME] Online Set yourself offline Set yourself on break Profile S…" at bounding box center [194, 135] width 388 height 271
click at [136, 106] on li "In Person" at bounding box center [142, 104] width 83 height 12
type input "********"
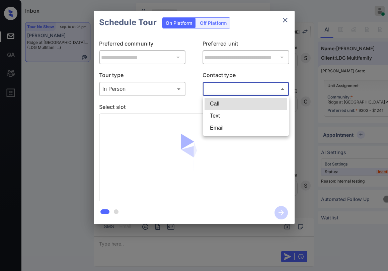
click at [221, 88] on body "Inbox [PERSON_NAME] Online Set yourself offline Set yourself on break Profile S…" at bounding box center [194, 135] width 388 height 271
click at [221, 113] on li "Text" at bounding box center [245, 116] width 83 height 12
type input "****"
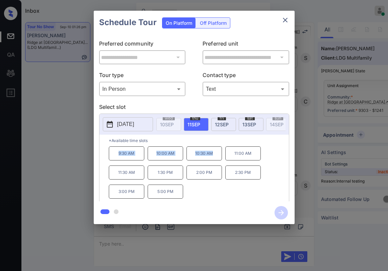
drag, startPoint x: 118, startPoint y: 156, endPoint x: 216, endPoint y: 161, distance: 98.9
click at [216, 161] on div "9:30 AM 10:00 AM 10:30 AM 11:00 AM 11:30 AM 1:30 PM 2:00 PM 2:30 PM 3:00 PM 5:0…" at bounding box center [199, 173] width 180 height 54
copy div "9:30 AM 10:00 AM 10:30 AM"
click at [283, 19] on icon "close" at bounding box center [285, 20] width 8 height 8
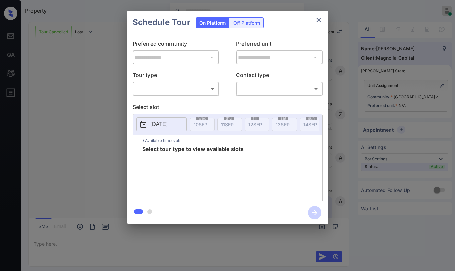
scroll to position [2009, 0]
click at [192, 87] on body "Property [PERSON_NAME] Online Set yourself offline Set yourself on break Profil…" at bounding box center [227, 135] width 455 height 271
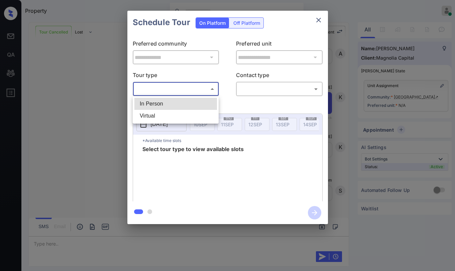
click at [160, 102] on li "In Person" at bounding box center [175, 104] width 83 height 12
type input "********"
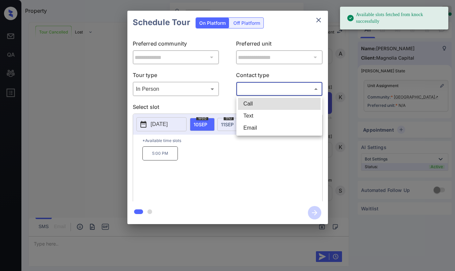
click at [254, 90] on body "Available slots fetched from knock successfully Property [PERSON_NAME] Online S…" at bounding box center [227, 135] width 455 height 271
click at [254, 117] on li "Text" at bounding box center [279, 116] width 83 height 12
type input "****"
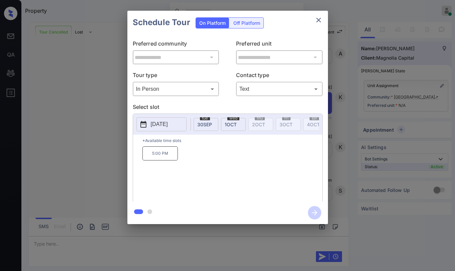
scroll to position [0, 565]
click at [321, 20] on icon "close" at bounding box center [319, 20] width 8 height 8
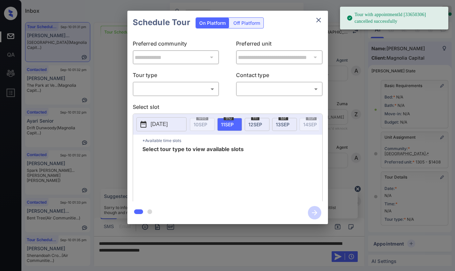
scroll to position [63, 0]
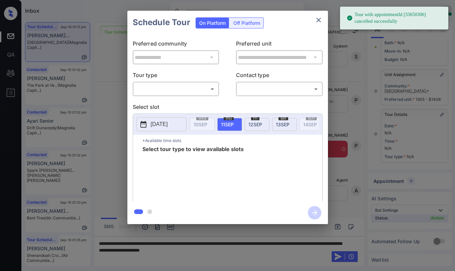
click at [174, 85] on body "Tour with appointmentId [33650306] cancelled successfully Inbox [PERSON_NAME] O…" at bounding box center [227, 135] width 455 height 271
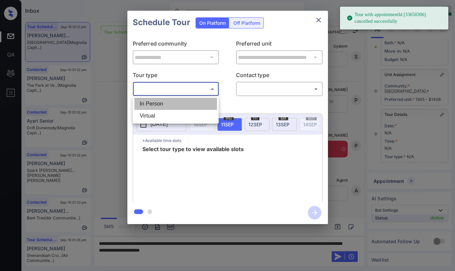
drag, startPoint x: 167, startPoint y: 103, endPoint x: 224, endPoint y: 92, distance: 58.7
click at [170, 102] on li "In Person" at bounding box center [175, 104] width 83 height 12
type input "********"
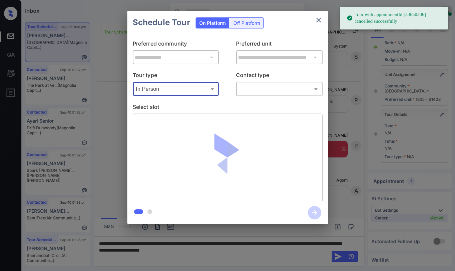
click at [243, 88] on body "Tour with appointmentId [33650306] cancelled successfully Inbox [PERSON_NAME] O…" at bounding box center [227, 135] width 455 height 271
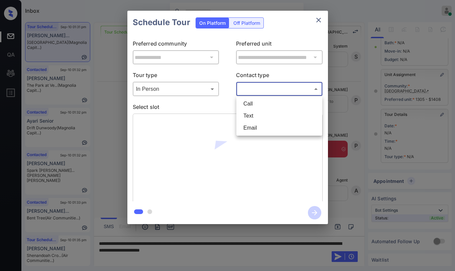
click at [244, 115] on li "Text" at bounding box center [279, 116] width 83 height 12
type input "****"
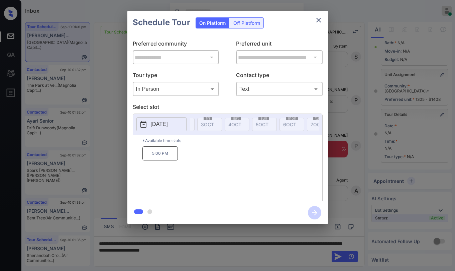
scroll to position [0, 628]
click at [319, 19] on icon "close" at bounding box center [319, 20] width 8 height 8
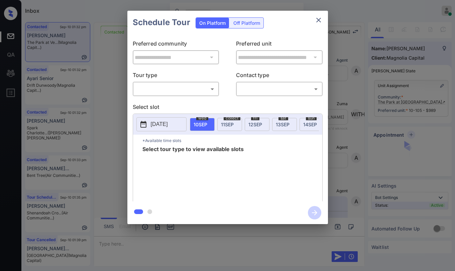
click at [193, 90] on body "Inbox [PERSON_NAME] Online Set yourself offline Set yourself on break Profile S…" at bounding box center [227, 135] width 455 height 271
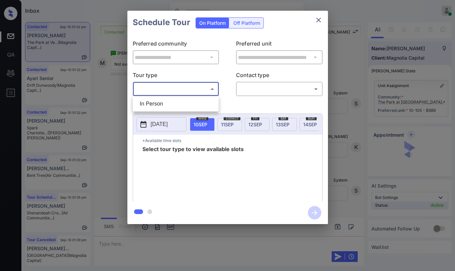
drag, startPoint x: 173, startPoint y: 105, endPoint x: 179, endPoint y: 103, distance: 6.8
click at [174, 105] on li "In Person" at bounding box center [175, 104] width 83 height 12
type input "********"
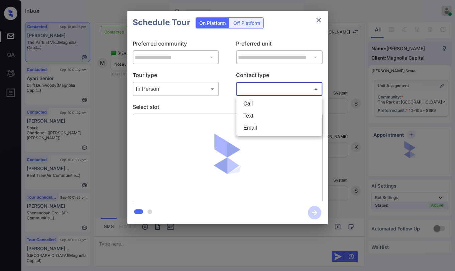
click at [264, 93] on body "Inbox [PERSON_NAME] Online Set yourself offline Set yourself on break Profile S…" at bounding box center [227, 135] width 455 height 271
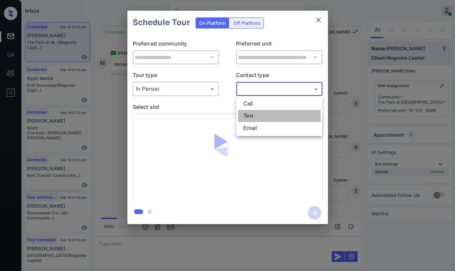
click at [258, 115] on li "Text" at bounding box center [279, 116] width 83 height 12
type input "****"
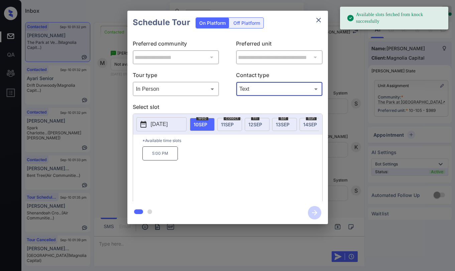
click at [318, 22] on icon "close" at bounding box center [319, 20] width 8 height 8
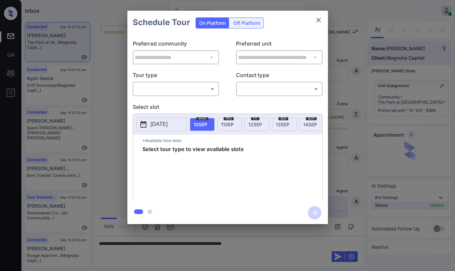
scroll to position [1283, 0]
click at [170, 90] on body "Inbox [PERSON_NAME] Online Set yourself offline Set yourself on break Profile S…" at bounding box center [227, 135] width 455 height 271
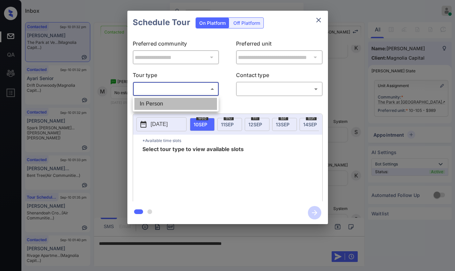
drag, startPoint x: 166, startPoint y: 103, endPoint x: 258, endPoint y: 92, distance: 93.0
click at [167, 102] on li "In Person" at bounding box center [175, 104] width 83 height 12
type input "********"
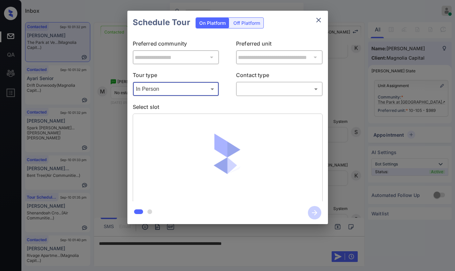
click at [266, 87] on body "Inbox [PERSON_NAME] Online Set yourself offline Set yourself on break Profile S…" at bounding box center [227, 135] width 455 height 271
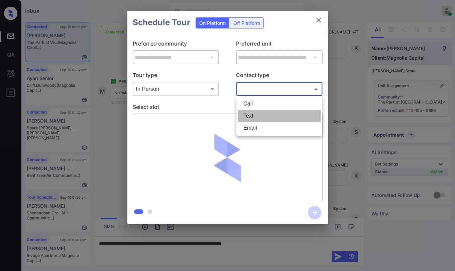
click at [259, 114] on li "Text" at bounding box center [279, 116] width 83 height 12
type input "****"
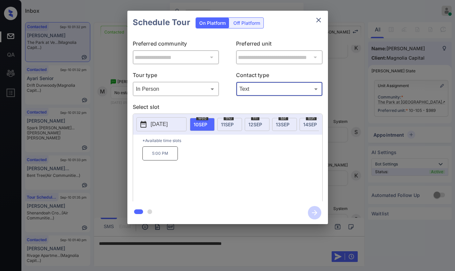
click at [320, 22] on icon "close" at bounding box center [319, 20] width 8 height 8
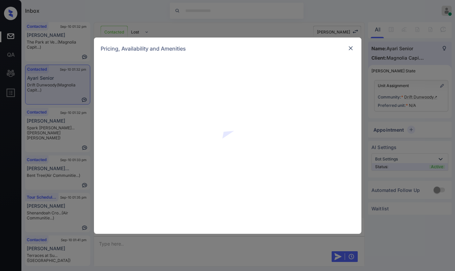
scroll to position [333, 0]
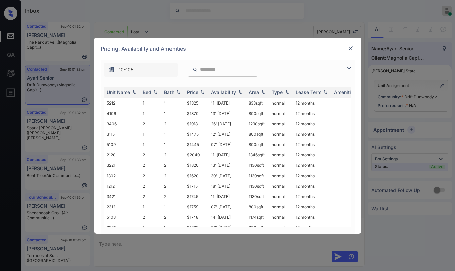
click at [347, 70] on img at bounding box center [349, 68] width 8 height 8
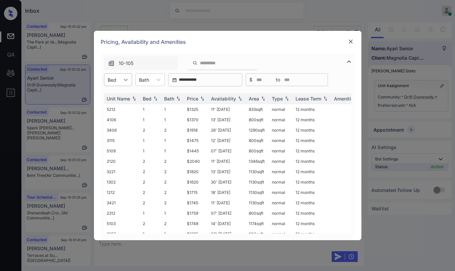
click at [127, 84] on div at bounding box center [126, 80] width 12 height 12
click at [117, 98] on div "1" at bounding box center [118, 96] width 28 height 12
click at [191, 100] on div "Price" at bounding box center [192, 99] width 11 height 6
click at [192, 99] on div "Price" at bounding box center [192, 99] width 11 height 6
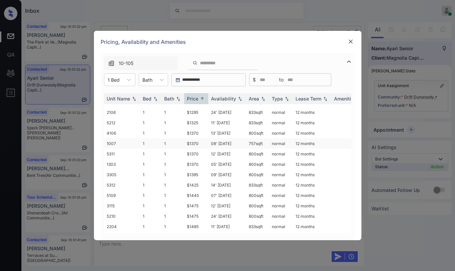
scroll to position [0, 0]
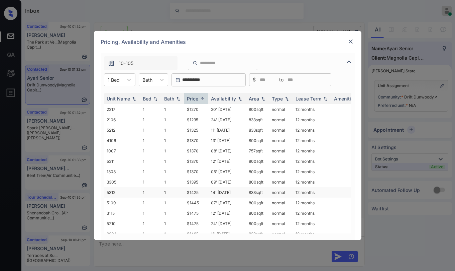
click at [195, 192] on td "$1425" at bounding box center [196, 192] width 24 height 10
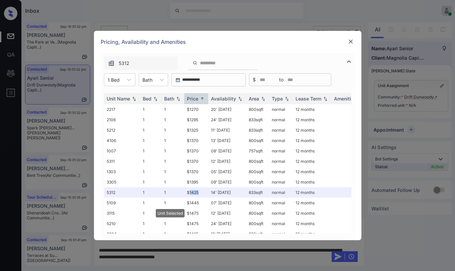
click at [351, 41] on img at bounding box center [351, 41] width 7 height 7
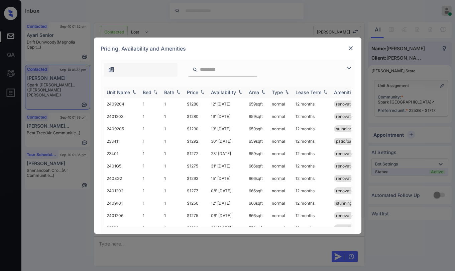
scroll to position [542, 0]
click at [351, 69] on img at bounding box center [349, 68] width 8 height 8
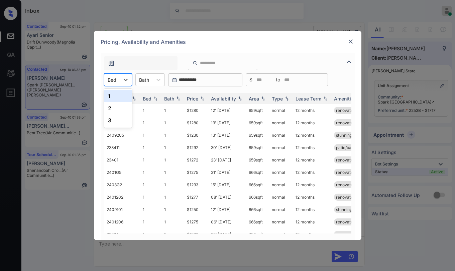
click at [114, 81] on div at bounding box center [112, 79] width 9 height 7
click at [113, 97] on div "1" at bounding box center [118, 96] width 28 height 12
click at [172, 99] on div "Bath" at bounding box center [169, 99] width 10 height 6
click at [196, 98] on div "Price" at bounding box center [192, 99] width 11 height 6
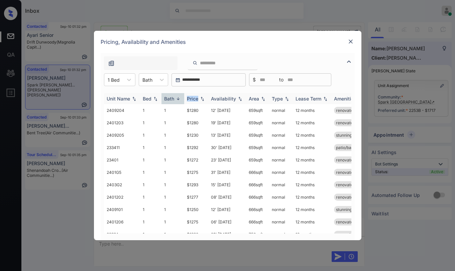
click at [196, 98] on div "Price" at bounding box center [192, 99] width 11 height 6
click at [191, 96] on div "Price" at bounding box center [192, 99] width 11 height 6
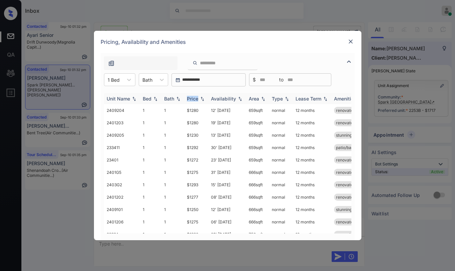
click at [192, 96] on div "Price" at bounding box center [192, 99] width 11 height 6
click at [195, 98] on div "Price" at bounding box center [192, 99] width 11 height 6
click at [194, 108] on td "$1230" at bounding box center [196, 110] width 24 height 12
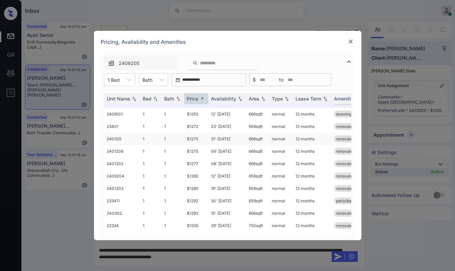
scroll to position [0, 0]
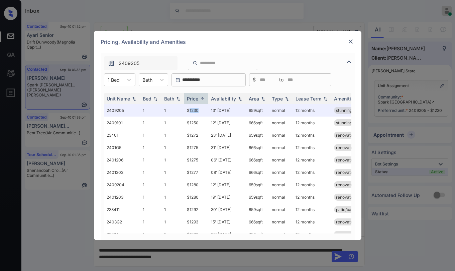
click at [352, 40] on img at bounding box center [351, 41] width 7 height 7
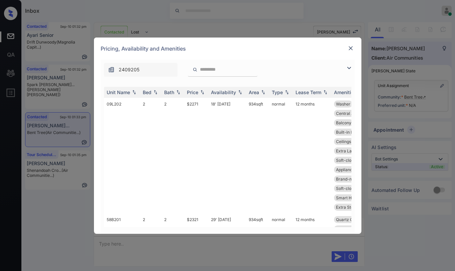
click at [348, 74] on div "2409205" at bounding box center [228, 68] width 254 height 17
click at [349, 70] on img at bounding box center [349, 68] width 8 height 8
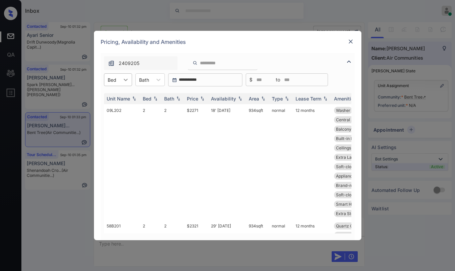
click at [126, 76] on div at bounding box center [126, 80] width 12 height 12
drag, startPoint x: 107, startPoint y: 110, endPoint x: 196, endPoint y: 104, distance: 89.5
click at [107, 110] on div "2" at bounding box center [118, 108] width 28 height 12
click at [202, 100] on img at bounding box center [202, 98] width 7 height 5
click at [198, 99] on div "Price" at bounding box center [192, 99] width 11 height 6
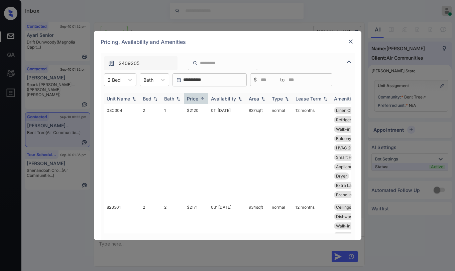
click at [197, 98] on div "Price" at bounding box center [192, 99] width 11 height 6
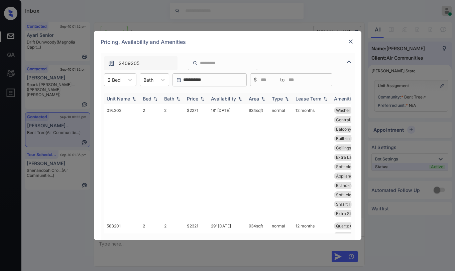
click at [197, 98] on div "Price" at bounding box center [192, 99] width 11 height 6
click at [199, 98] on div "Price" at bounding box center [196, 99] width 19 height 6
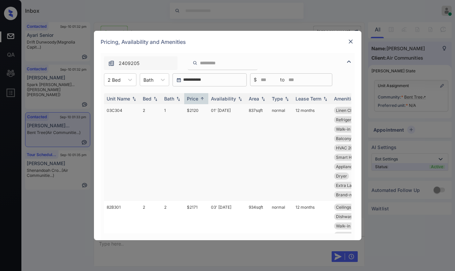
click at [194, 111] on td "$2120" at bounding box center [196, 152] width 24 height 97
click at [194, 110] on td "$2120" at bounding box center [196, 152] width 24 height 97
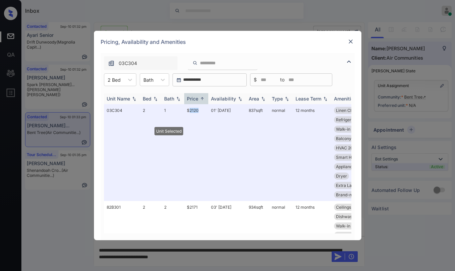
click at [197, 100] on div "Price" at bounding box center [192, 99] width 11 height 6
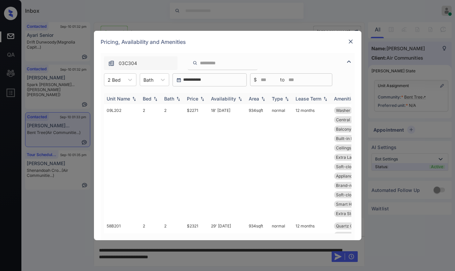
click at [196, 100] on div "Price" at bounding box center [192, 99] width 11 height 6
click at [198, 101] on div "Price" at bounding box center [192, 99] width 11 height 6
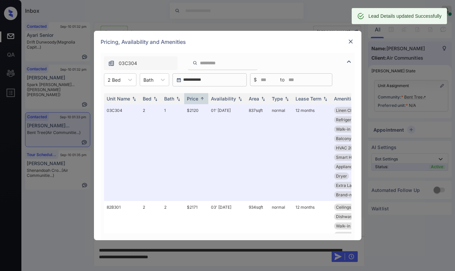
click at [351, 40] on img at bounding box center [351, 41] width 7 height 7
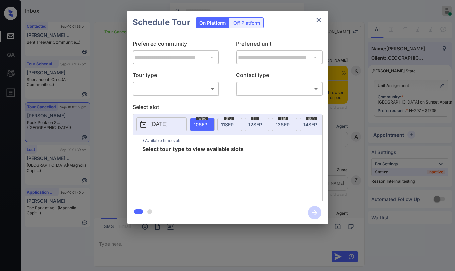
scroll to position [5268, 0]
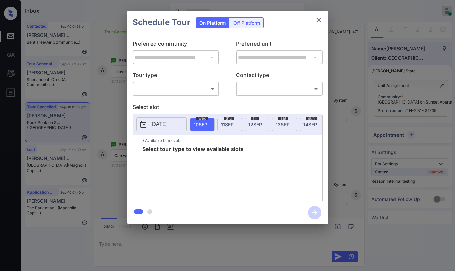
click at [197, 85] on body "Inbox [PERSON_NAME] Online Set yourself offline Set yourself on break Profile S…" at bounding box center [227, 135] width 455 height 271
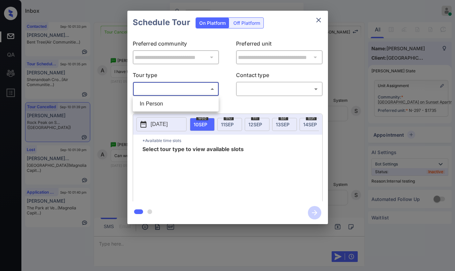
click at [163, 103] on li "In Person" at bounding box center [175, 104] width 83 height 12
type input "********"
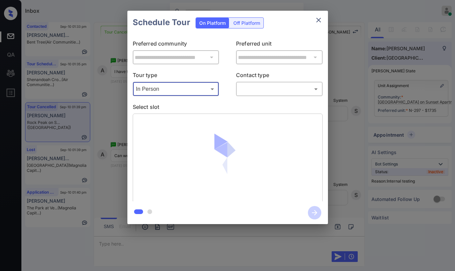
click at [237, 91] on div "​ ​" at bounding box center [279, 89] width 87 height 14
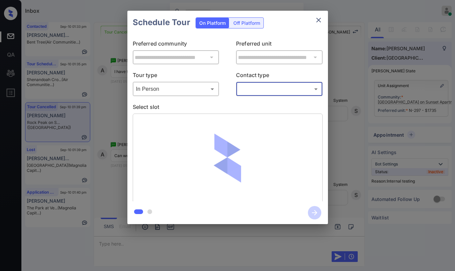
click at [257, 93] on body "Inbox [PERSON_NAME] Online Set yourself offline Set yourself on break Profile S…" at bounding box center [227, 135] width 455 height 271
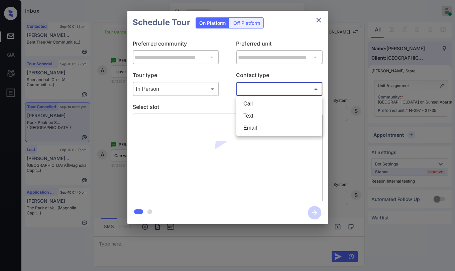
click at [259, 121] on li "Text" at bounding box center [279, 116] width 83 height 12
type input "****"
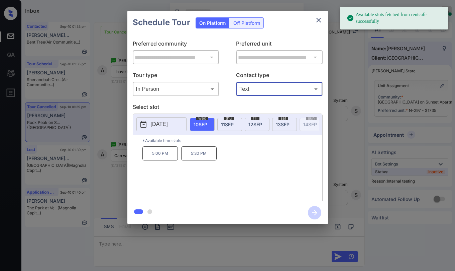
click at [229, 124] on span "[DATE]" at bounding box center [227, 124] width 13 height 6
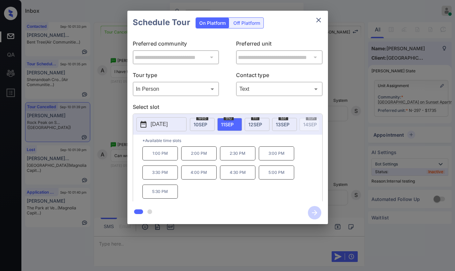
click at [319, 22] on icon "close" at bounding box center [319, 20] width 8 height 8
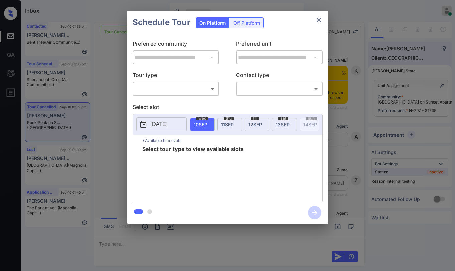
scroll to position [5211, 0]
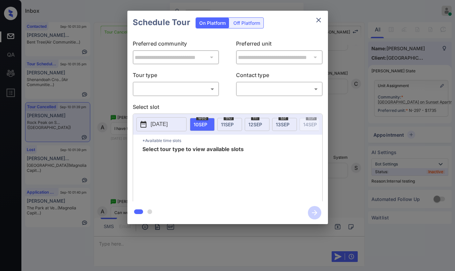
click at [202, 92] on body "Inbox Paolo Gabriel Online Set yourself offline Set yourself on break Profile S…" at bounding box center [227, 135] width 455 height 271
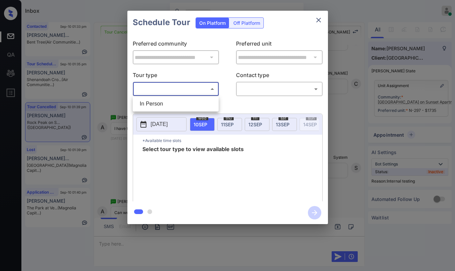
click at [159, 109] on li "In Person" at bounding box center [175, 104] width 83 height 12
type input "********"
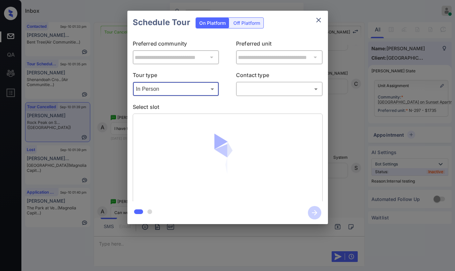
click at [258, 91] on body "Inbox Paolo Gabriel Online Set yourself offline Set yourself on break Profile S…" at bounding box center [227, 135] width 455 height 271
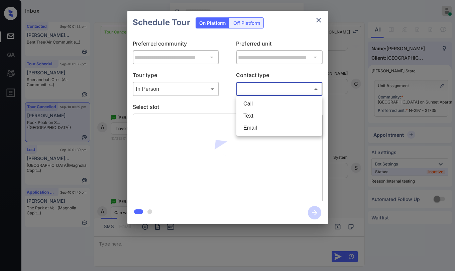
click at [255, 112] on li "Text" at bounding box center [279, 116] width 83 height 12
type input "****"
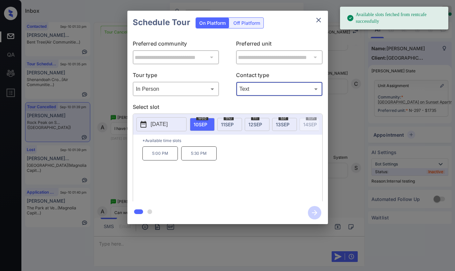
click at [228, 126] on span "11 SEP" at bounding box center [227, 124] width 13 height 6
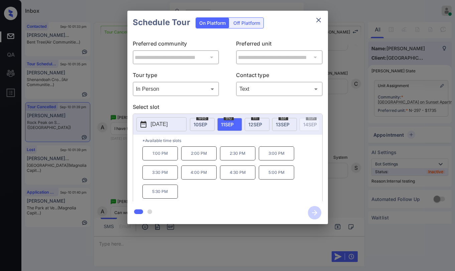
click at [277, 157] on p "3:00 PM" at bounding box center [276, 153] width 35 height 14
click at [314, 211] on icon "button" at bounding box center [314, 212] width 13 height 13
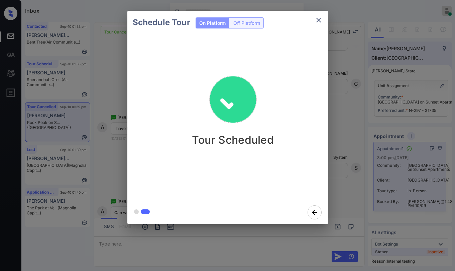
click at [284, 121] on div "Tour Scheduled" at bounding box center [233, 106] width 201 height 80
click at [316, 17] on icon "close" at bounding box center [319, 20] width 8 height 8
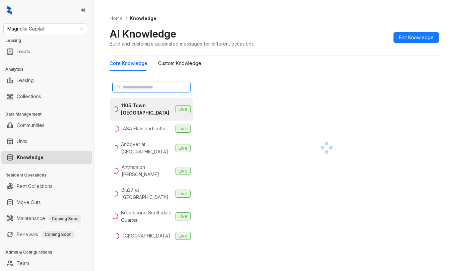
click at [148, 88] on input "text" at bounding box center [151, 86] width 59 height 7
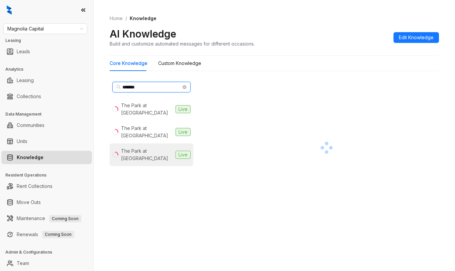
type input "*******"
click at [147, 147] on div "The Park at [GEOGRAPHIC_DATA]" at bounding box center [147, 154] width 52 height 15
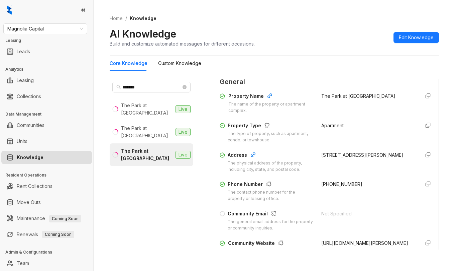
scroll to position [100, 0]
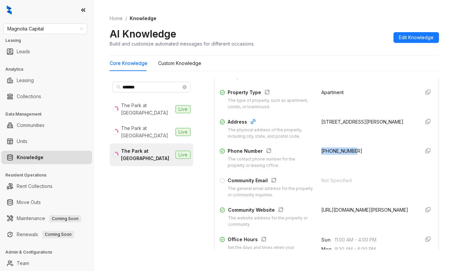
drag, startPoint x: 315, startPoint y: 152, endPoint x: 347, endPoint y: 151, distance: 31.8
click at [347, 151] on div "[PHONE_NUMBER]" at bounding box center [368, 157] width 94 height 21
copy span "[PHONE_NUMBER]"
click at [66, 25] on span "Magnolia Capital" at bounding box center [45, 29] width 76 height 10
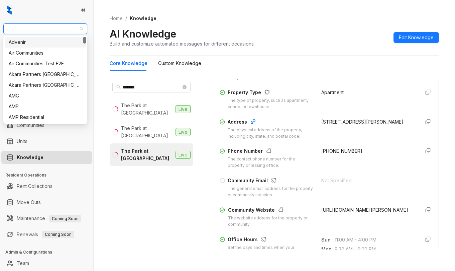
type input "*"
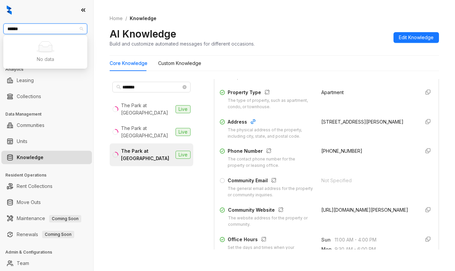
type input "*****"
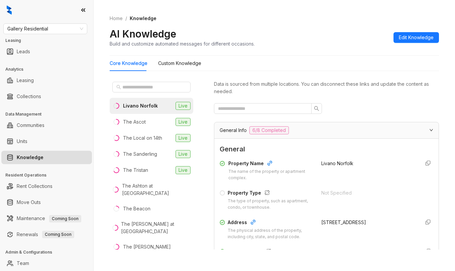
click at [153, 104] on div "Livano Norfolk" at bounding box center [140, 105] width 35 height 7
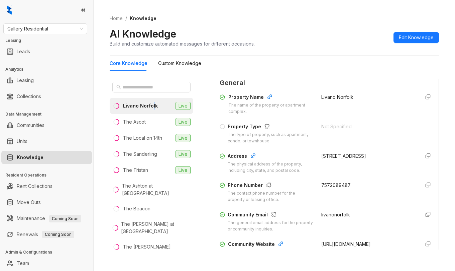
scroll to position [67, 0]
drag, startPoint x: 314, startPoint y: 184, endPoint x: 344, endPoint y: 184, distance: 29.4
click at [344, 184] on div "7572089487" at bounding box center [368, 191] width 94 height 21
copy span "7572089487"
click at [52, 29] on span "Gallery Residential" at bounding box center [45, 29] width 76 height 10
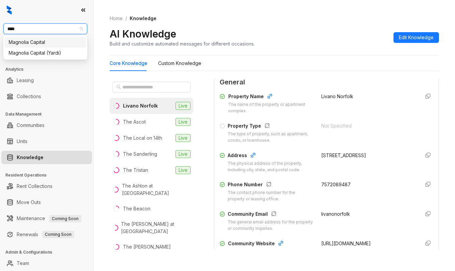
type input "*****"
drag, startPoint x: 44, startPoint y: 42, endPoint x: 23, endPoint y: 3, distance: 44.6
click at [44, 42] on div "Magnolia Capital" at bounding box center [45, 41] width 73 height 7
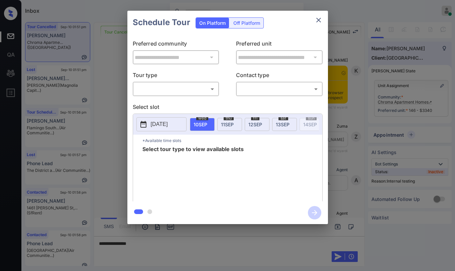
scroll to position [6626, 0]
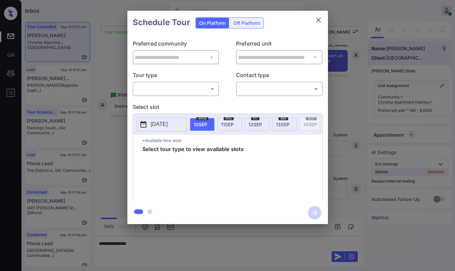
click at [321, 18] on icon "close" at bounding box center [319, 20] width 8 height 8
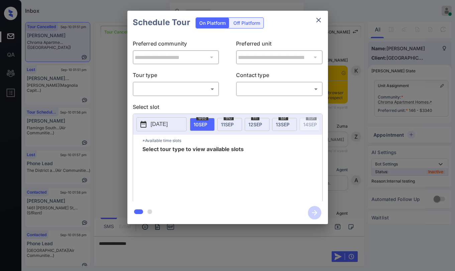
click at [160, 93] on body "Inbox [PERSON_NAME] Online Set yourself offline Set yourself on break Profile S…" at bounding box center [227, 135] width 455 height 271
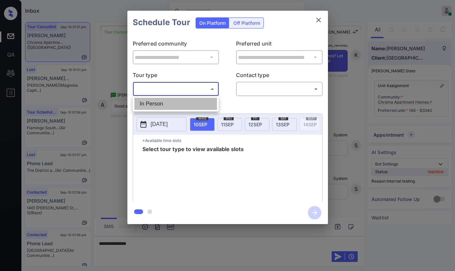
click at [162, 106] on li "In Person" at bounding box center [175, 104] width 83 height 12
type input "********"
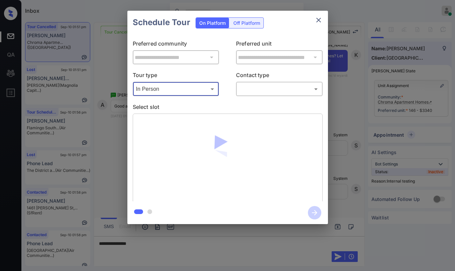
click at [238, 92] on div "​ ​" at bounding box center [279, 89] width 87 height 14
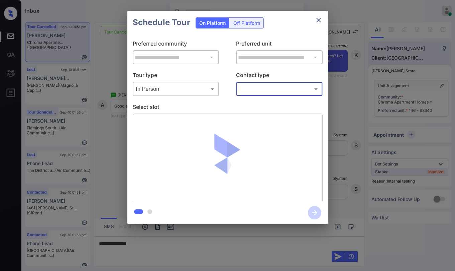
click at [265, 91] on body "Inbox [PERSON_NAME] Online Set yourself offline Set yourself on break Profile S…" at bounding box center [227, 135] width 455 height 271
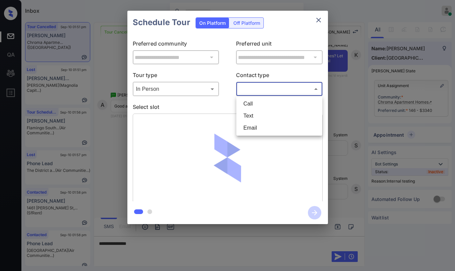
click at [260, 114] on li "Text" at bounding box center [279, 116] width 83 height 12
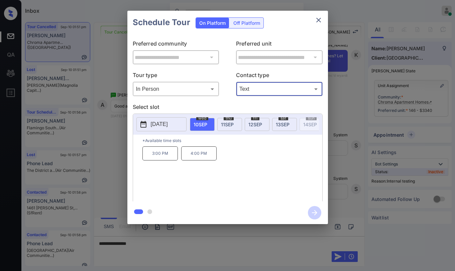
type input "****"
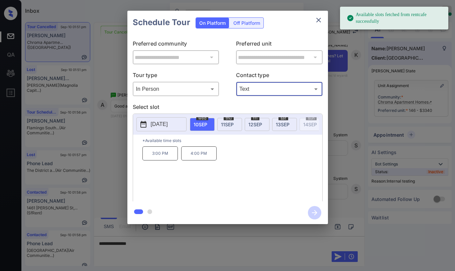
click at [277, 124] on span "[DATE]" at bounding box center [283, 124] width 14 height 6
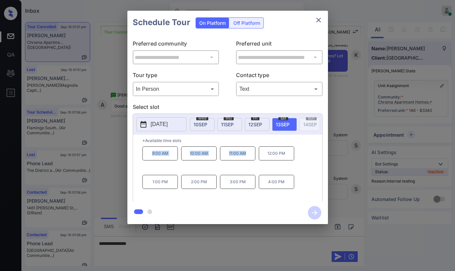
drag, startPoint x: 151, startPoint y: 156, endPoint x: 248, endPoint y: 160, distance: 97.8
click at [248, 160] on div "9:00 AM 10:00 AM 11:00 AM 12:00 PM 1:00 PM 2:00 PM 3:00 PM 4:00 PM" at bounding box center [233, 173] width 180 height 54
copy div "9:00 AM 10:00 AM 11:00 AM"
click at [320, 19] on icon "close" at bounding box center [319, 20] width 8 height 8
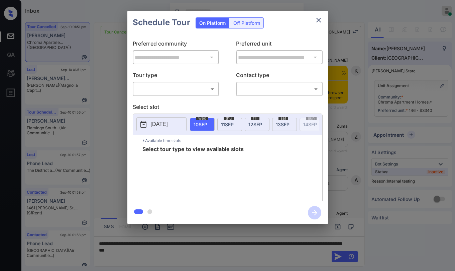
scroll to position [6560, 0]
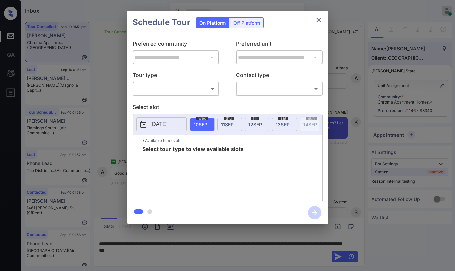
click at [166, 93] on body "Inbox Paolo Gabriel Online Set yourself offline Set yourself on break Profile S…" at bounding box center [227, 135] width 455 height 271
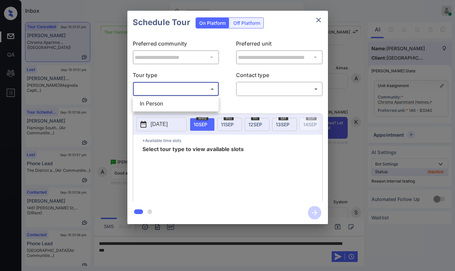
click at [165, 105] on li "In Person" at bounding box center [175, 104] width 83 height 12
type input "********"
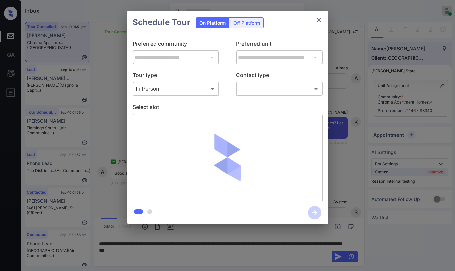
click at [288, 98] on div "**********" at bounding box center [227, 117] width 201 height 167
click at [281, 93] on body "Inbox Paolo Gabriel Online Set yourself offline Set yourself on break Profile S…" at bounding box center [227, 135] width 455 height 271
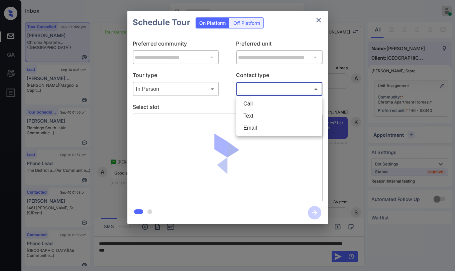
click at [269, 115] on li "Text" at bounding box center [279, 116] width 83 height 12
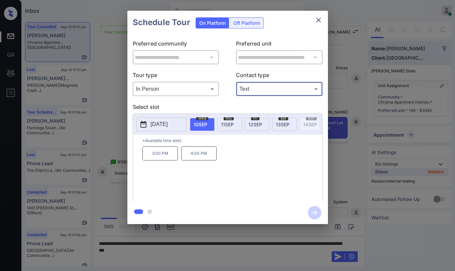
type input "****"
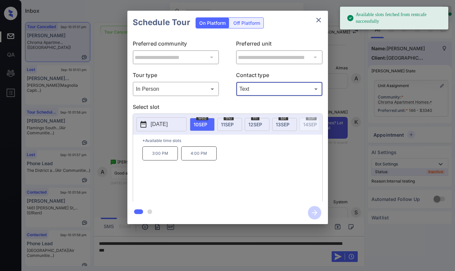
click at [255, 124] on span "12 SEP" at bounding box center [256, 124] width 14 height 6
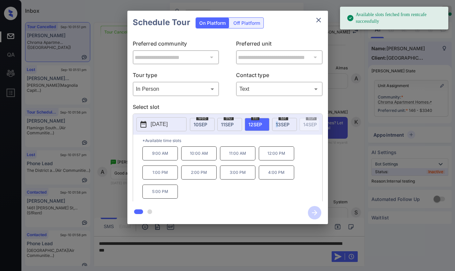
click at [277, 123] on span "13 SEP" at bounding box center [283, 124] width 14 height 6
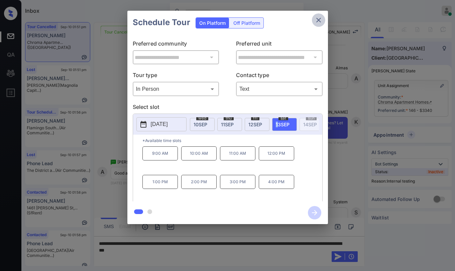
click at [321, 19] on icon "close" at bounding box center [319, 20] width 8 height 8
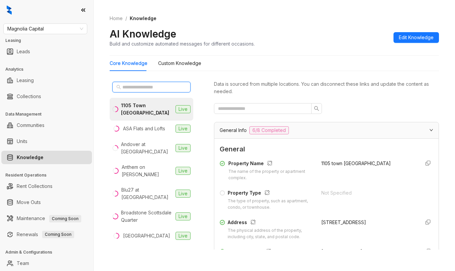
click at [152, 88] on input "text" at bounding box center [151, 86] width 59 height 7
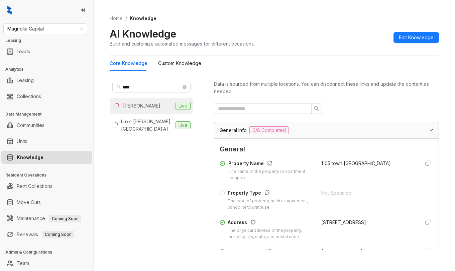
click at [150, 108] on li "Logan Live" at bounding box center [152, 106] width 84 height 16
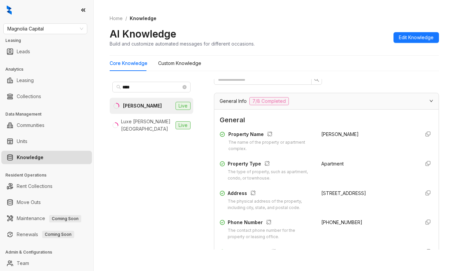
scroll to position [67, 0]
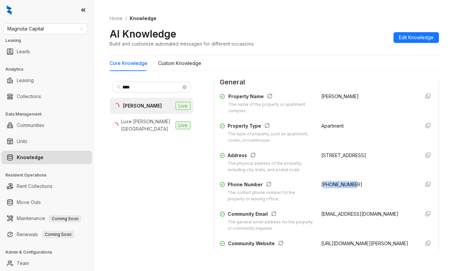
drag, startPoint x: 316, startPoint y: 186, endPoint x: 348, endPoint y: 185, distance: 32.5
click at [348, 185] on div "+18723094922" at bounding box center [368, 191] width 94 height 21
click at [350, 187] on div "+18723094922" at bounding box center [368, 191] width 94 height 21
drag, startPoint x: 312, startPoint y: 184, endPoint x: 341, endPoint y: 173, distance: 30.1
click at [353, 181] on div "Phone Number The contact phone number for the property or leasing office. +1872…" at bounding box center [327, 191] width 214 height 21
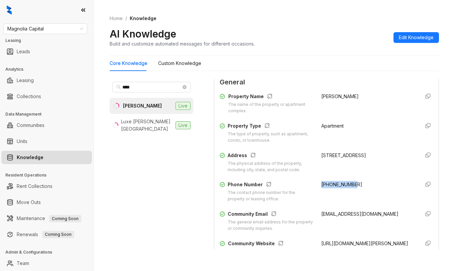
copy span "+18723094922"
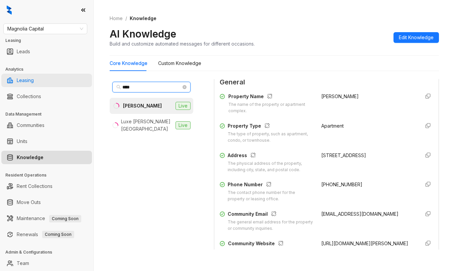
drag, startPoint x: 142, startPoint y: 87, endPoint x: 76, endPoint y: 83, distance: 66.0
click at [76, 83] on div "Magnolia Capital Leasing Leads Analytics Leasing Collections Data Management Co…" at bounding box center [227, 135] width 455 height 271
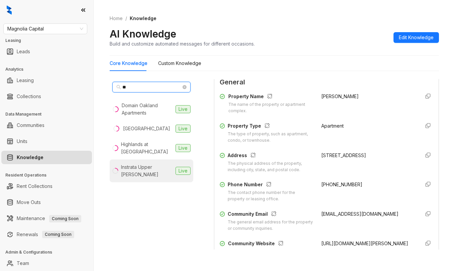
type input "**"
click at [147, 166] on div "Instrata Upper Kirby" at bounding box center [147, 170] width 52 height 15
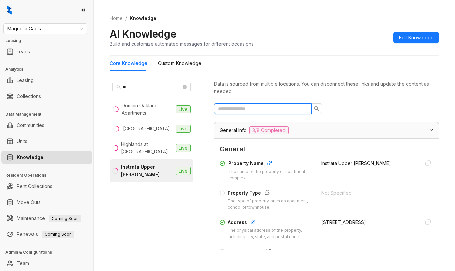
click at [258, 111] on input "text" at bounding box center [260, 108] width 84 height 7
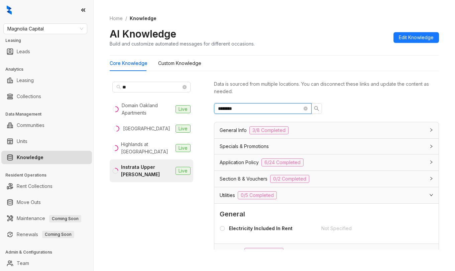
scroll to position [167, 0]
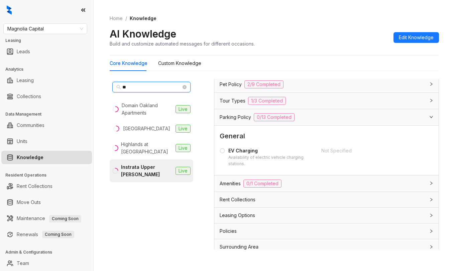
click at [140, 86] on input "**" at bounding box center [151, 86] width 59 height 7
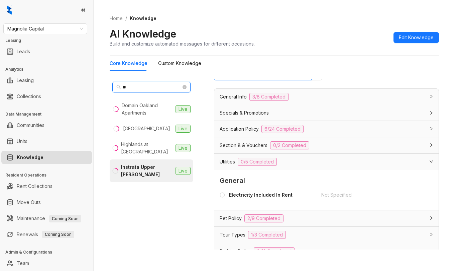
scroll to position [0, 0]
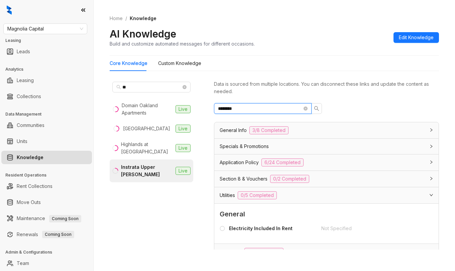
click at [259, 107] on input "********" at bounding box center [260, 108] width 84 height 7
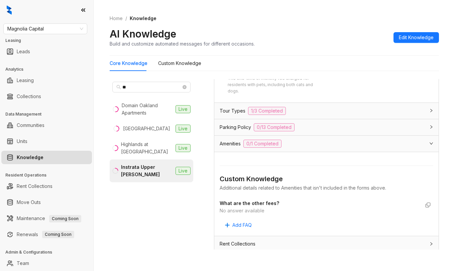
scroll to position [569, 0]
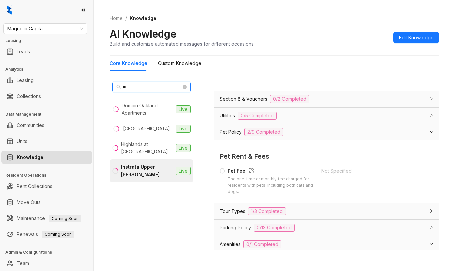
click at [160, 89] on input "**" at bounding box center [151, 86] width 59 height 7
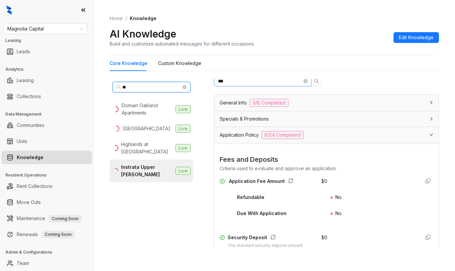
scroll to position [0, 0]
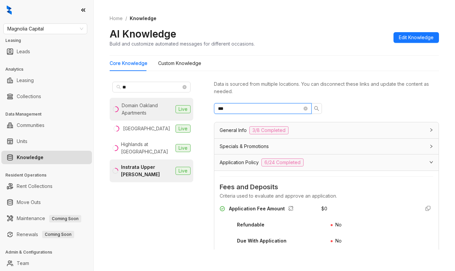
drag, startPoint x: 264, startPoint y: 106, endPoint x: 144, endPoint y: 115, distance: 120.7
click at [144, 115] on div "** Domain Oakland Apartments Live Hampton Point Live Highlands at Alexander Poi…" at bounding box center [275, 165] width 330 height 179
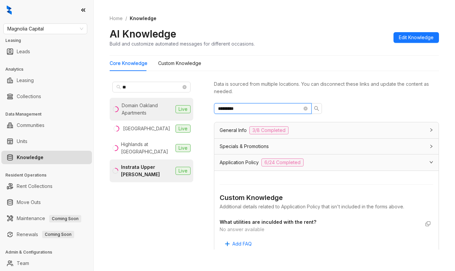
type input "*********"
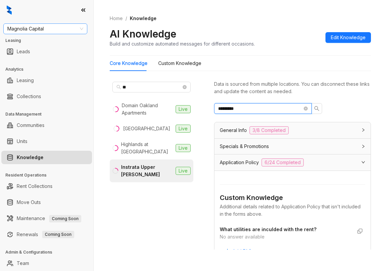
click at [74, 29] on span "Magnolia Capital" at bounding box center [45, 29] width 76 height 10
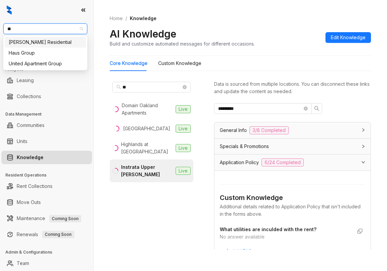
type input "**"
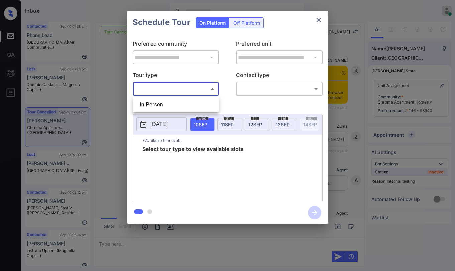
click at [152, 89] on body "Inbox [PERSON_NAME] Online Set yourself offline Set yourself on break Profile S…" at bounding box center [227, 135] width 455 height 271
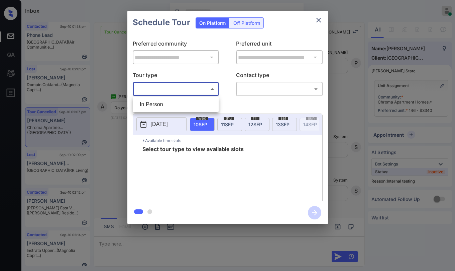
click at [164, 103] on li "In Person" at bounding box center [175, 104] width 83 height 12
type input "********"
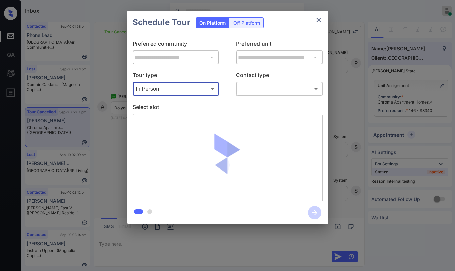
click at [320, 14] on button "close" at bounding box center [318, 19] width 13 height 13
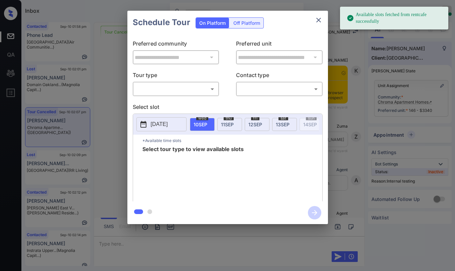
scroll to position [6986, 0]
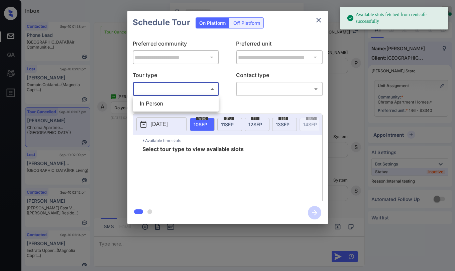
click at [168, 90] on body "Available slots fetched from rentcafe successfully Inbox [PERSON_NAME] Online S…" at bounding box center [227, 135] width 455 height 271
click at [172, 104] on li "In Person" at bounding box center [175, 104] width 83 height 12
type input "********"
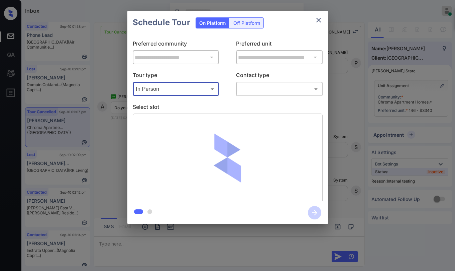
click at [247, 88] on body "Available slots fetched from rentcafe successfully Inbox [PERSON_NAME] Online S…" at bounding box center [227, 135] width 455 height 271
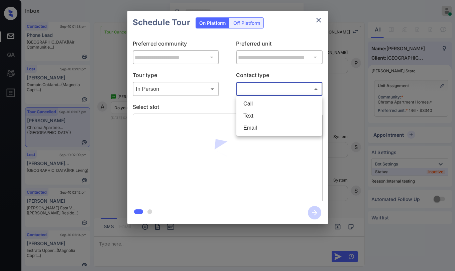
click at [251, 115] on li "Text" at bounding box center [279, 116] width 83 height 12
type input "****"
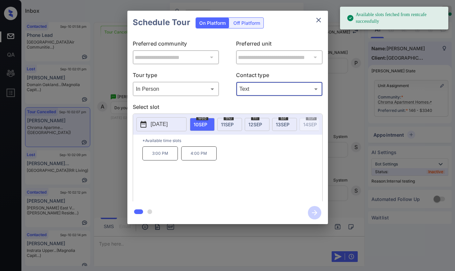
click at [286, 124] on span "[DATE]" at bounding box center [283, 124] width 14 height 6
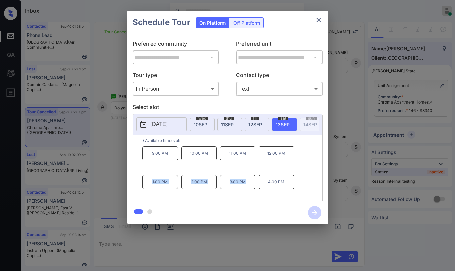
drag, startPoint x: 150, startPoint y: 183, endPoint x: 252, endPoint y: 189, distance: 102.5
click at [252, 189] on div "9:00 AM 10:00 AM 11:00 AM 12:00 PM 1:00 PM 2:00 PM 3:00 PM 4:00 PM" at bounding box center [233, 173] width 180 height 54
copy div "1:00 PM 2:00 PM 3:00 PM"
click at [318, 21] on icon "close" at bounding box center [319, 20] width 8 height 8
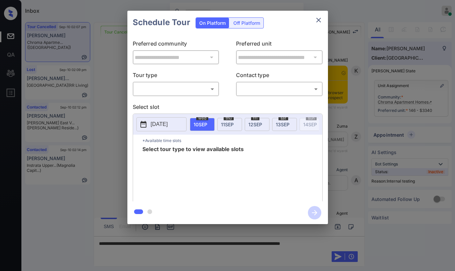
click at [160, 90] on body "Inbox [PERSON_NAME] Online Set yourself offline Set yourself on break Profile S…" at bounding box center [227, 135] width 455 height 271
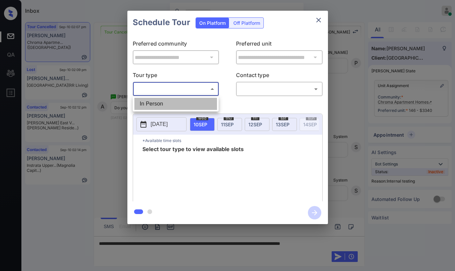
click at [156, 106] on li "In Person" at bounding box center [175, 104] width 83 height 12
type input "********"
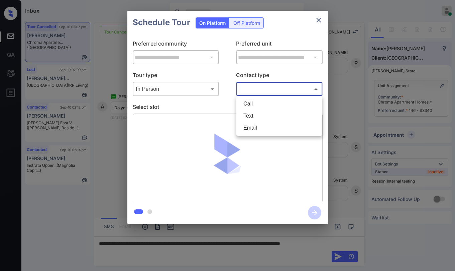
click at [260, 89] on body "Inbox [PERSON_NAME] Online Set yourself offline Set yourself on break Profile S…" at bounding box center [227, 135] width 455 height 271
click at [250, 116] on li "Text" at bounding box center [279, 116] width 83 height 12
type input "****"
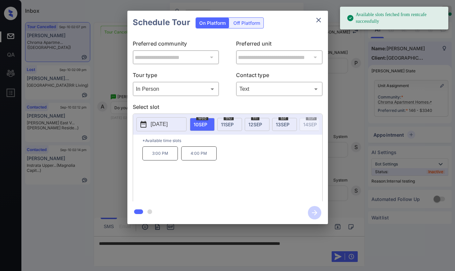
click at [282, 125] on span "[DATE]" at bounding box center [283, 124] width 14 height 6
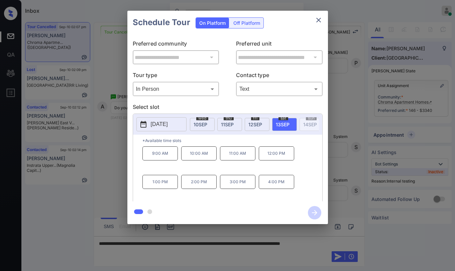
click at [318, 20] on icon "close" at bounding box center [319, 20] width 8 height 8
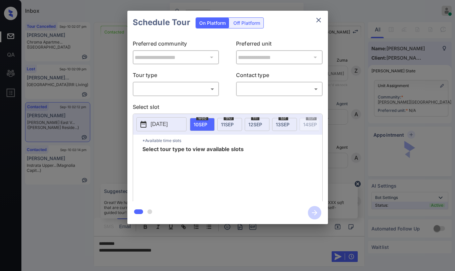
click at [192, 90] on body "Inbox [PERSON_NAME] Online Set yourself offline Set yourself on break Profile S…" at bounding box center [227, 135] width 455 height 271
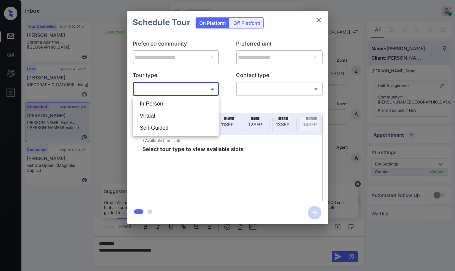
scroll to position [553, 0]
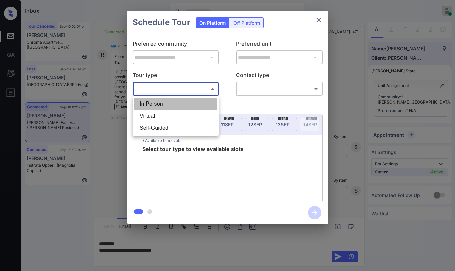
click at [181, 103] on li "In Person" at bounding box center [175, 104] width 83 height 12
type input "********"
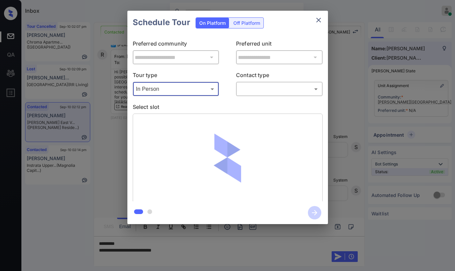
click at [251, 92] on body "Inbox [PERSON_NAME] Online Set yourself offline Set yourself on break Profile S…" at bounding box center [227, 135] width 455 height 271
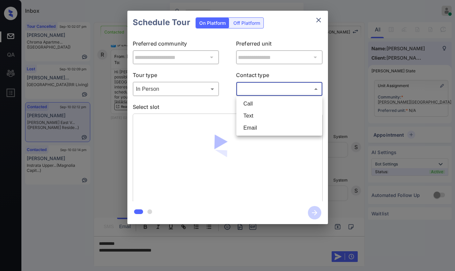
click at [251, 116] on li "Text" at bounding box center [279, 116] width 83 height 12
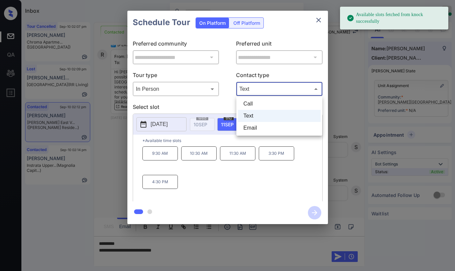
click at [274, 92] on body "Available slots fetched from knock successfully Inbox [PERSON_NAME] Online Set …" at bounding box center [227, 135] width 455 height 271
click at [265, 130] on li "Email" at bounding box center [279, 128] width 83 height 12
type input "*****"
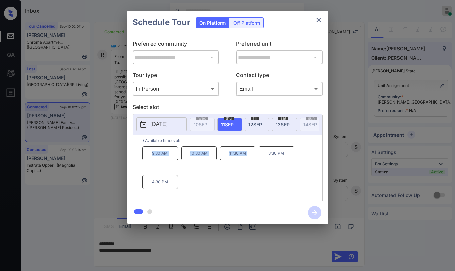
drag, startPoint x: 150, startPoint y: 155, endPoint x: 260, endPoint y: 167, distance: 110.0
click at [258, 170] on div "9:30 AM 10:30 AM 11:30 AM 3:30 PM 4:30 PM" at bounding box center [233, 173] width 180 height 54
copy div "9:30 AM 10:30 AM 11:30 AM"
click at [319, 19] on icon "close" at bounding box center [319, 20] width 8 height 8
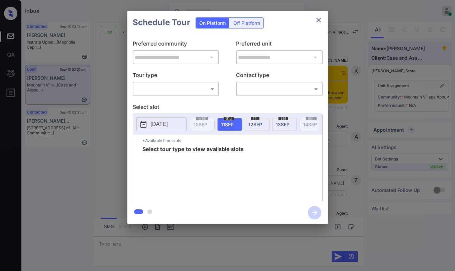
scroll to position [1890, 0]
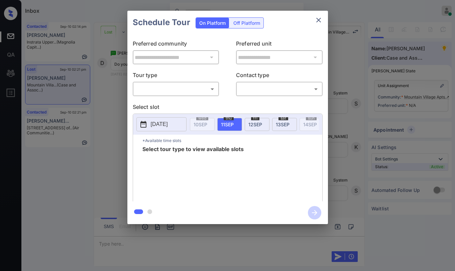
click at [181, 98] on div "**********" at bounding box center [227, 117] width 201 height 167
click at [180, 93] on body "Inbox Paolo Gabriel Online Set yourself offline Set yourself on break Profile S…" at bounding box center [227, 135] width 455 height 271
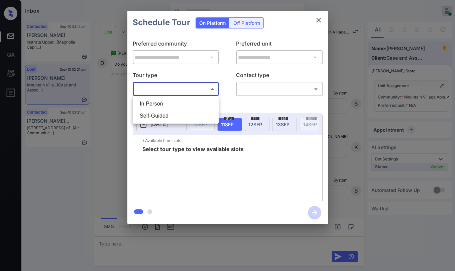
click at [317, 21] on div at bounding box center [227, 135] width 455 height 271
click at [319, 22] on icon "close" at bounding box center [319, 20] width 8 height 8
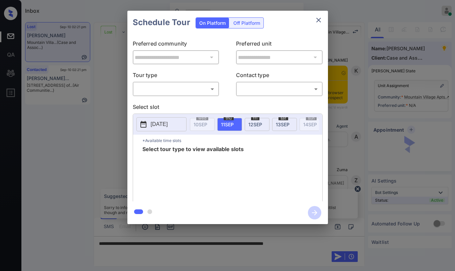
scroll to position [1756, 0]
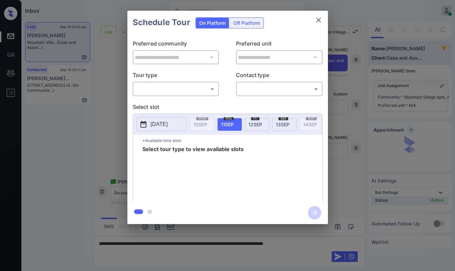
click at [180, 92] on body "Inbox [PERSON_NAME] Online Set yourself offline Set yourself on break Profile S…" at bounding box center [227, 135] width 455 height 271
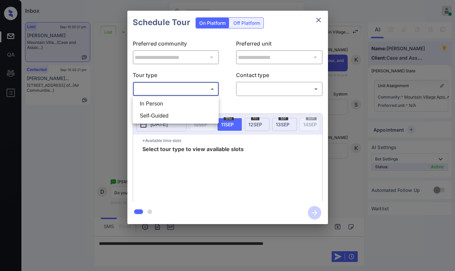
click at [319, 19] on div at bounding box center [227, 135] width 455 height 271
click at [317, 17] on icon "close" at bounding box center [319, 20] width 8 height 8
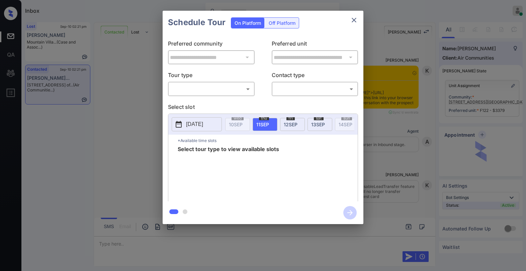
click at [208, 86] on body "Inbox [PERSON_NAME] Online Set yourself offline Set yourself on break Profile S…" at bounding box center [263, 135] width 526 height 271
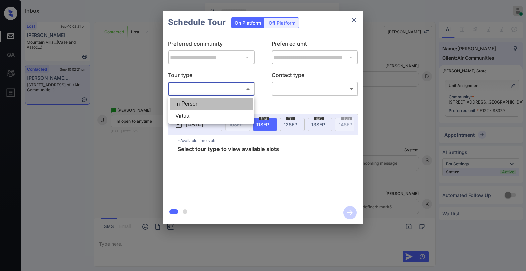
drag, startPoint x: 203, startPoint y: 103, endPoint x: 264, endPoint y: 92, distance: 62.2
click at [203, 103] on li "In Person" at bounding box center [211, 104] width 83 height 12
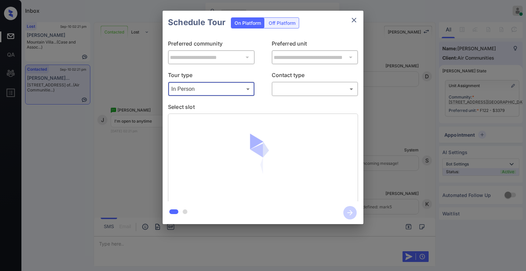
click at [230, 89] on body "Inbox [PERSON_NAME] Online Set yourself offline Set yourself on break Profile S…" at bounding box center [263, 135] width 526 height 271
click at [209, 112] on li "Virtual" at bounding box center [211, 116] width 83 height 12
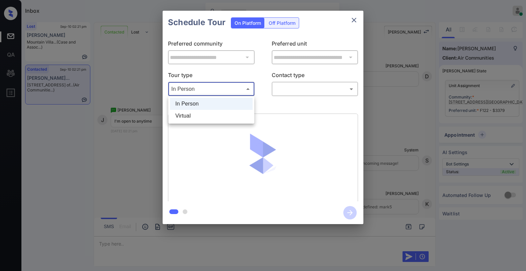
type input "*******"
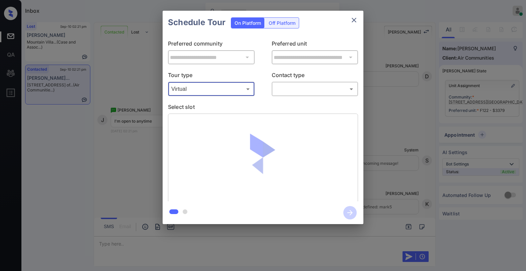
click at [284, 91] on body "Inbox [PERSON_NAME] Online Set yourself offline Set yourself on break Profile S…" at bounding box center [263, 135] width 526 height 271
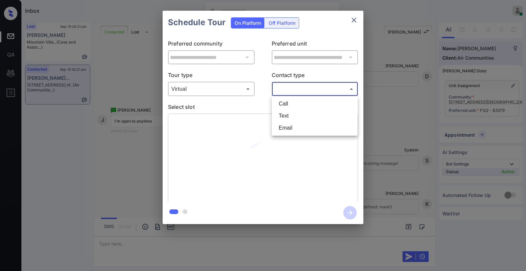
click at [283, 117] on li "Text" at bounding box center [314, 116] width 83 height 12
type input "****"
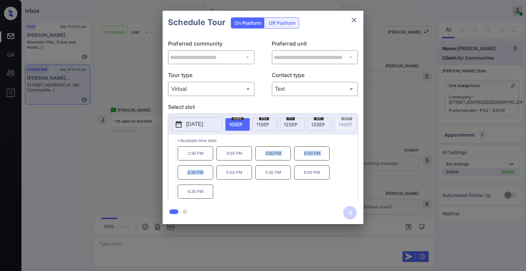
drag, startPoint x: 265, startPoint y: 156, endPoint x: 213, endPoint y: 172, distance: 53.9
click at [213, 172] on div "2:30 PM 3:00 PM 3:30 PM 4:00 PM 4:30 PM 5:00 PM 5:30 PM 6:00 PM 6:30 PM" at bounding box center [268, 173] width 180 height 54
copy div "3:30 PM 4:00 PM 4:30 PM"
click at [355, 22] on icon "close" at bounding box center [354, 20] width 8 height 8
